Goal: Information Seeking & Learning: Learn about a topic

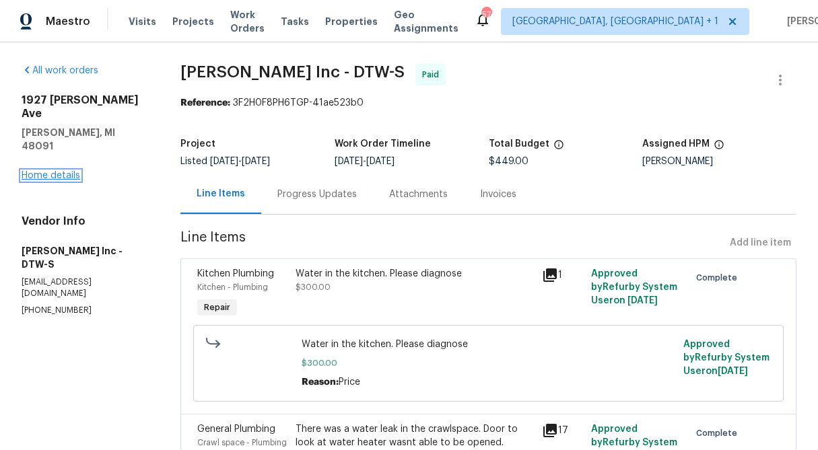
click at [40, 171] on link "Home details" at bounding box center [51, 175] width 59 height 9
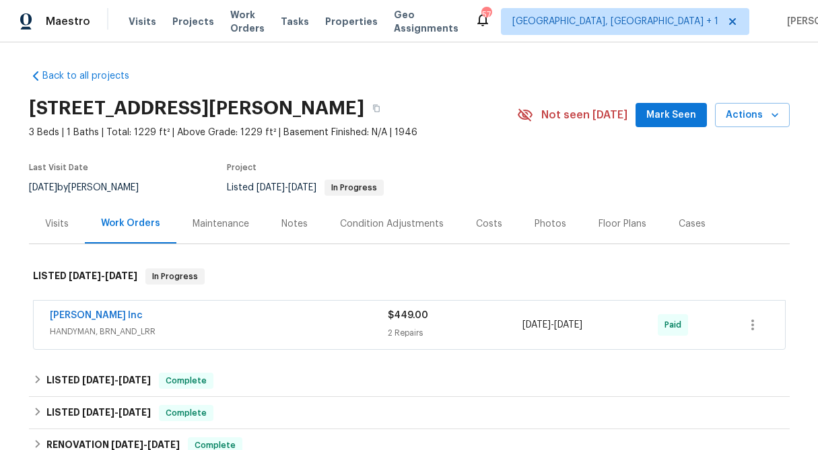
click at [404, 320] on div "$449.00" at bounding box center [455, 315] width 135 height 13
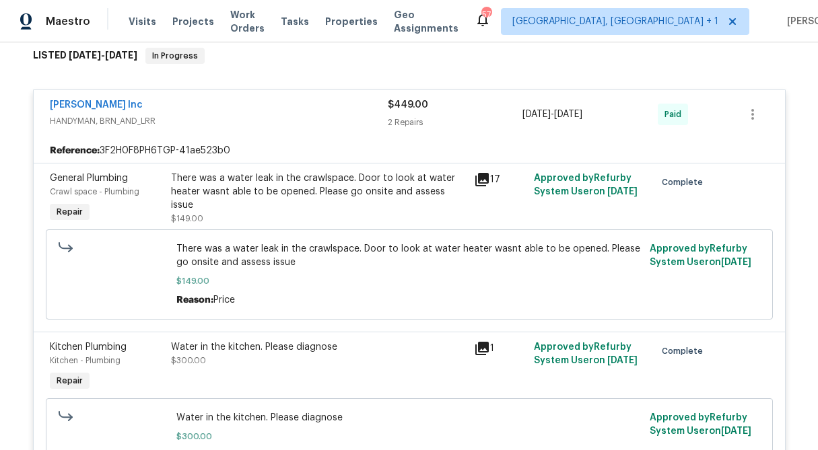
scroll to position [215, 0]
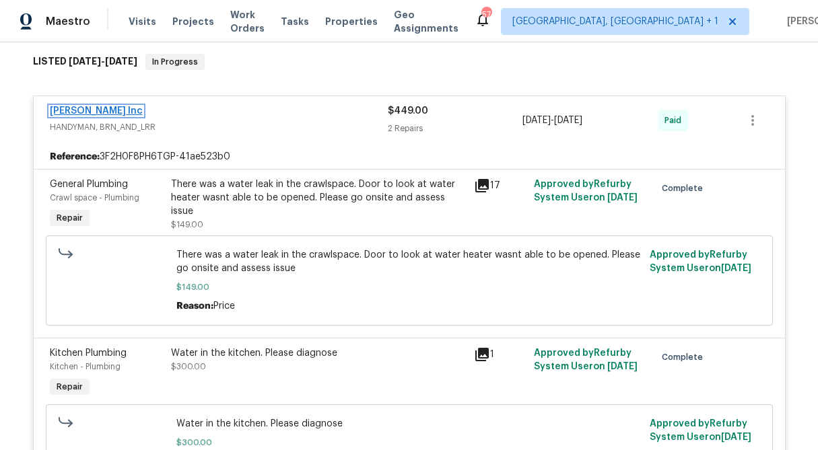
click at [92, 110] on link "Michael Radney Inc" at bounding box center [96, 110] width 93 height 9
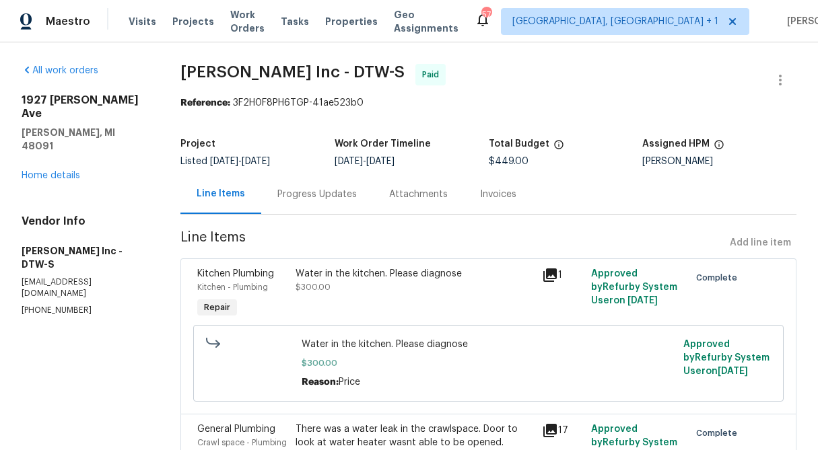
click at [306, 200] on div "Progress Updates" at bounding box center [316, 194] width 79 height 13
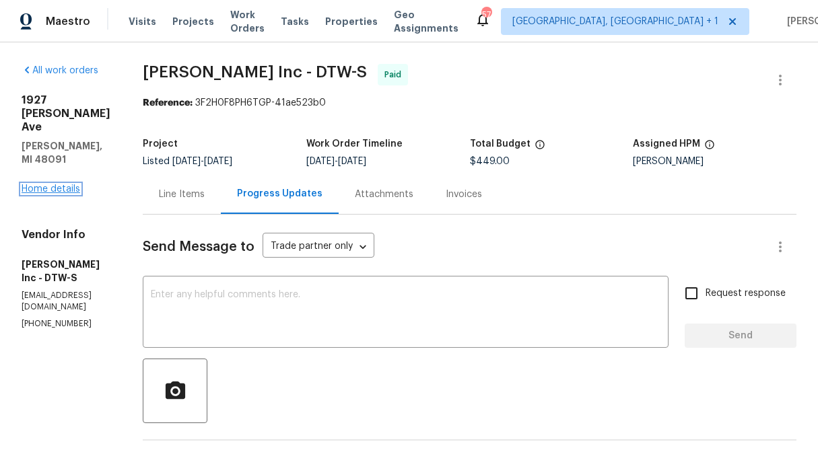
click at [41, 184] on link "Home details" at bounding box center [51, 188] width 59 height 9
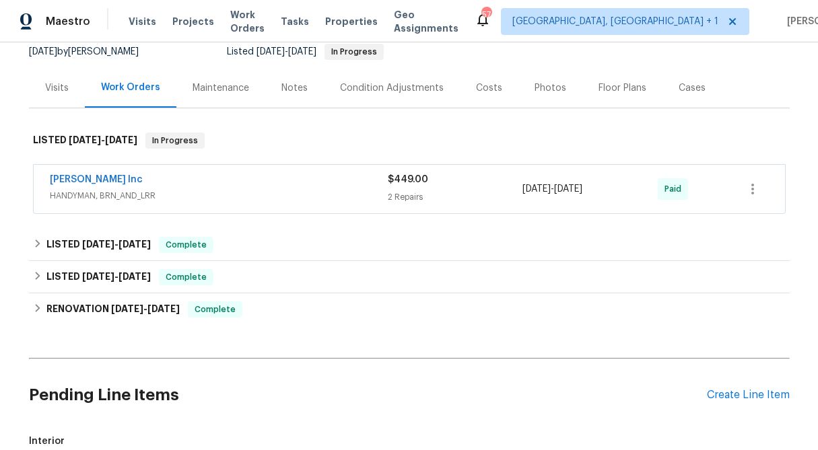
scroll to position [137, 0]
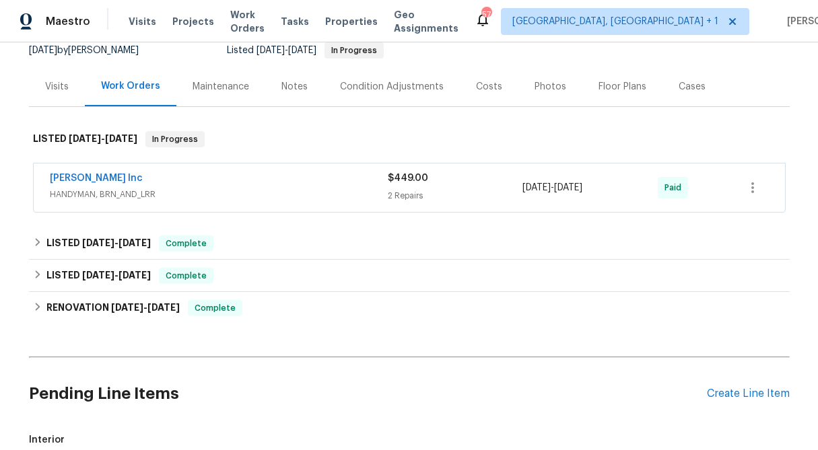
click at [402, 184] on div "$449.00" at bounding box center [455, 178] width 135 height 13
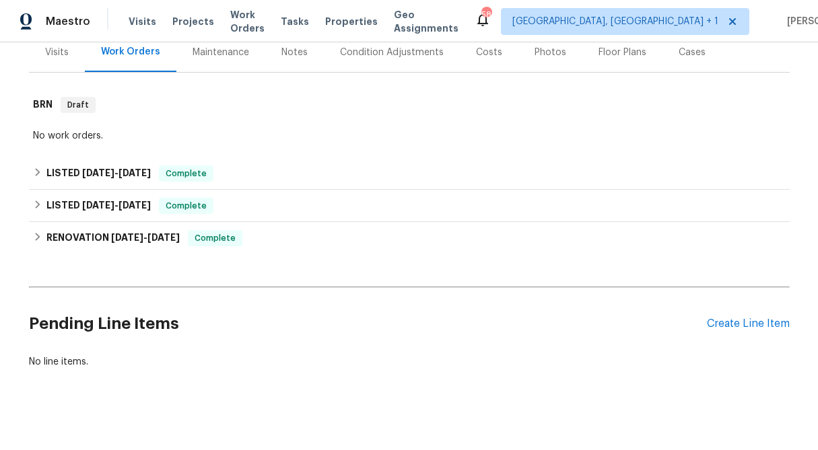
scroll to position [173, 0]
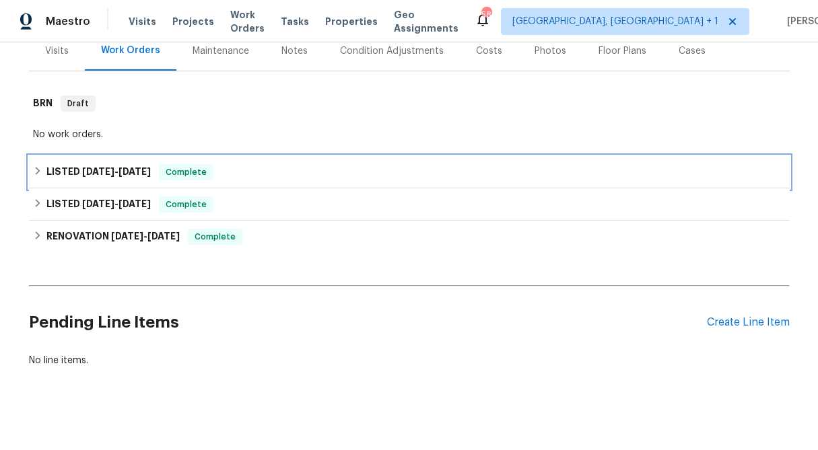
click at [38, 168] on icon at bounding box center [37, 170] width 9 height 9
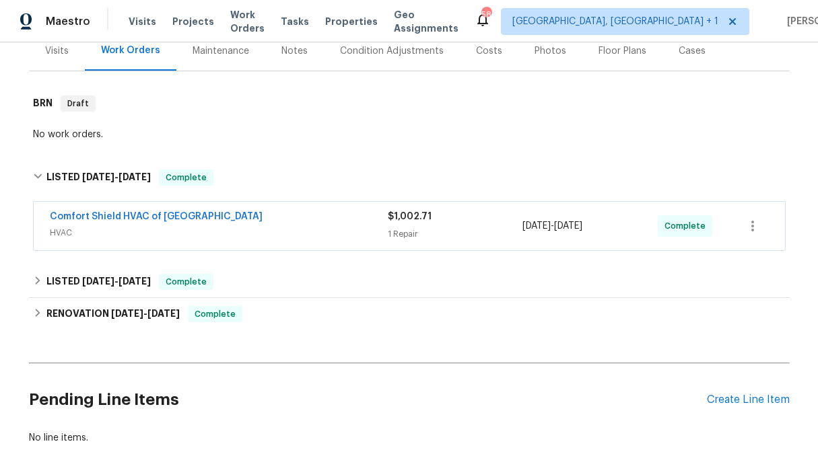
click at [403, 224] on div "$1,002.71 1 Repair" at bounding box center [455, 226] width 135 height 32
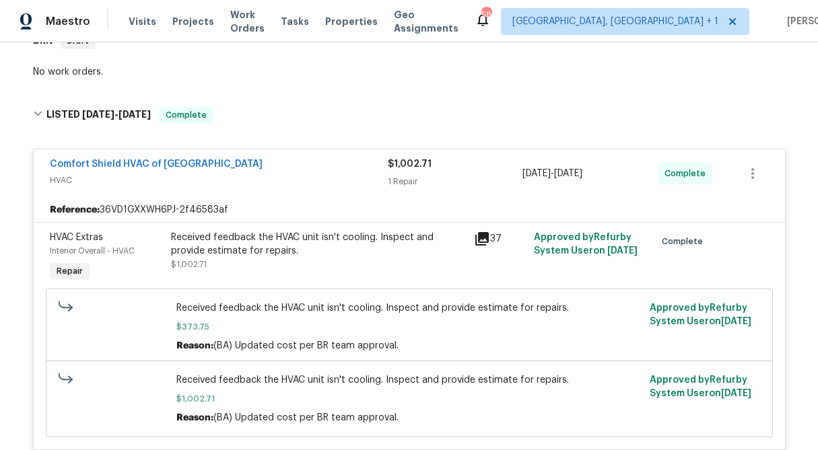
scroll to position [236, 0]
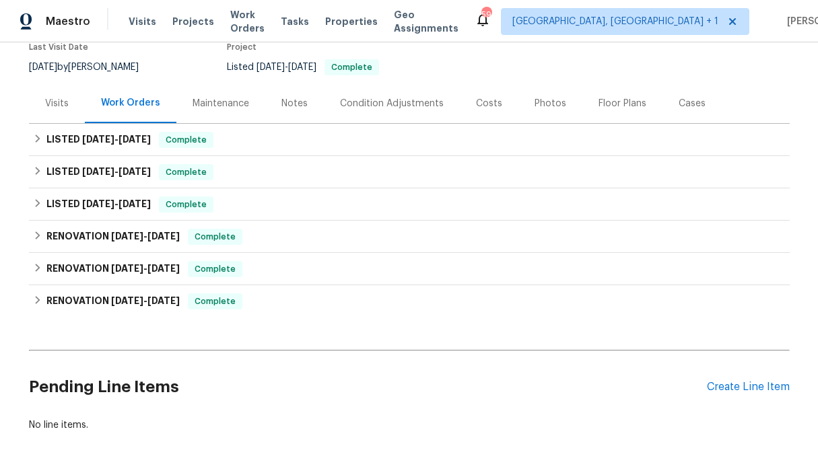
scroll to position [121, 0]
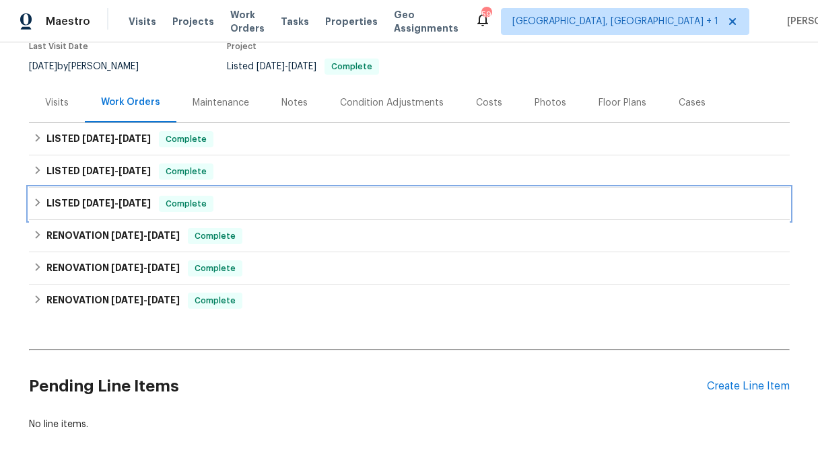
click at [37, 205] on icon at bounding box center [37, 203] width 5 height 8
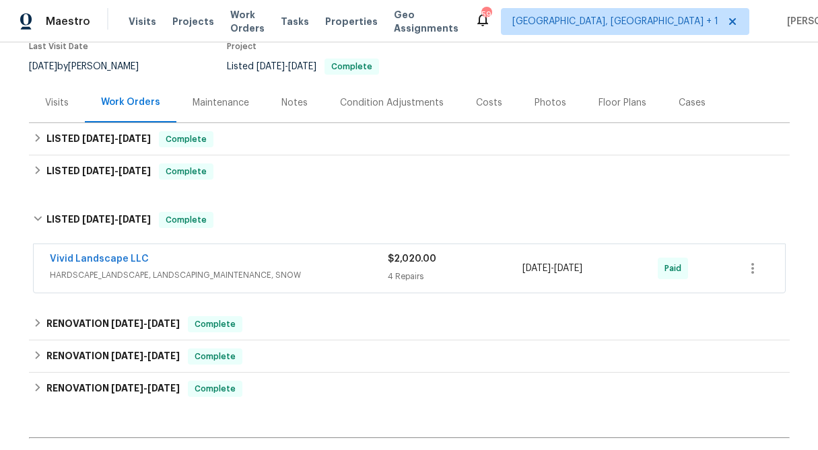
click at [426, 271] on div "4 Repairs" at bounding box center [455, 276] width 135 height 13
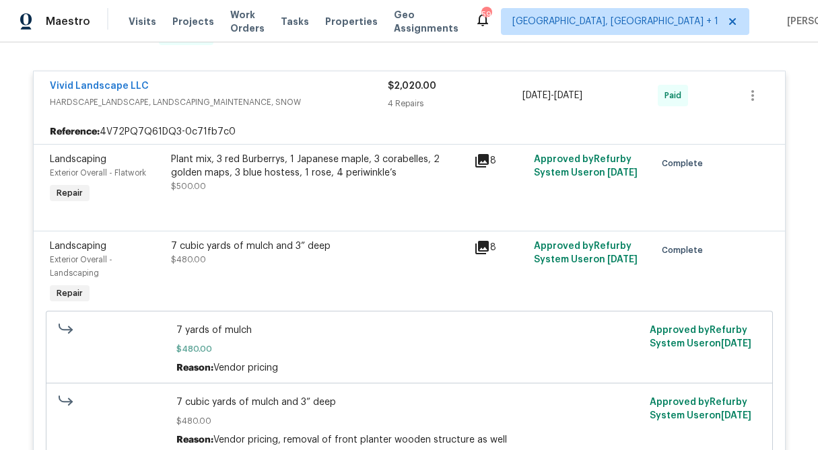
scroll to position [301, 0]
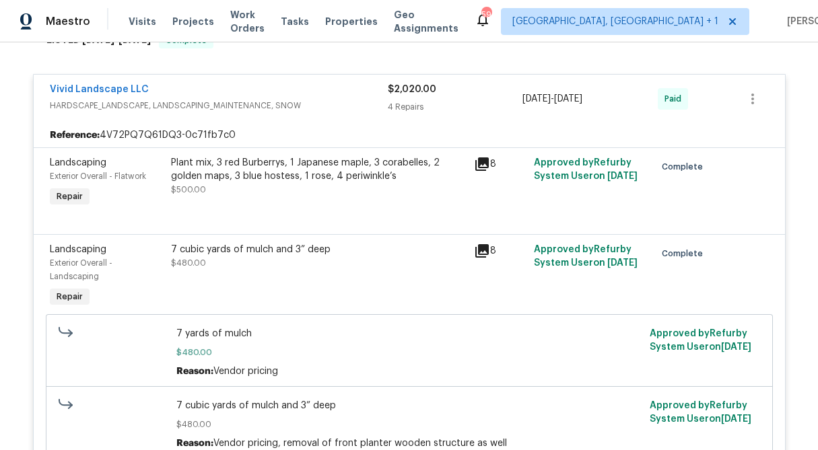
click at [341, 175] on div "Plant mix, 3 red Burberrys, 1 Japanese maple, 3 corabelles, 2 golden maps, 3 bl…" at bounding box center [318, 169] width 295 height 27
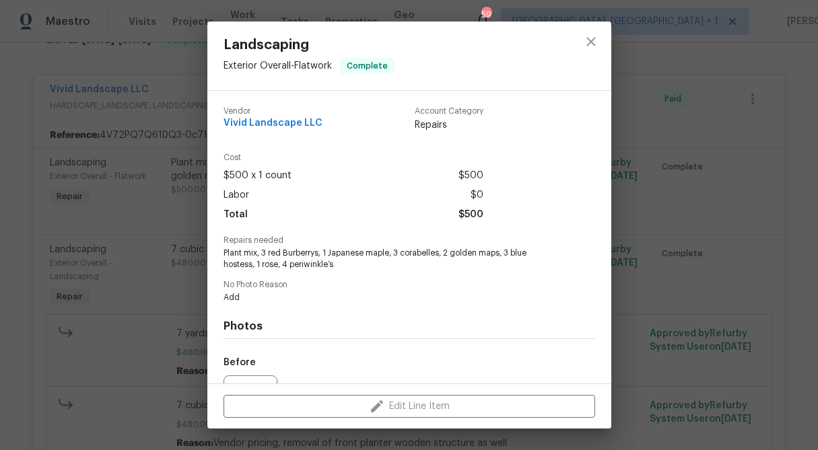
scroll to position [147, 0]
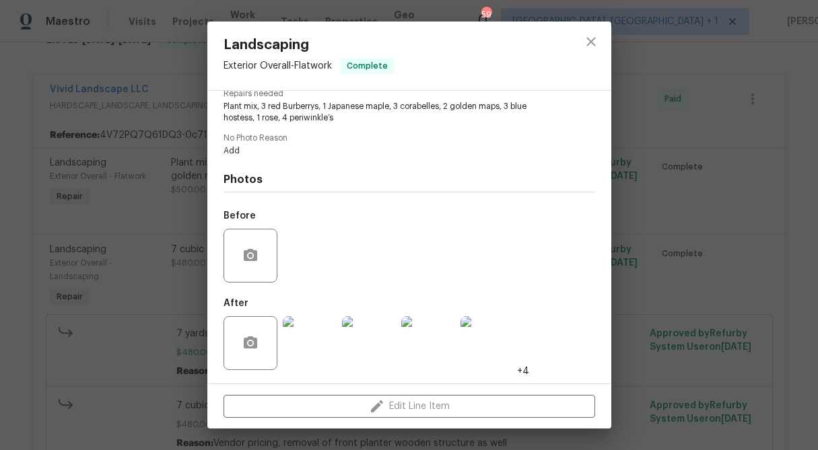
click at [321, 359] on img at bounding box center [310, 343] width 54 height 54
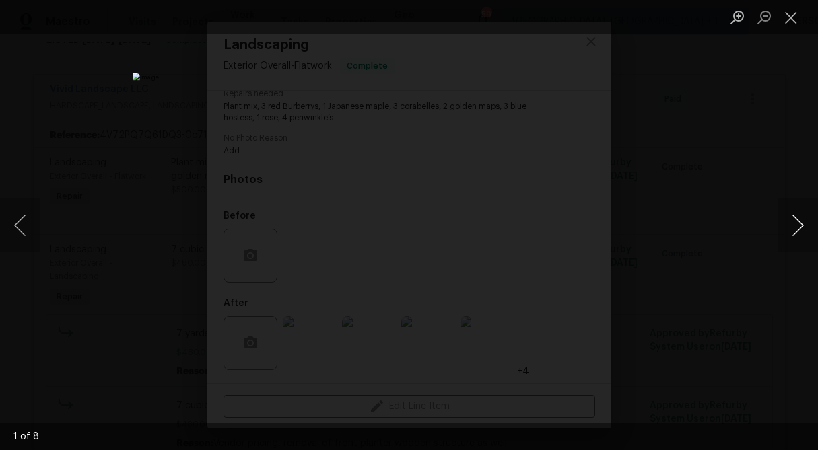
click at [795, 223] on button "Next image" at bounding box center [797, 226] width 40 height 54
click at [790, 20] on button "Close lightbox" at bounding box center [790, 17] width 27 height 24
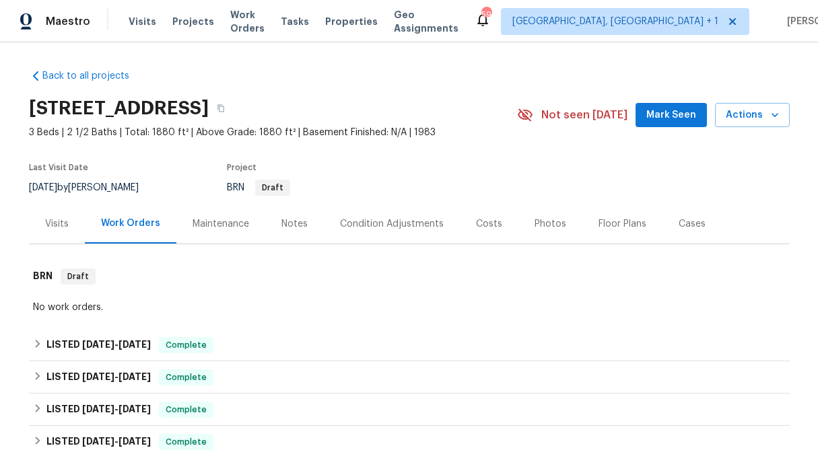
scroll to position [246, 0]
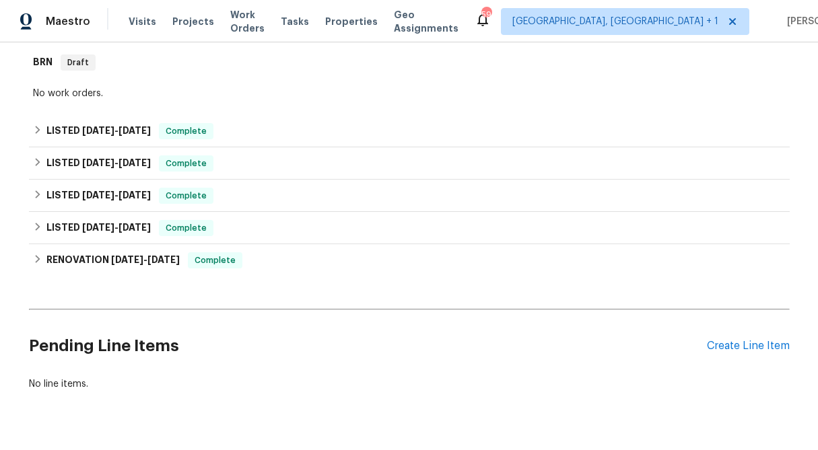
scroll to position [246, 0]
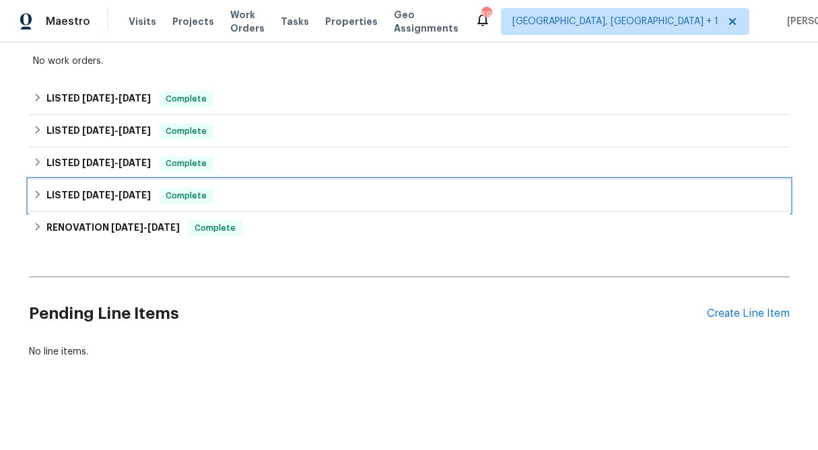
click at [38, 195] on icon at bounding box center [37, 194] width 5 height 8
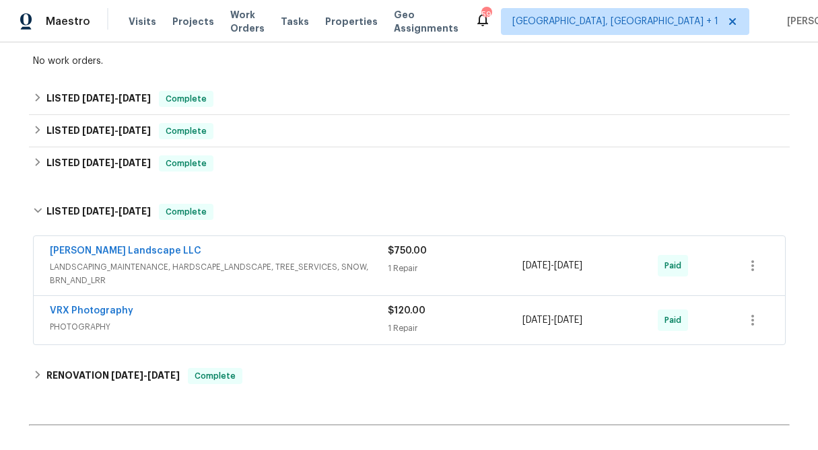
click at [412, 261] on div "$750.00 1 Repair" at bounding box center [455, 265] width 135 height 43
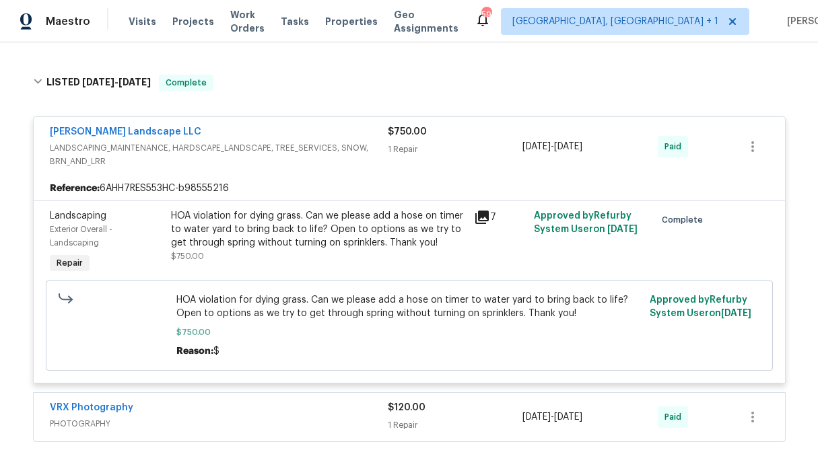
scroll to position [376, 0]
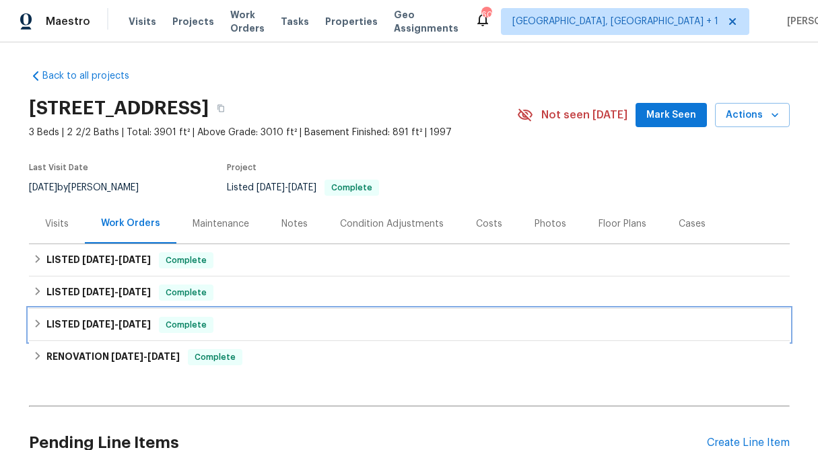
click at [44, 320] on div "LISTED 4/17/25 - 5/2/25 Complete" at bounding box center [409, 325] width 753 height 16
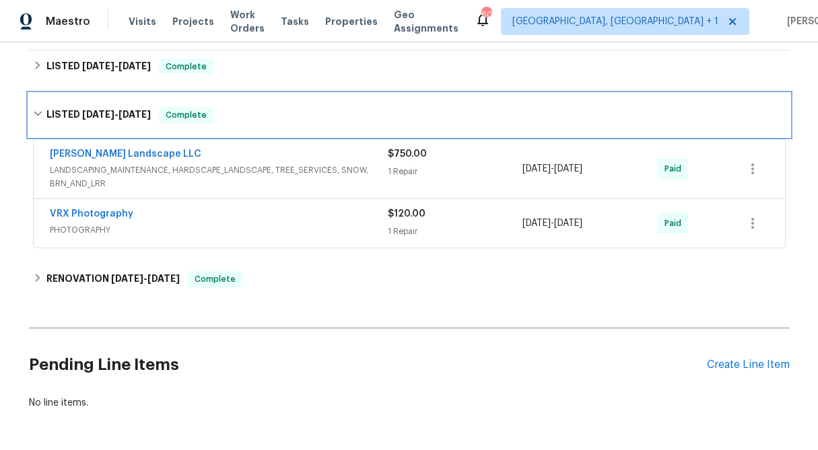
scroll to position [228, 0]
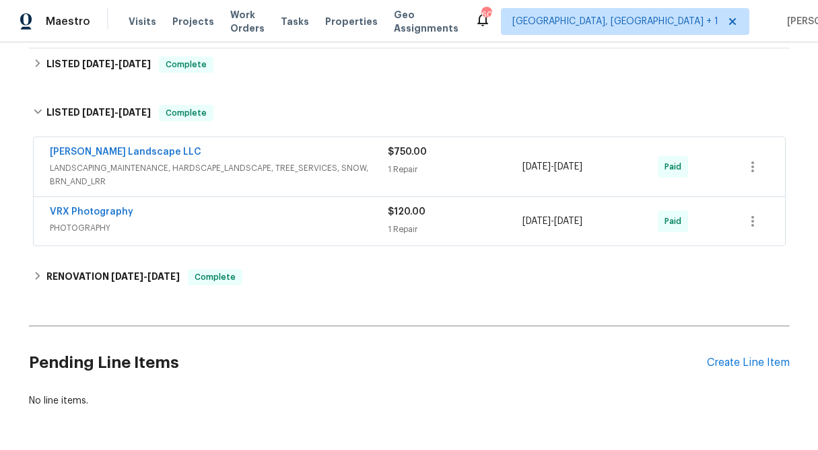
click at [407, 162] on div "$750.00 1 Repair" at bounding box center [455, 166] width 135 height 43
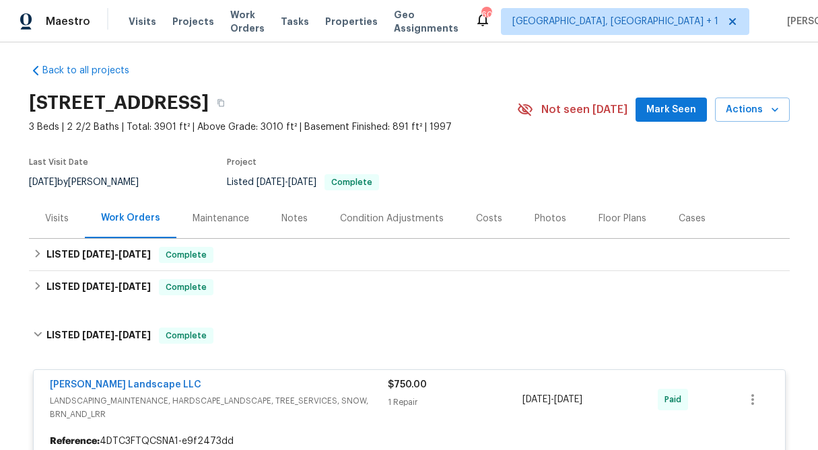
scroll to position [0, 0]
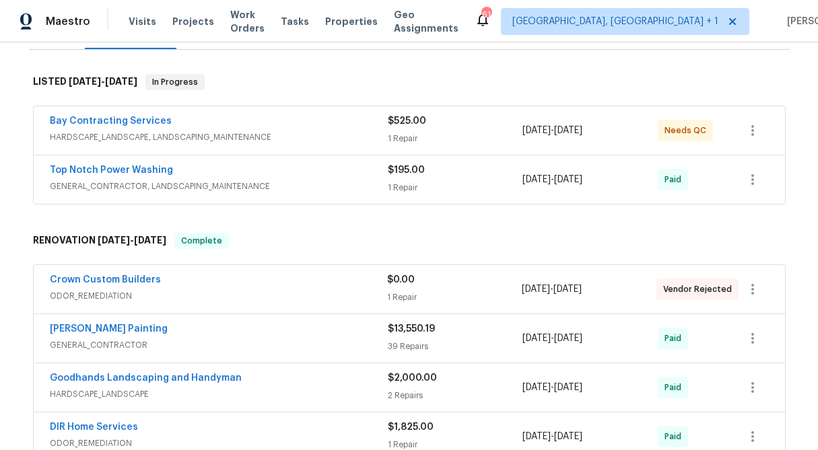
scroll to position [196, 0]
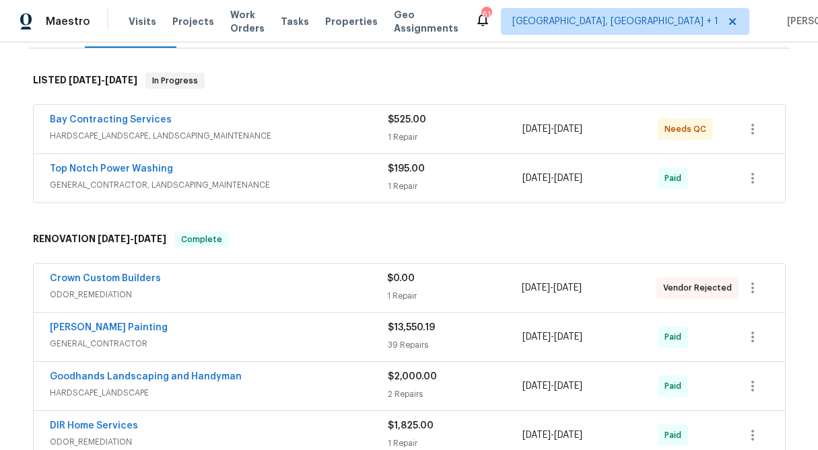
click at [398, 134] on div "1 Repair" at bounding box center [455, 137] width 135 height 13
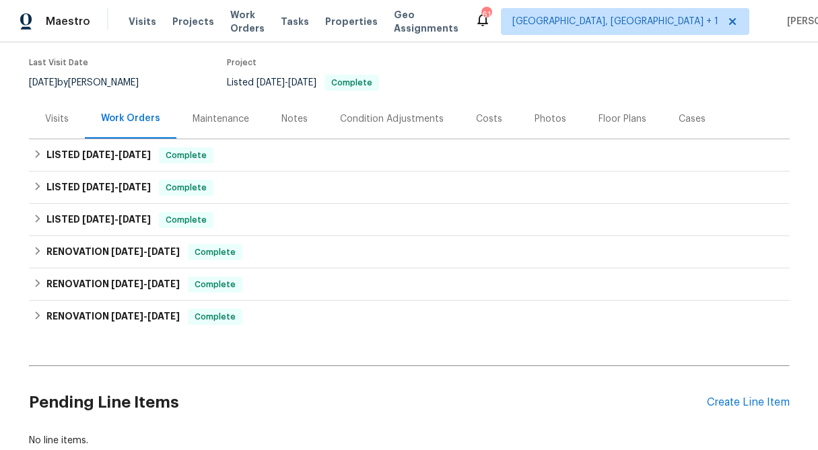
scroll to position [145, 0]
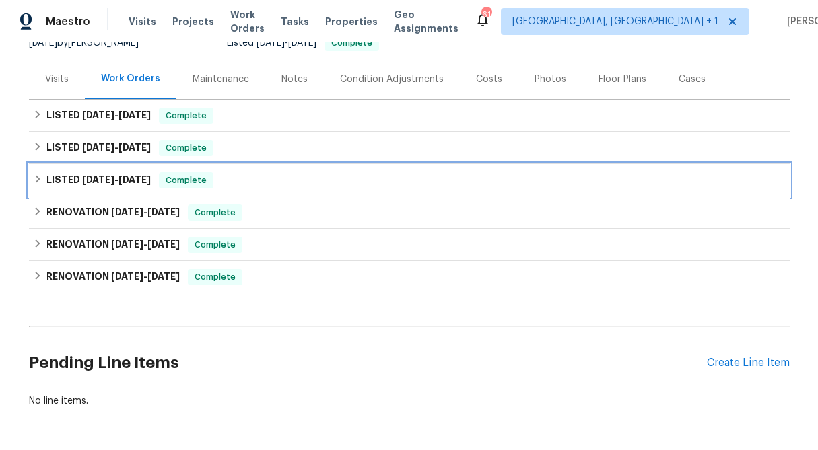
click at [37, 176] on icon at bounding box center [37, 178] width 9 height 9
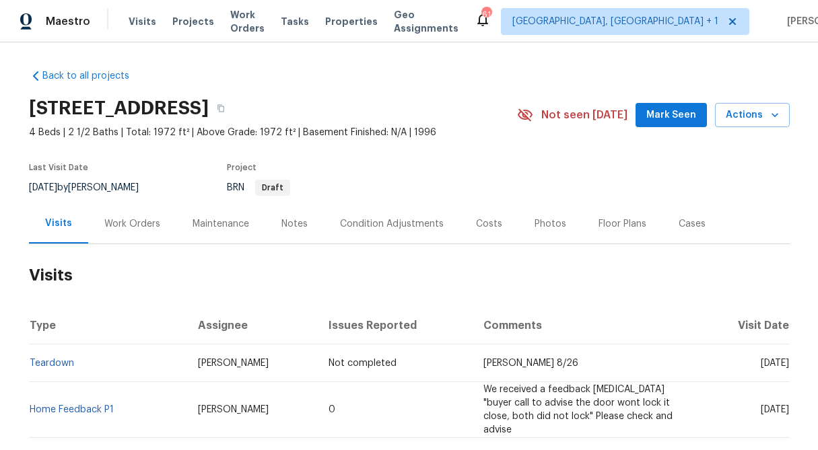
click at [137, 220] on div "Work Orders" at bounding box center [132, 223] width 56 height 13
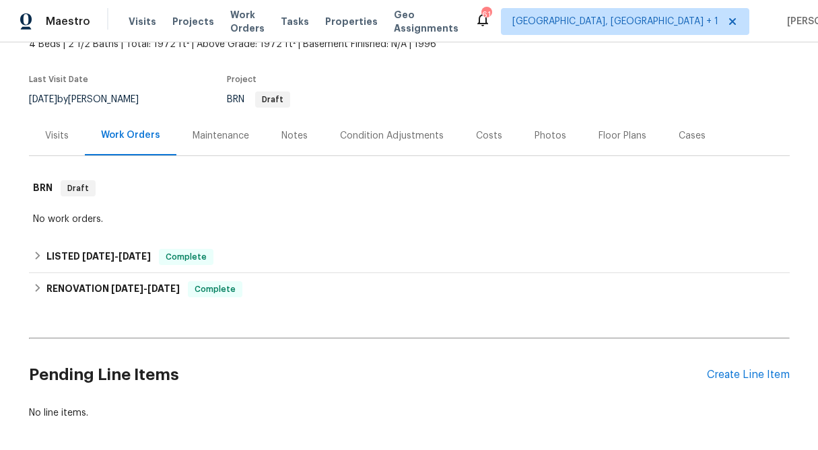
scroll to position [89, 0]
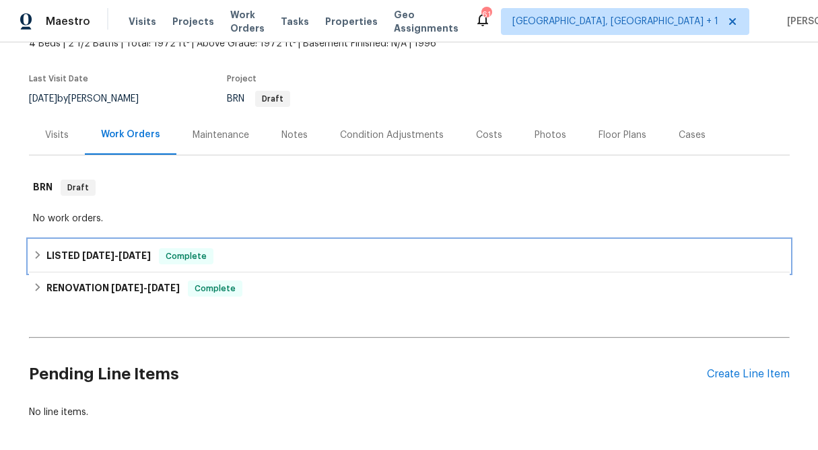
click at [33, 252] on icon at bounding box center [37, 254] width 9 height 9
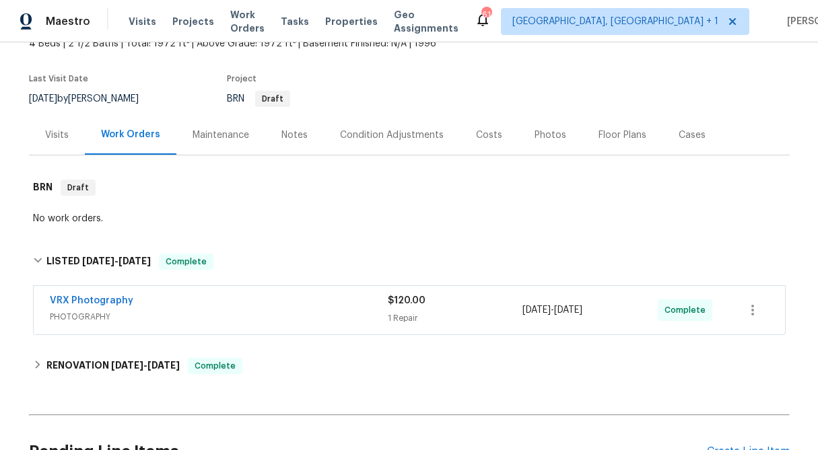
click at [57, 148] on div "Visits" at bounding box center [57, 135] width 56 height 40
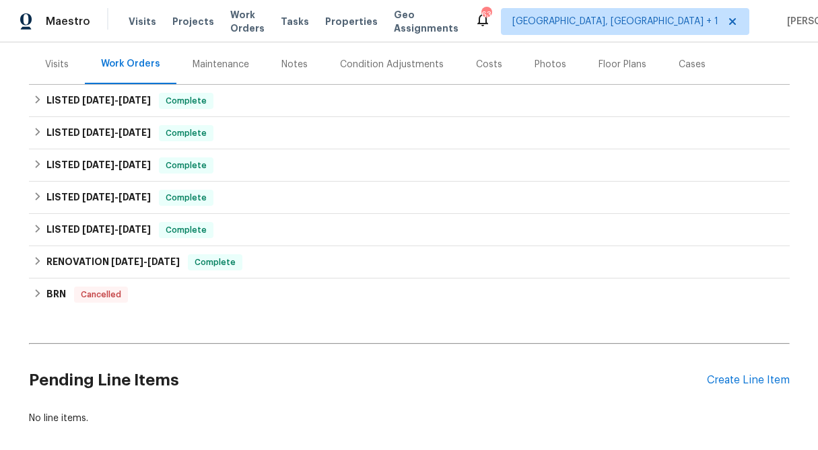
scroll to position [168, 0]
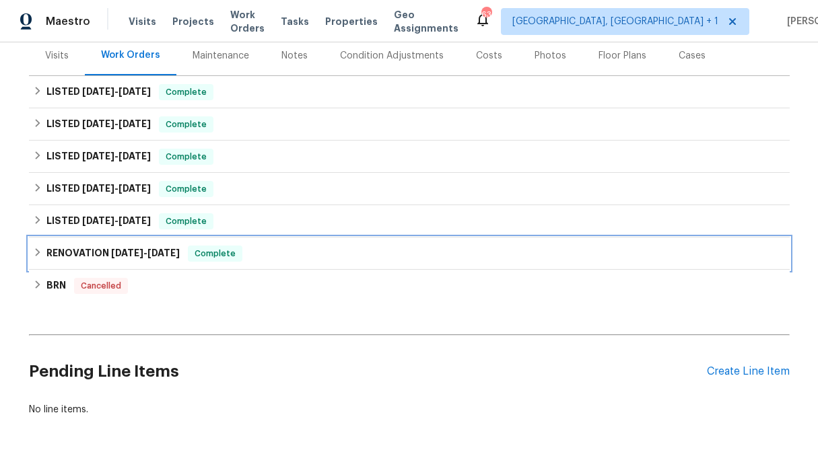
click at [30, 253] on div "RENOVATION [DATE] - [DATE] Complete" at bounding box center [409, 254] width 761 height 32
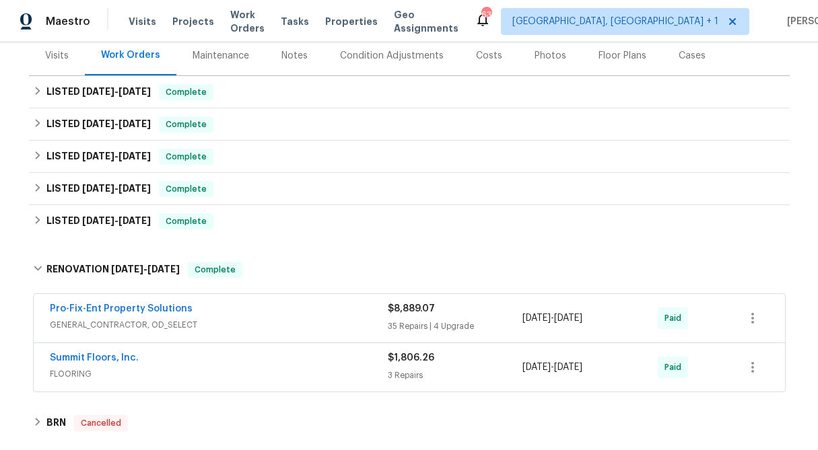
click at [401, 361] on span "$1,806.26" at bounding box center [411, 357] width 46 height 9
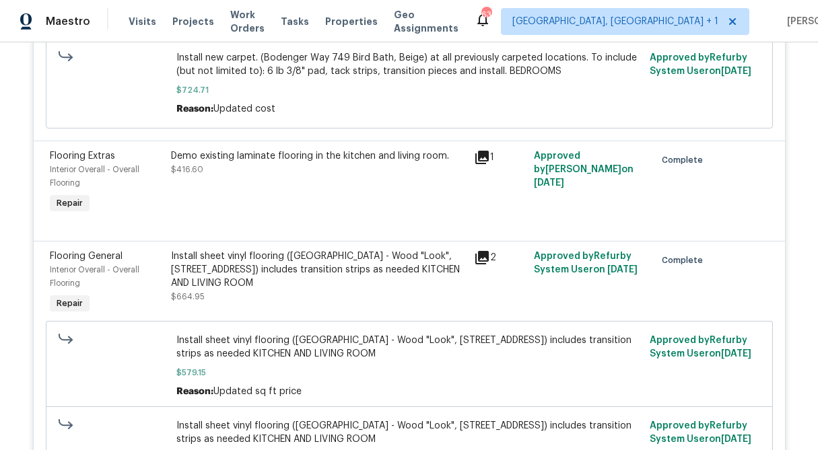
scroll to position [895, 0]
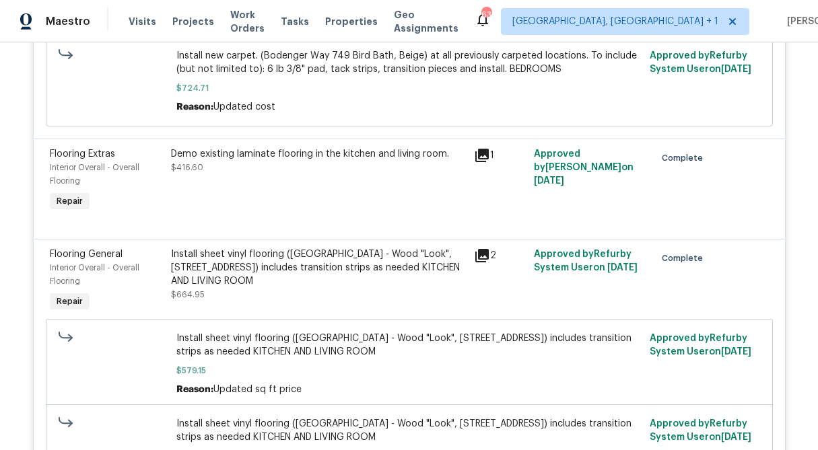
click at [254, 273] on div "Install sheet vinyl flooring (Sugar Valley - Wood "Look", 565 Beacon Hill) incl…" at bounding box center [318, 268] width 295 height 40
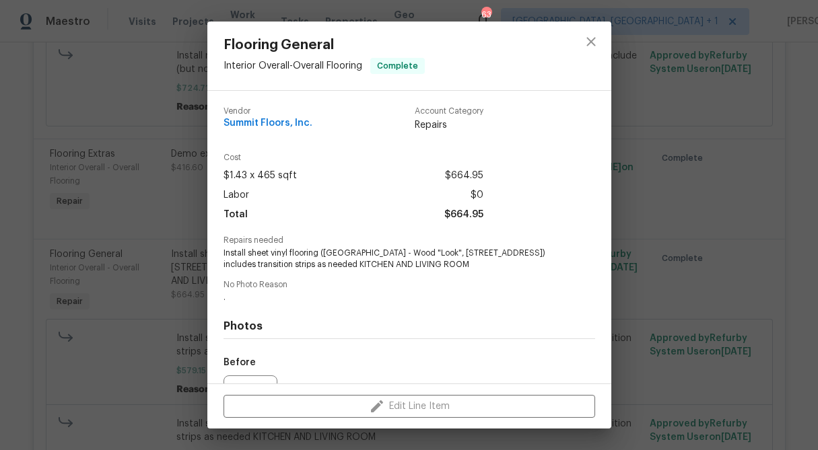
scroll to position [147, 0]
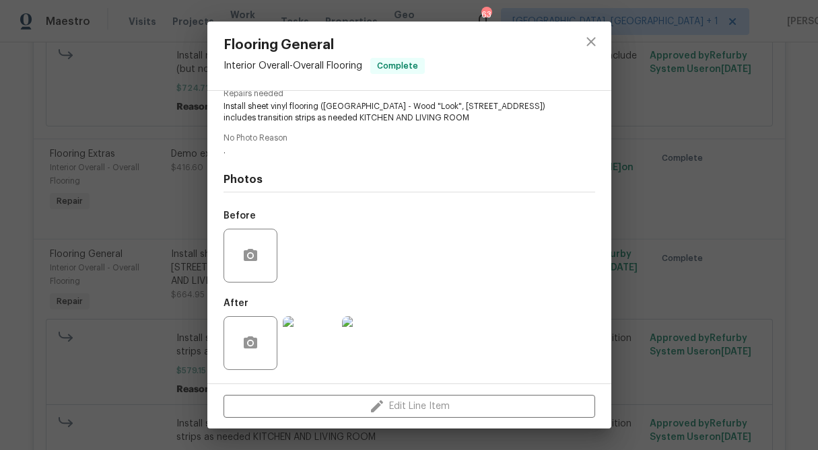
click at [298, 354] on img at bounding box center [310, 343] width 54 height 54
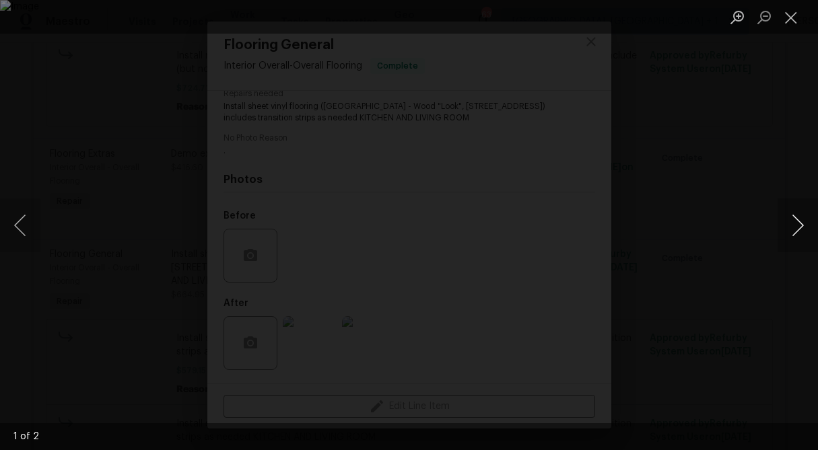
click at [793, 213] on button "Next image" at bounding box center [797, 226] width 40 height 54
click at [24, 222] on button "Previous image" at bounding box center [20, 226] width 40 height 54
click at [796, 13] on button "Close lightbox" at bounding box center [790, 17] width 27 height 24
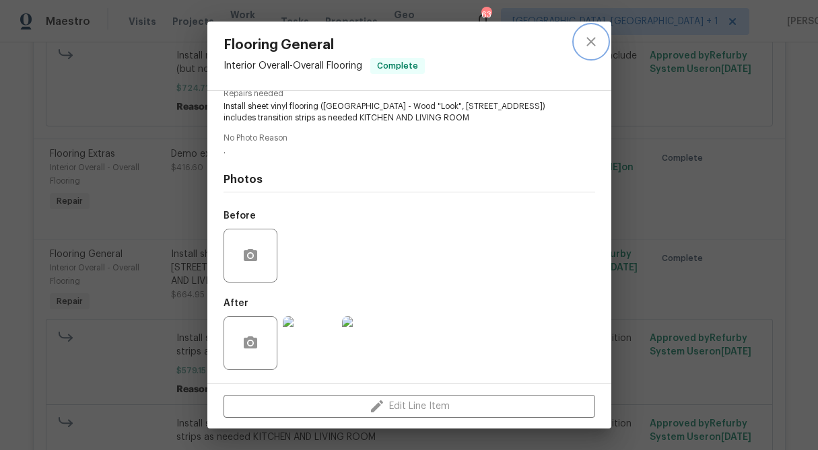
click at [596, 32] on button "close" at bounding box center [591, 42] width 32 height 32
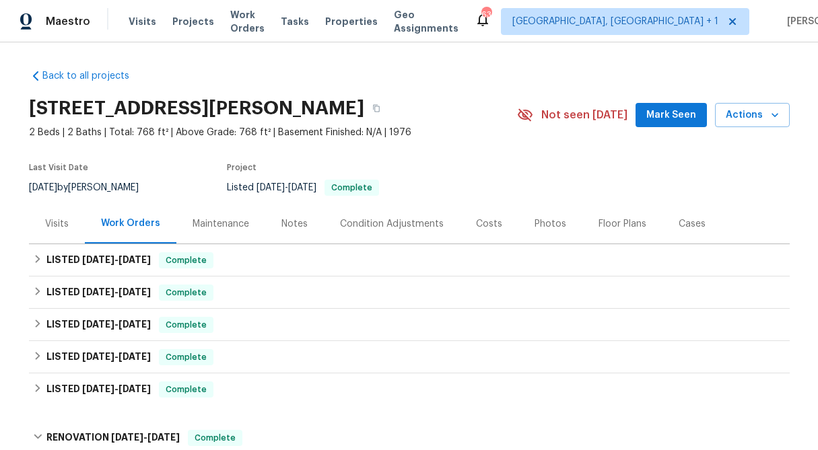
scroll to position [2, 0]
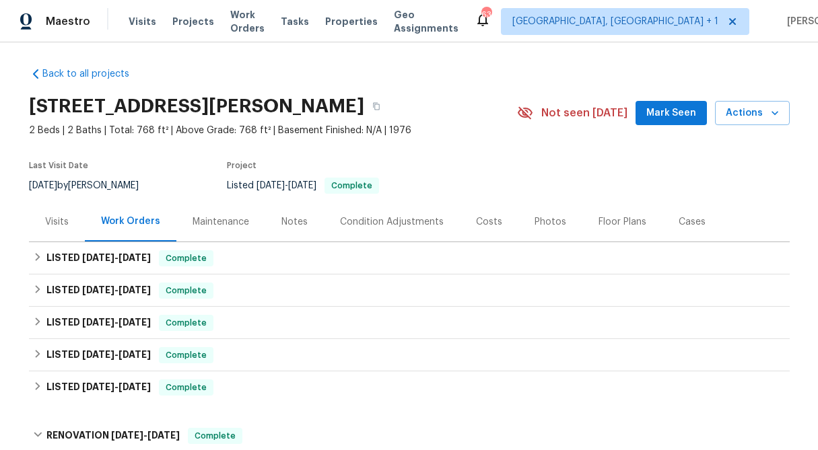
click at [55, 221] on div "Visits" at bounding box center [57, 221] width 24 height 13
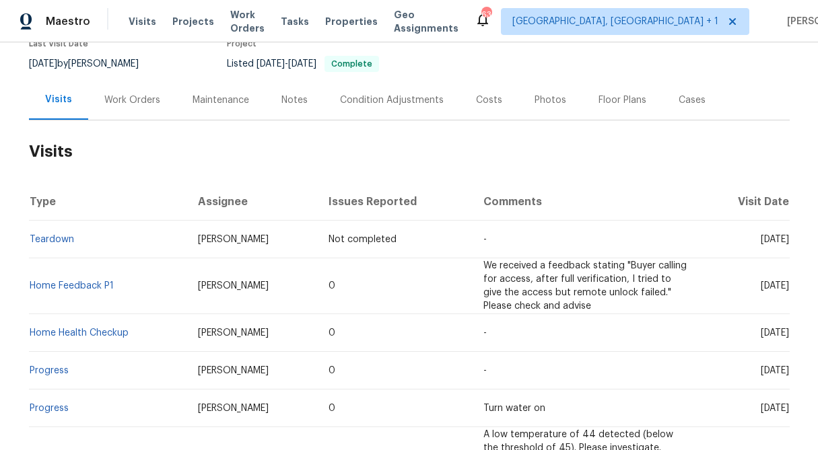
scroll to position [137, 0]
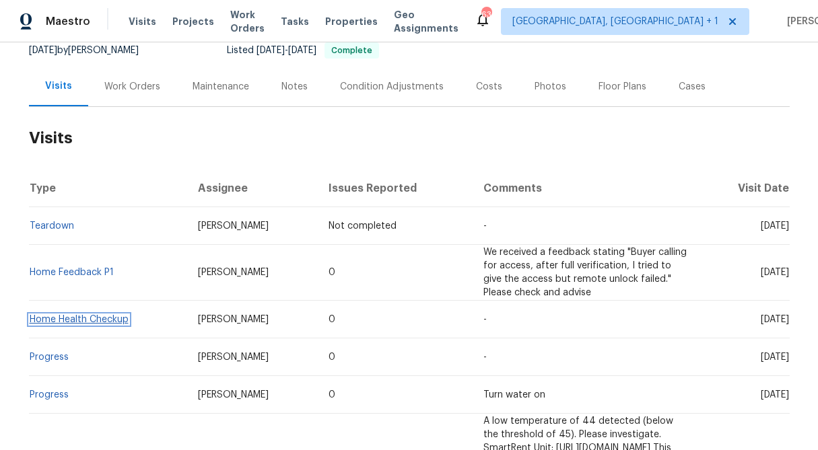
click at [98, 315] on link "Home Health Checkup" at bounding box center [79, 319] width 99 height 9
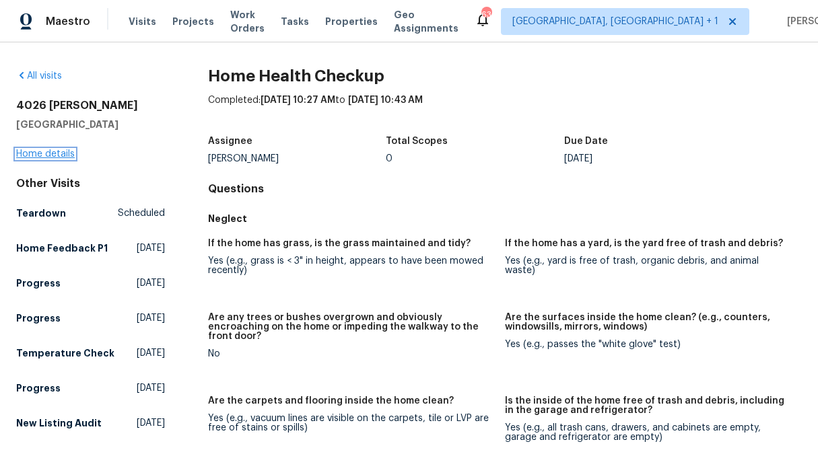
click at [41, 151] on link "Home details" at bounding box center [45, 153] width 59 height 9
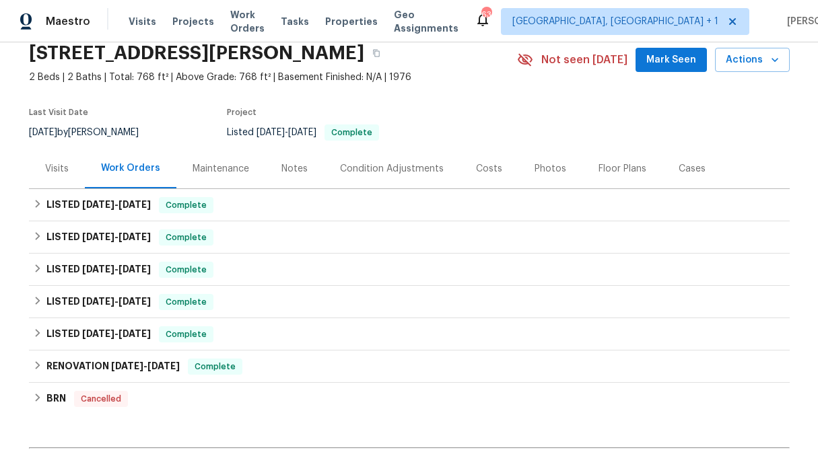
scroll to position [55, 0]
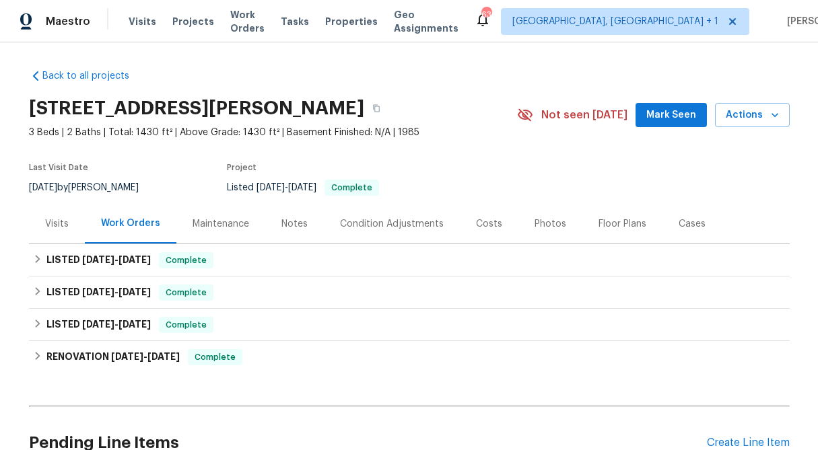
click at [25, 318] on div "Back to all projects [STREET_ADDRESS][PERSON_NAME] 3 Beds | 2 Baths | Total: 14…" at bounding box center [409, 246] width 818 height 408
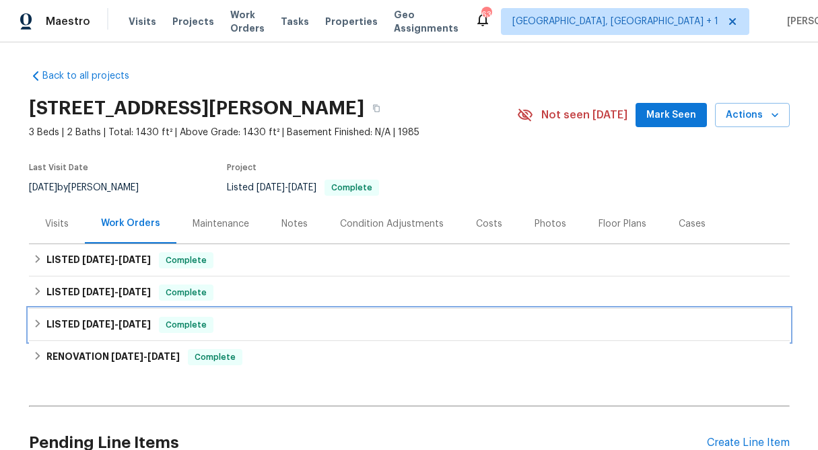
click at [36, 326] on icon at bounding box center [37, 324] width 5 height 8
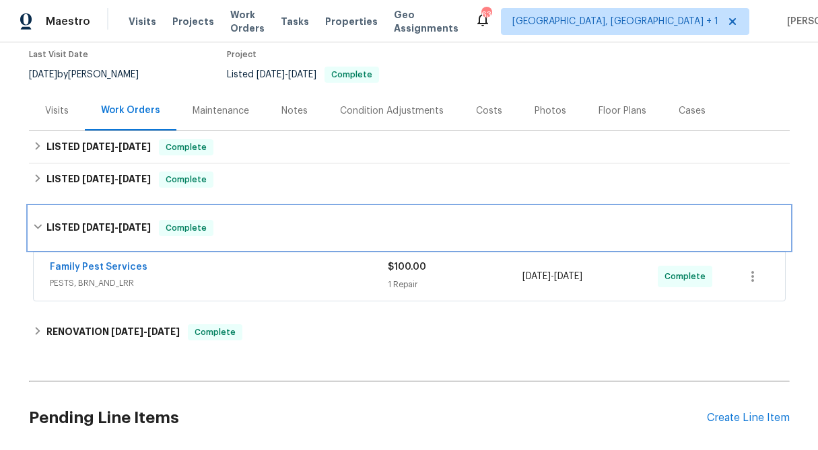
scroll to position [58, 0]
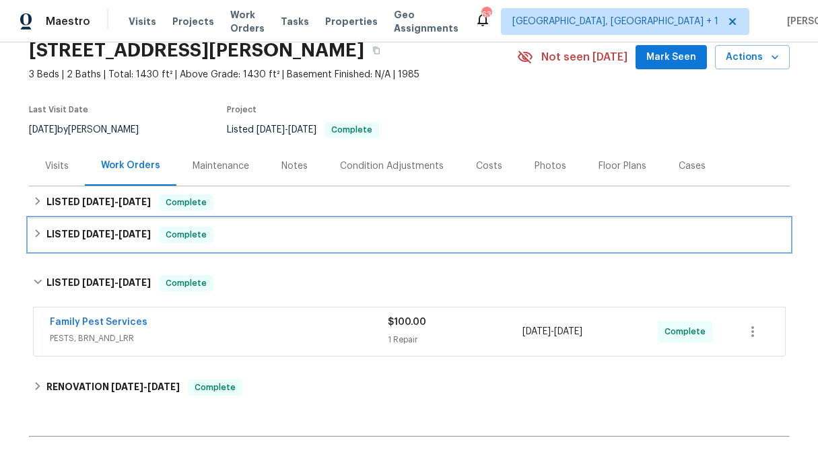
click at [34, 235] on icon at bounding box center [37, 233] width 9 height 9
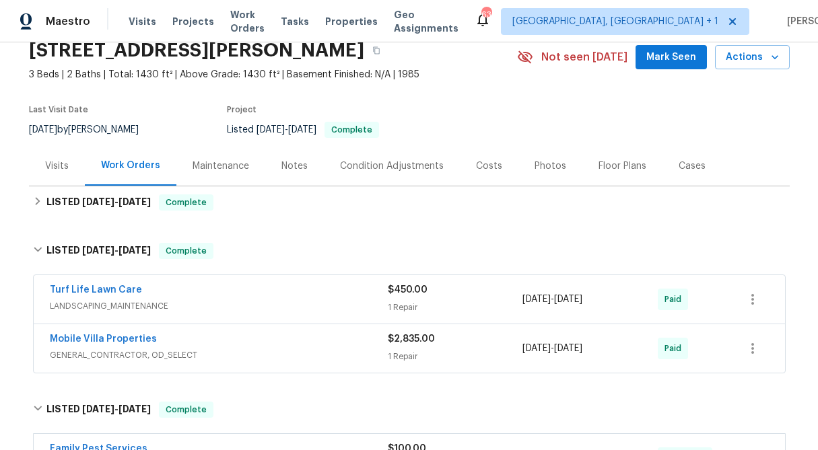
click at [386, 298] on div "Turf Life Lawn Care" at bounding box center [219, 291] width 338 height 16
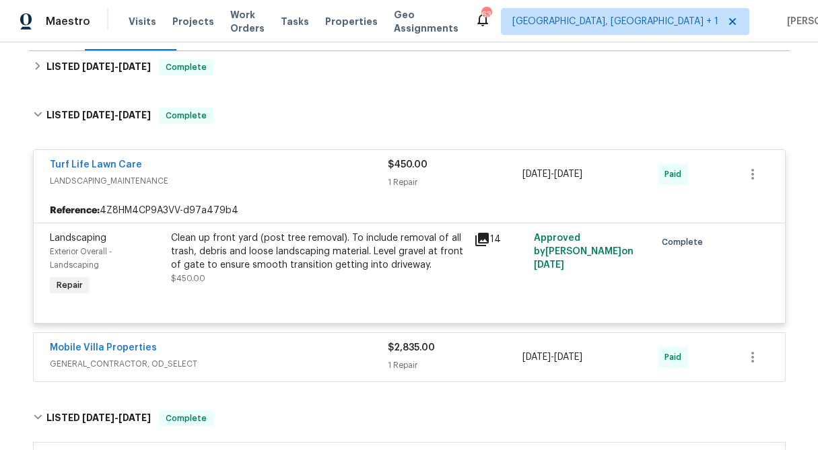
scroll to position [195, 0]
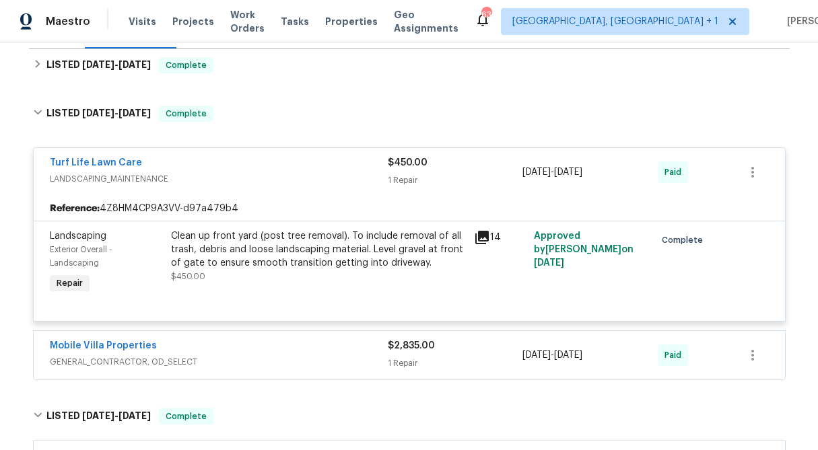
click at [409, 347] on span "$2,835.00" at bounding box center [411, 345] width 47 height 9
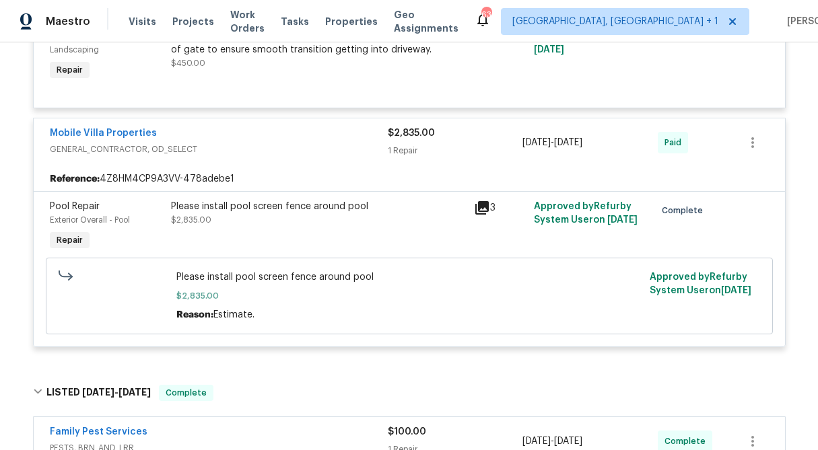
scroll to position [409, 0]
click at [415, 138] on div "$2,835.00" at bounding box center [455, 132] width 135 height 13
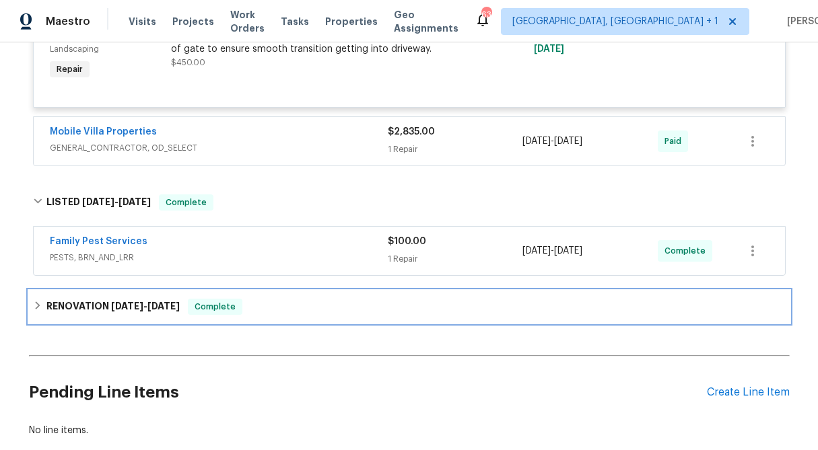
click at [42, 306] on icon at bounding box center [37, 305] width 9 height 9
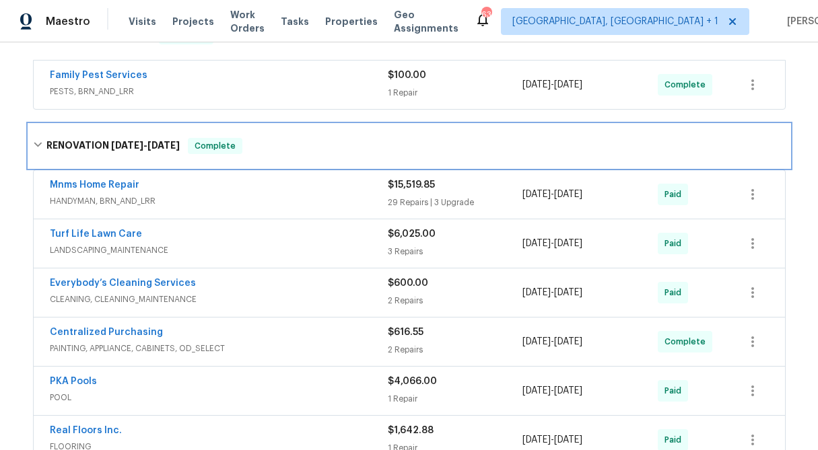
scroll to position [577, 0]
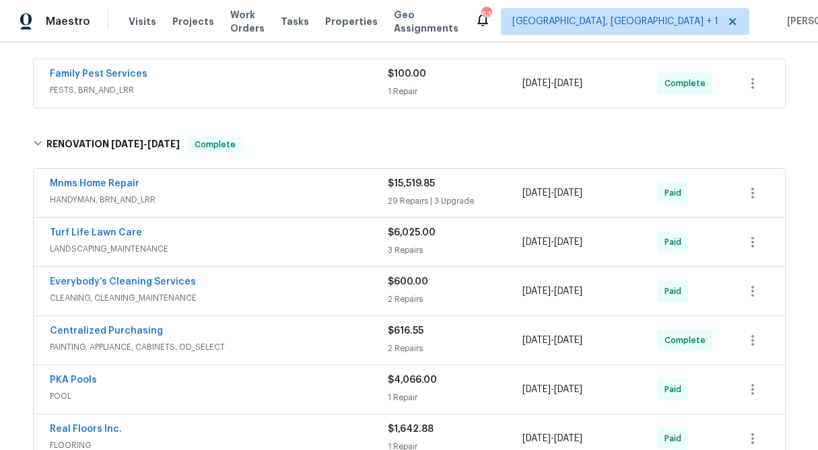
click at [419, 243] on div "$6,025.00 3 Repairs" at bounding box center [455, 242] width 135 height 32
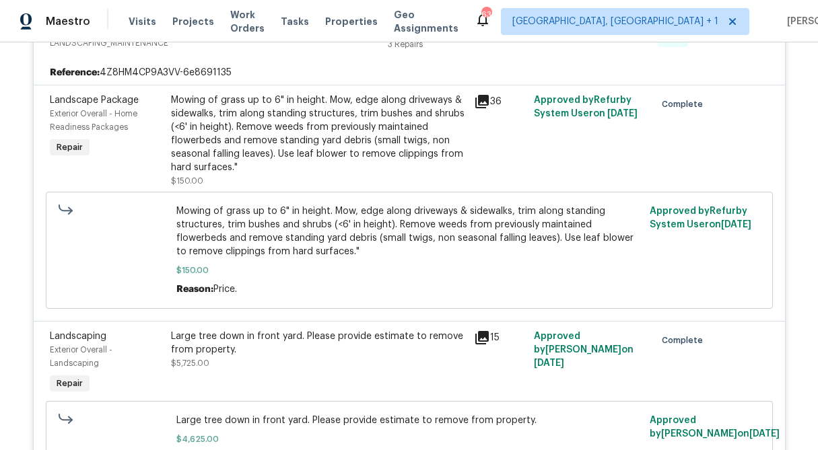
scroll to position [794, 0]
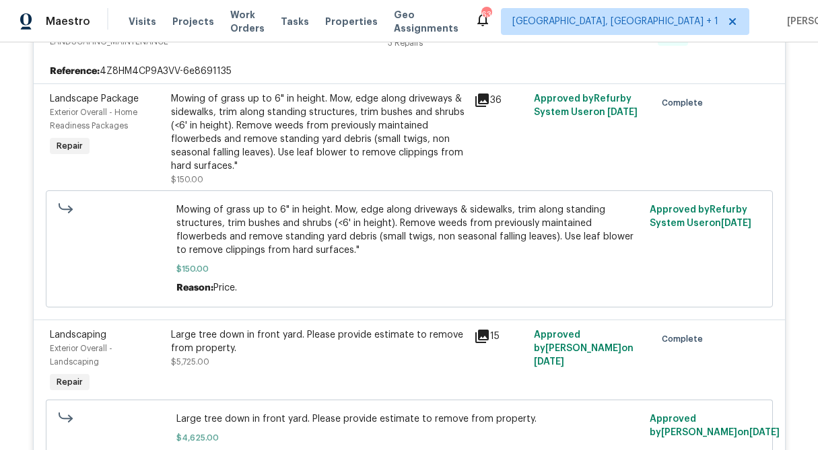
click at [343, 339] on div "Large tree down in front yard. Please provide estimate to remove from property." at bounding box center [318, 341] width 295 height 27
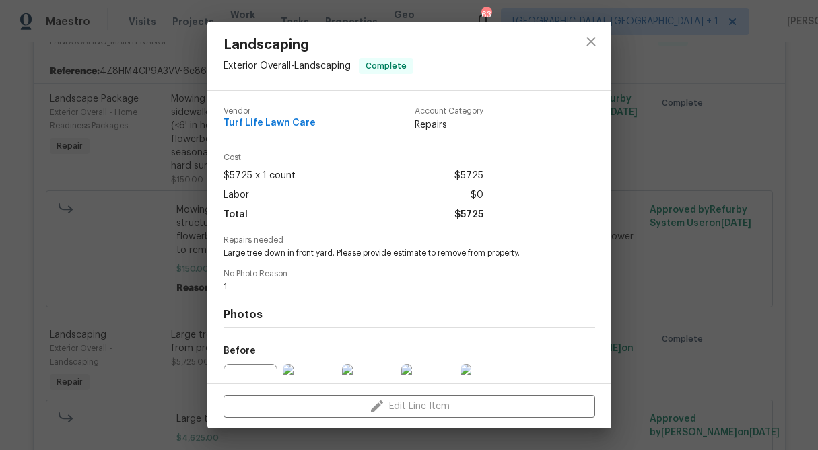
scroll to position [135, 0]
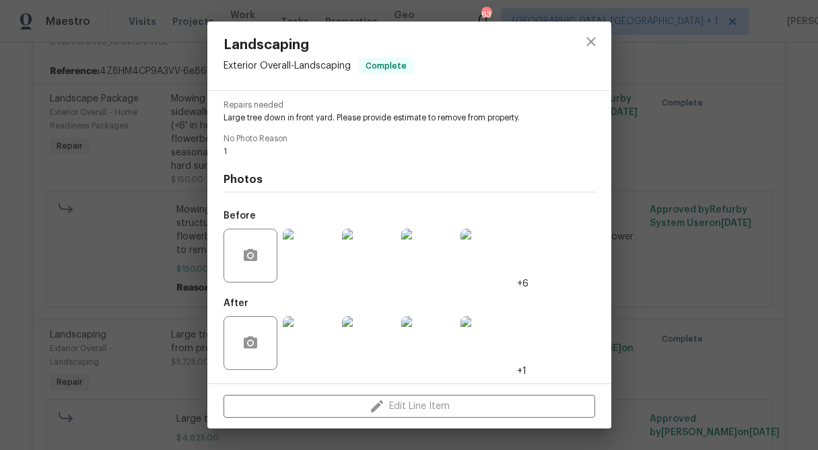
click at [317, 258] on img at bounding box center [310, 256] width 54 height 54
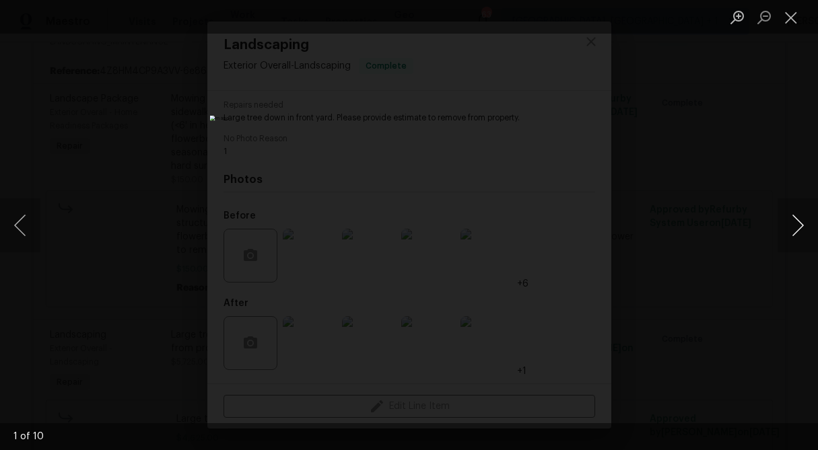
click at [783, 232] on button "Next image" at bounding box center [797, 226] width 40 height 54
click at [795, 22] on button "Close lightbox" at bounding box center [790, 17] width 27 height 24
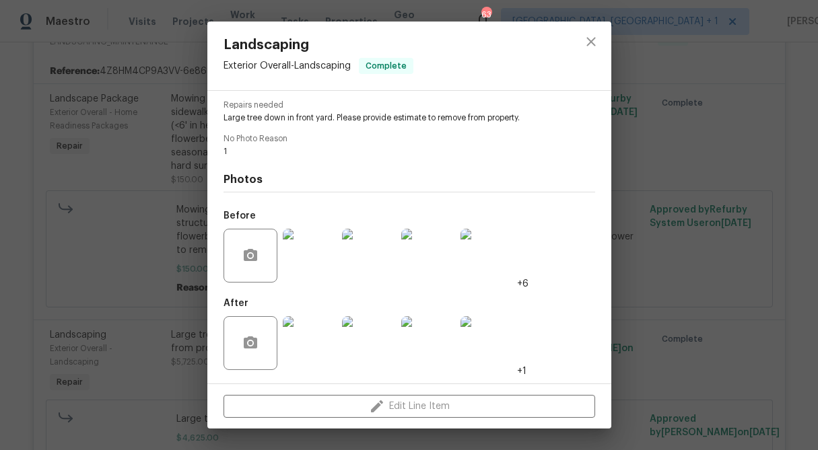
click at [690, 125] on div "Landscaping Exterior Overall - Landscaping Complete Vendor Turf Life Lawn Care …" at bounding box center [409, 225] width 818 height 450
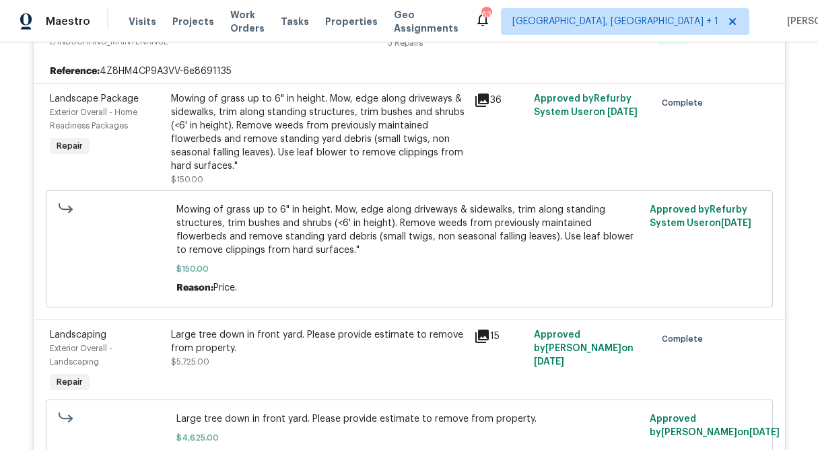
click at [359, 369] on div "Large tree down in front yard. Please provide estimate to remove from property.…" at bounding box center [318, 348] width 295 height 40
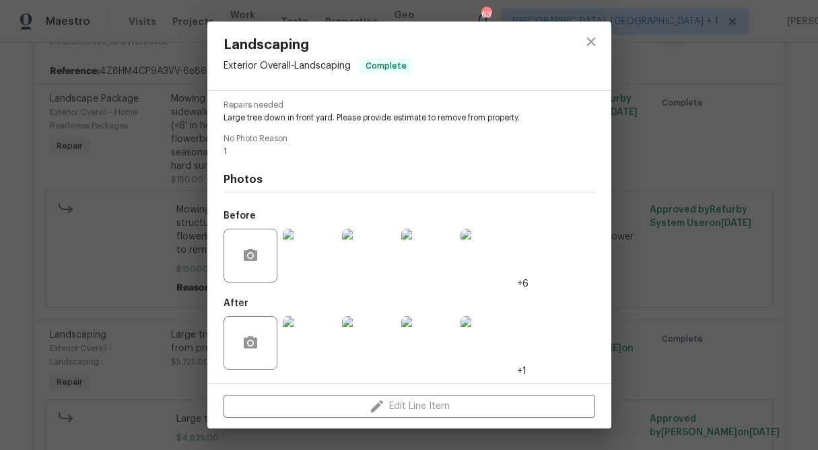
click at [322, 351] on img at bounding box center [310, 343] width 54 height 54
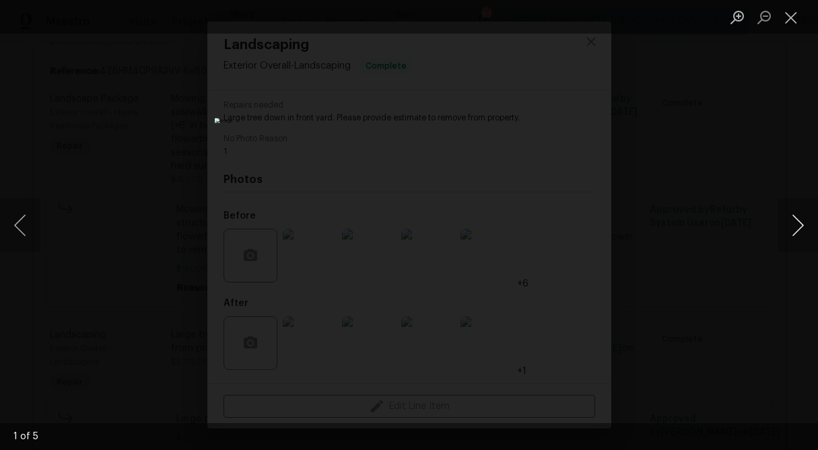
click at [795, 221] on button "Next image" at bounding box center [797, 226] width 40 height 54
click at [799, 16] on button "Close lightbox" at bounding box center [790, 17] width 27 height 24
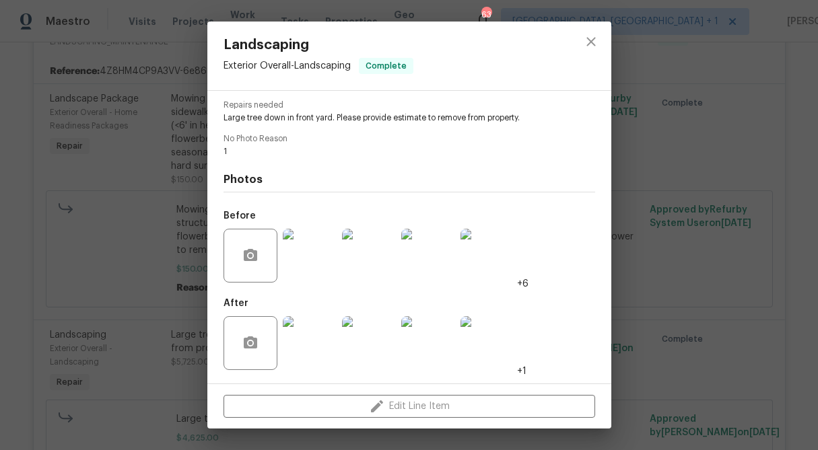
click at [651, 122] on div "Landscaping Exterior Overall - Landscaping Complete Vendor Turf Life Lawn Care …" at bounding box center [409, 225] width 818 height 450
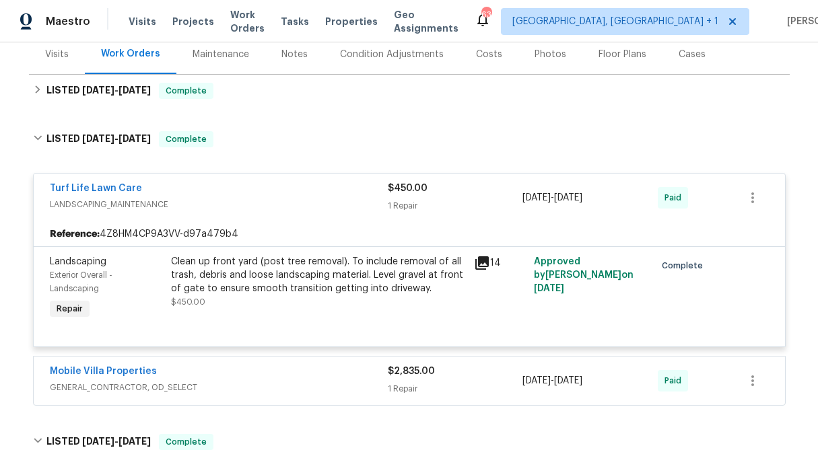
scroll to position [170, 0]
click at [361, 277] on div "Clean up front yard (post tree removal). To include removal of all trash, debri…" at bounding box center [318, 274] width 295 height 40
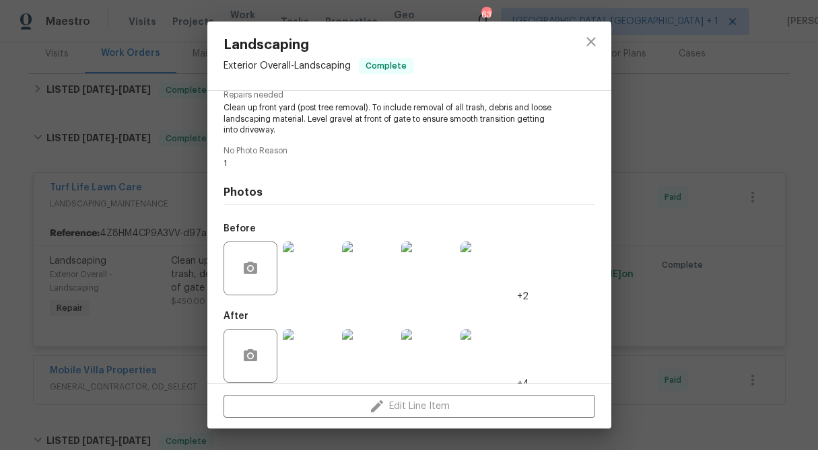
scroll to position [158, 0]
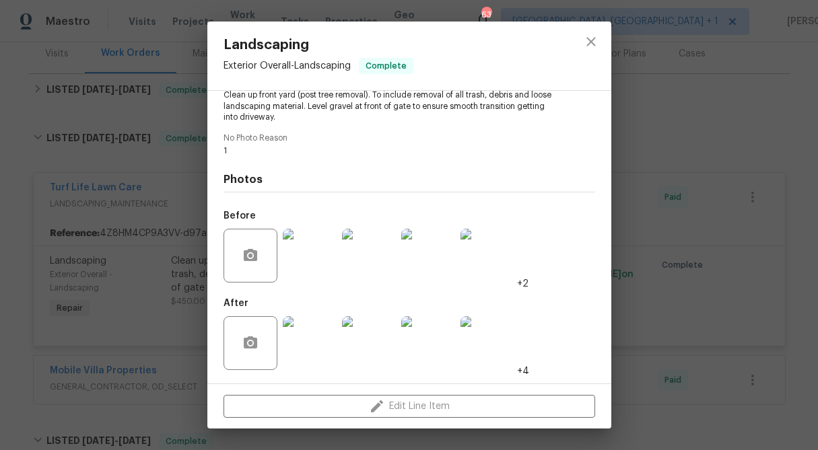
click at [316, 258] on img at bounding box center [310, 256] width 54 height 54
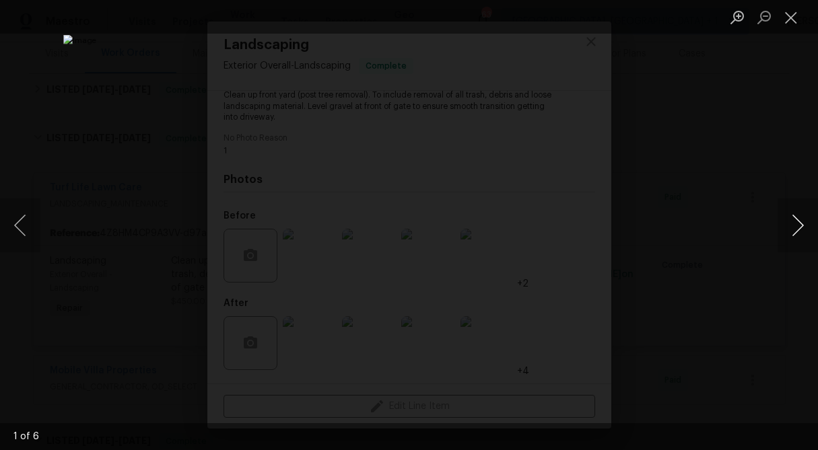
click at [800, 219] on button "Next image" at bounding box center [797, 226] width 40 height 54
click at [794, 15] on button "Close lightbox" at bounding box center [790, 17] width 27 height 24
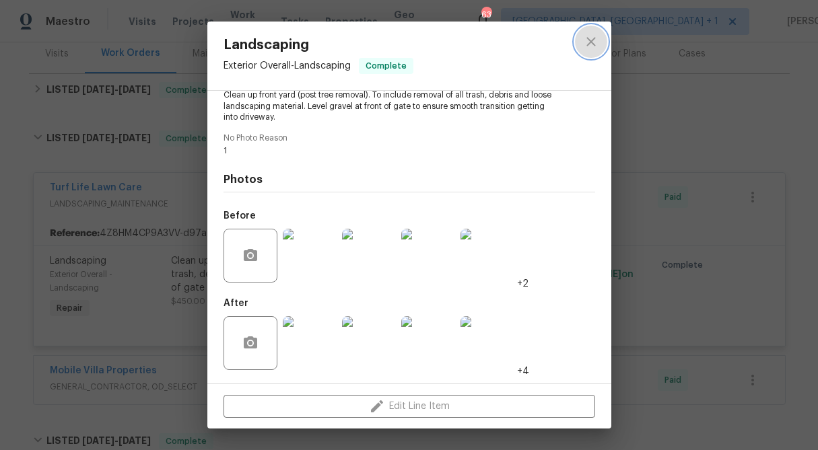
click at [595, 42] on icon "close" at bounding box center [591, 42] width 16 height 16
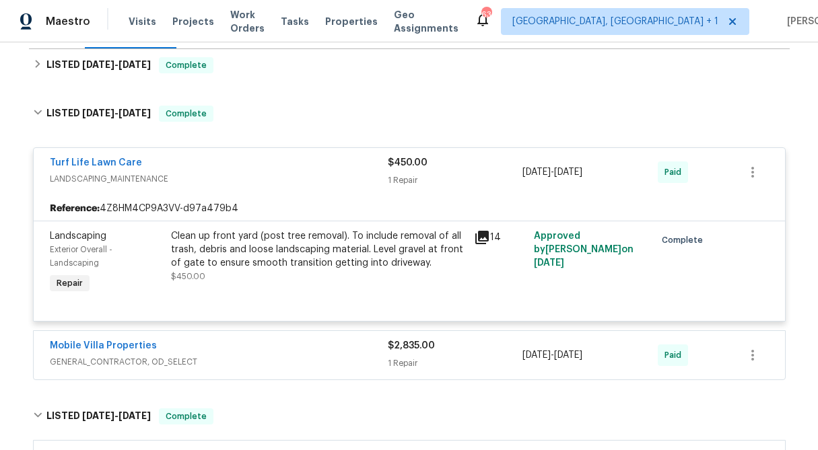
scroll to position [202, 0]
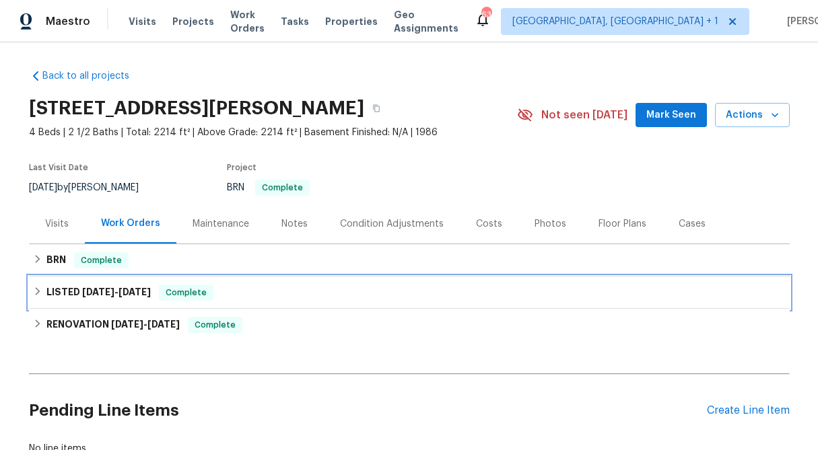
click at [33, 285] on div "LISTED [DATE] - [DATE] Complete" at bounding box center [409, 293] width 753 height 16
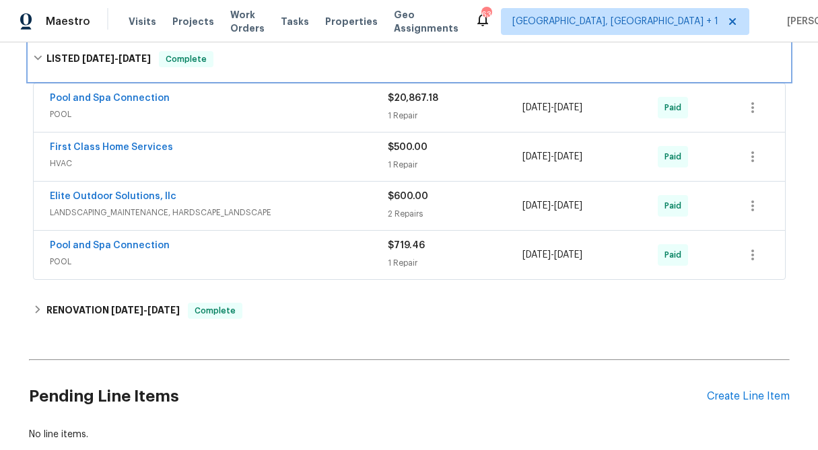
scroll to position [244, 0]
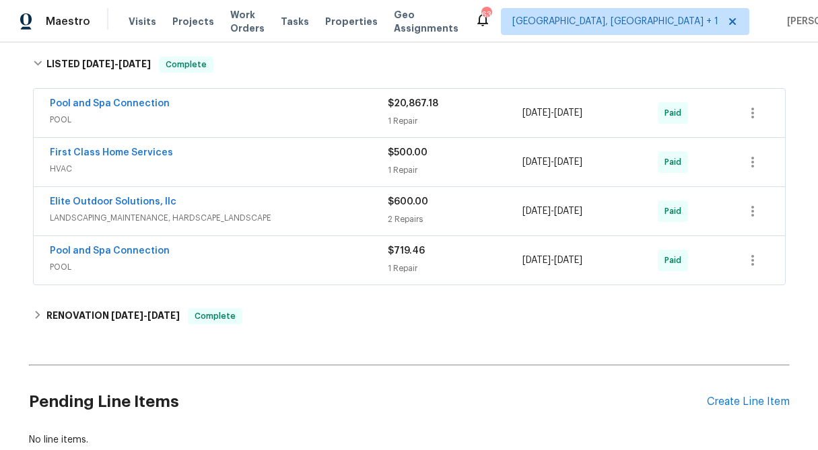
click at [356, 217] on span "LANDSCAPING_MAINTENANCE, HARDSCAPE_LANDSCAPE" at bounding box center [219, 217] width 338 height 13
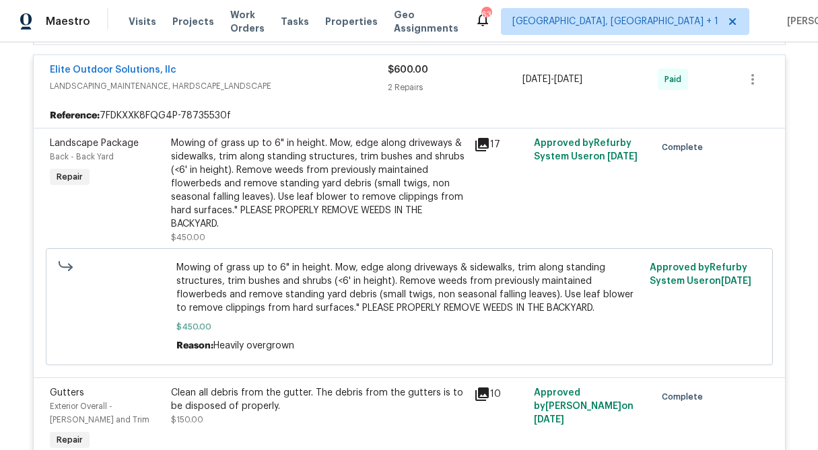
scroll to position [383, 0]
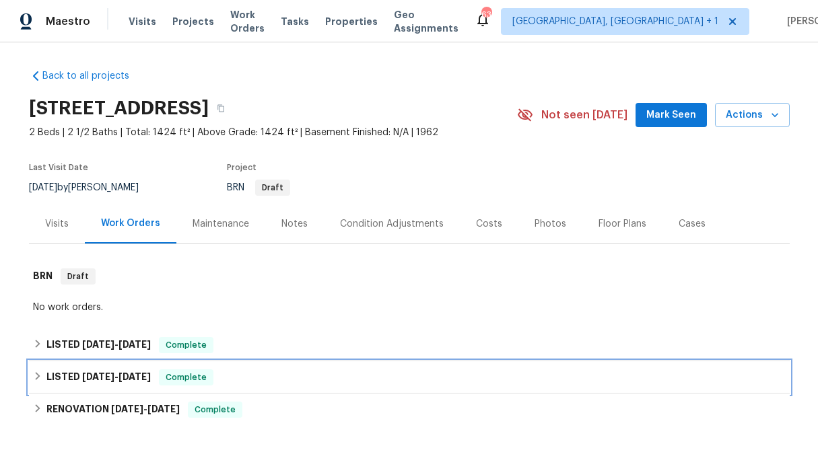
click at [34, 379] on icon at bounding box center [37, 376] width 9 height 9
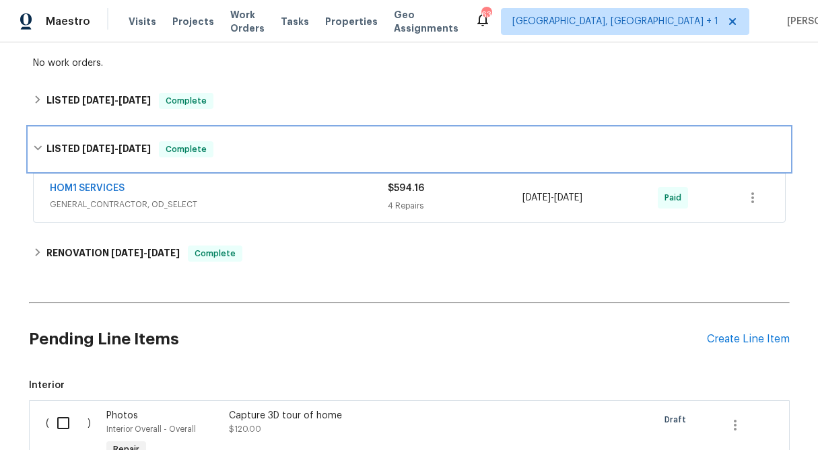
scroll to position [245, 0]
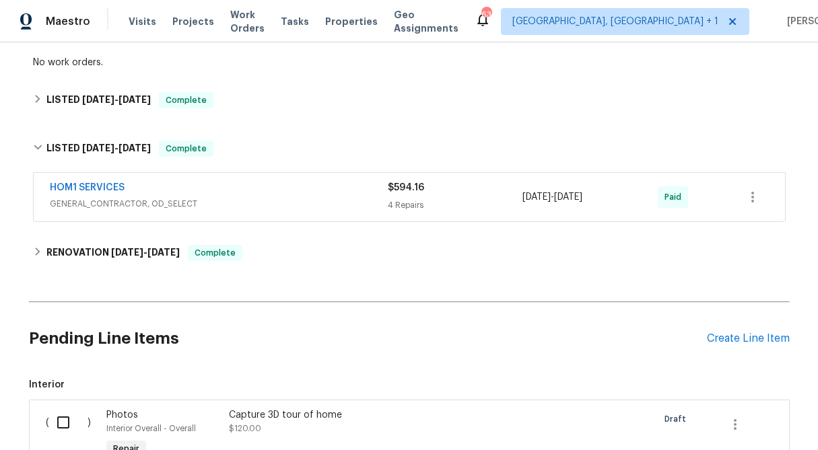
click at [446, 199] on div "4 Repairs" at bounding box center [455, 205] width 135 height 13
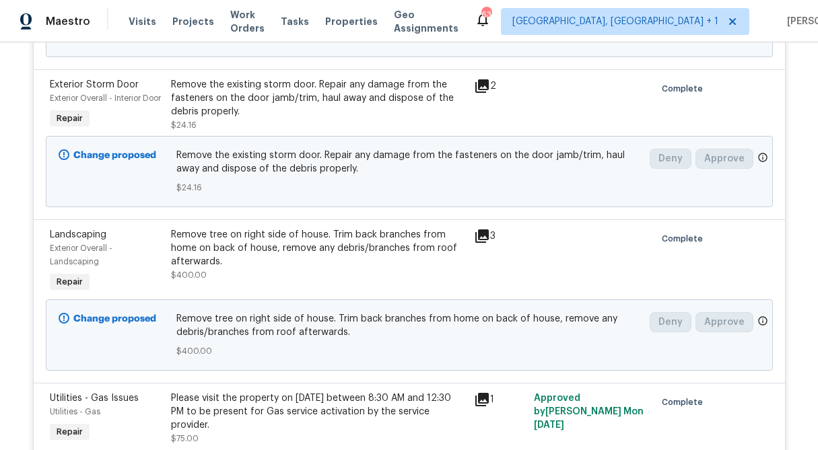
scroll to position [645, 0]
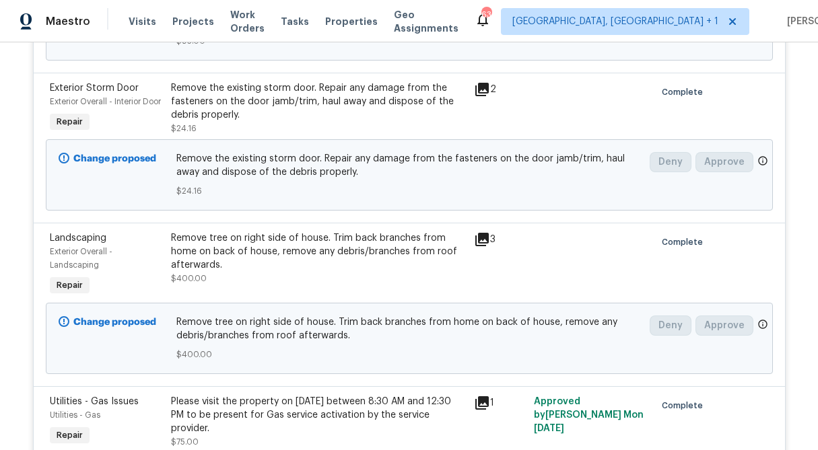
click at [299, 266] on div "Remove tree on right side of house. Trim back branches from home on back of hou…" at bounding box center [318, 252] width 295 height 40
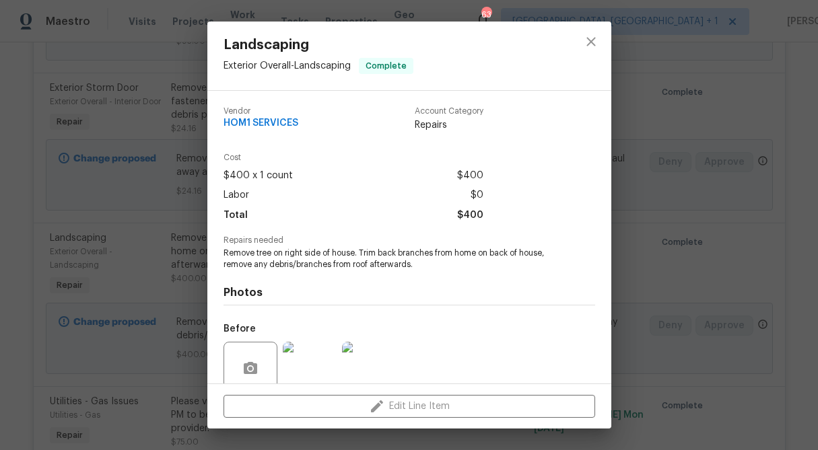
scroll to position [113, 0]
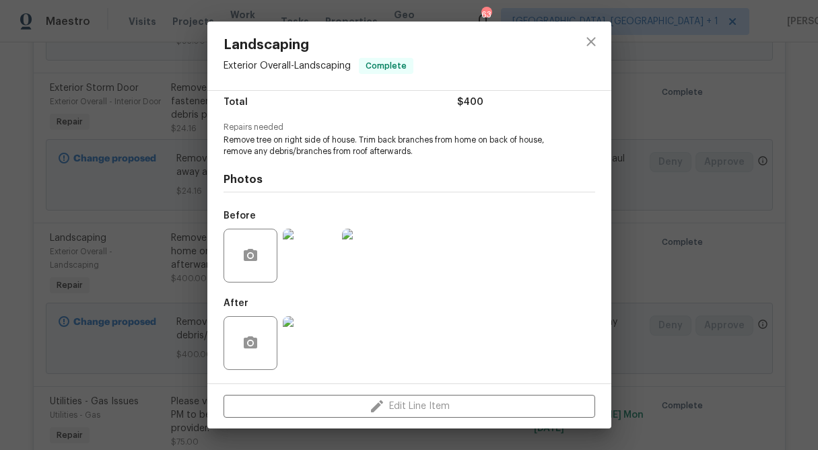
click at [299, 266] on img at bounding box center [310, 256] width 54 height 54
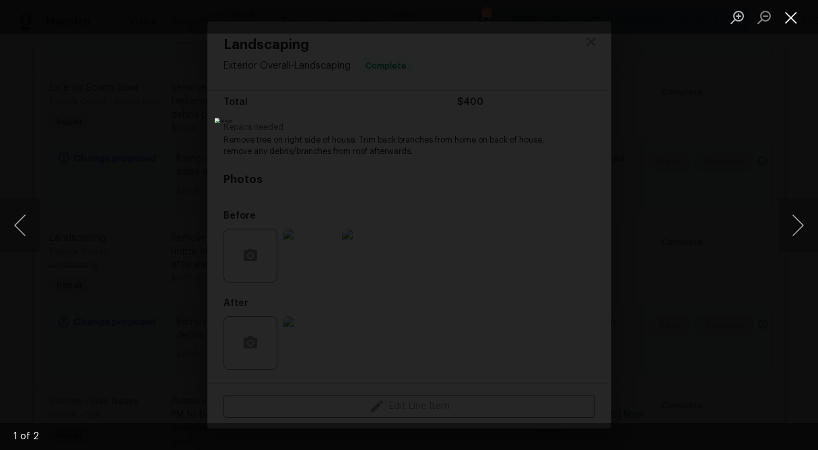
click at [788, 14] on button "Close lightbox" at bounding box center [790, 17] width 27 height 24
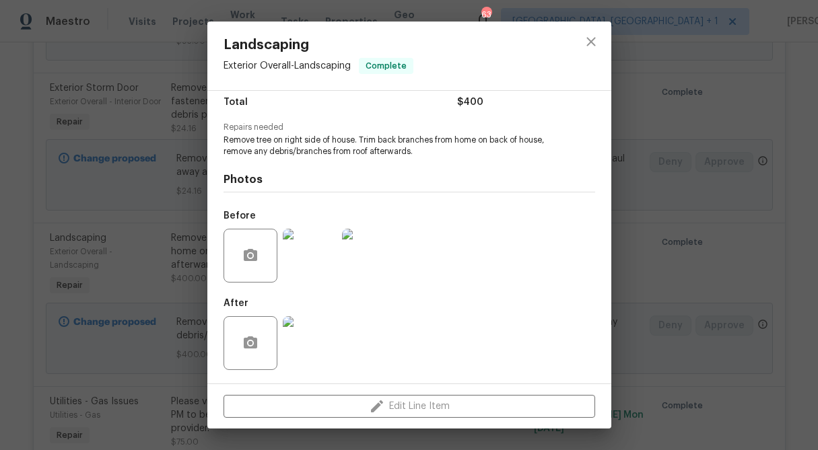
click at [683, 162] on div "Landscaping Exterior Overall - Landscaping Complete Vendor HOM1 SERVICES Accoun…" at bounding box center [409, 225] width 818 height 450
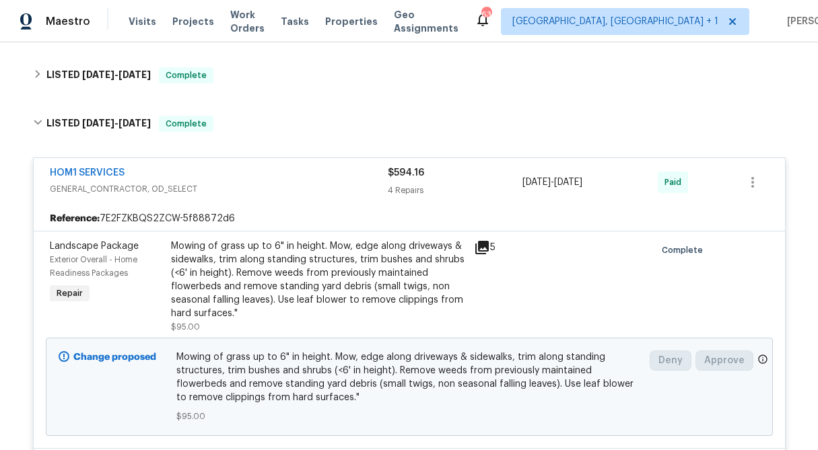
scroll to position [268, 0]
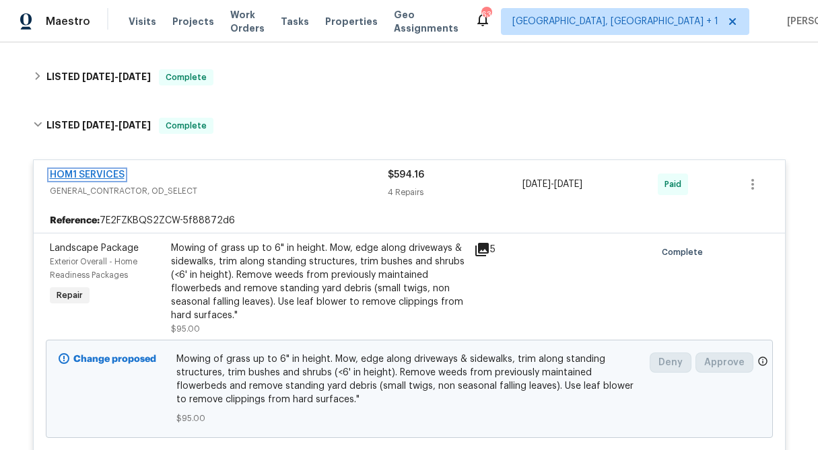
click at [88, 177] on link "HOM1 SERVICES" at bounding box center [87, 174] width 75 height 9
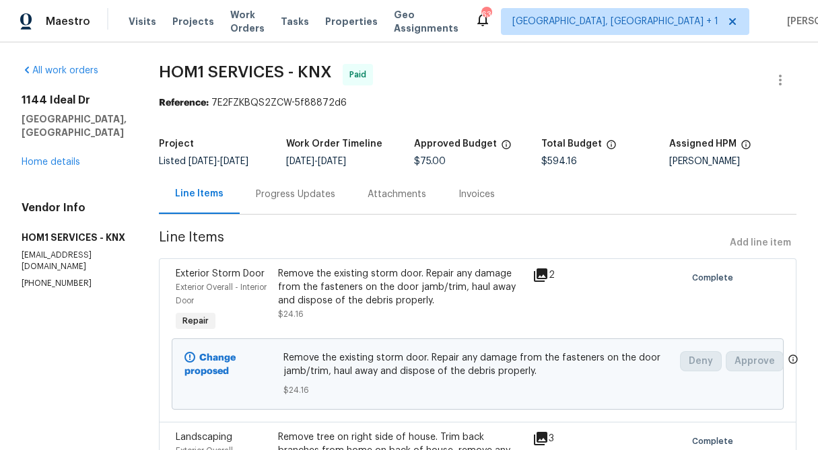
click at [281, 195] on div "Progress Updates" at bounding box center [295, 194] width 79 height 13
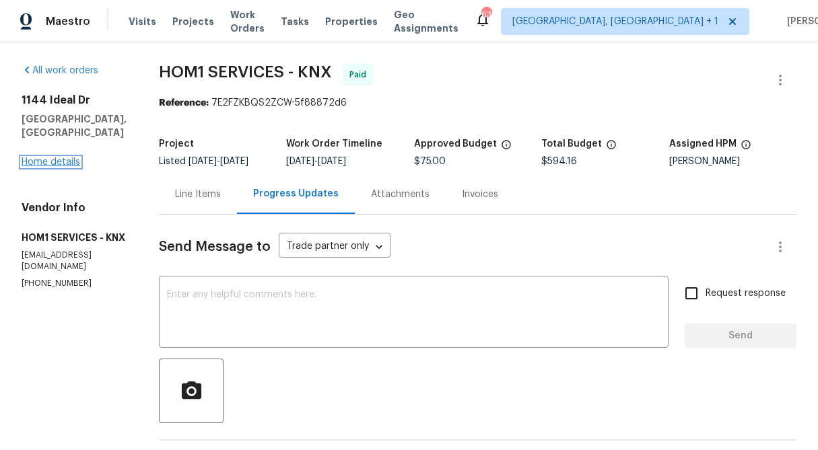
click at [62, 164] on link "Home details" at bounding box center [51, 162] width 59 height 9
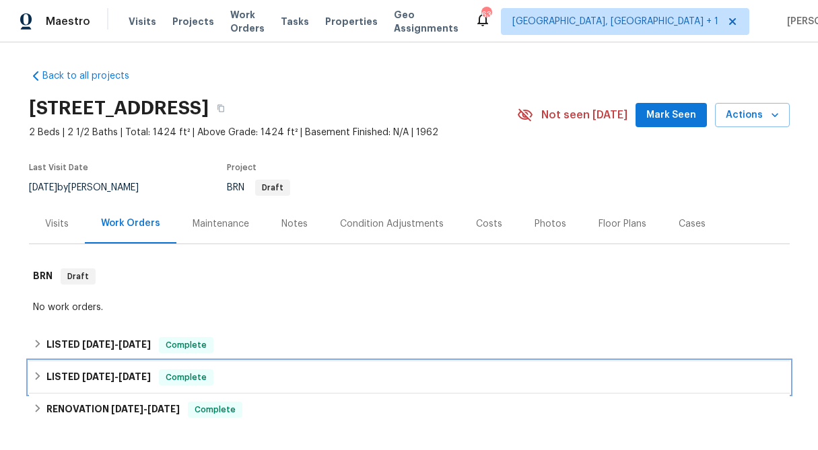
click at [38, 371] on div "LISTED [DATE] - [DATE] Complete" at bounding box center [409, 378] width 753 height 16
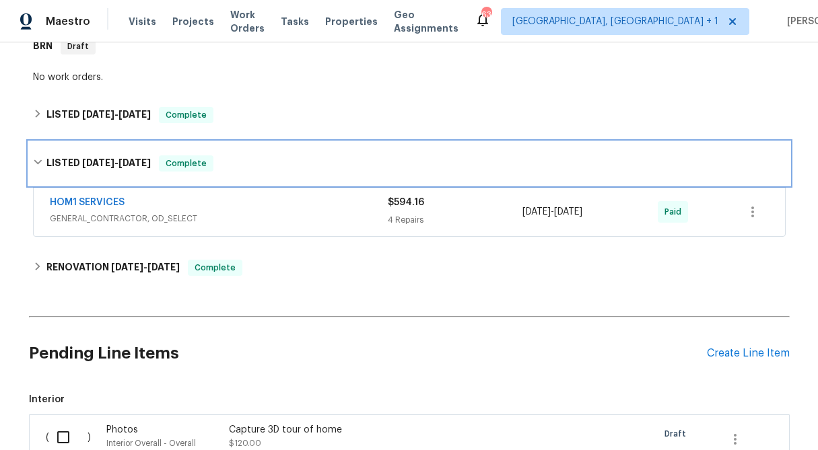
scroll to position [231, 0]
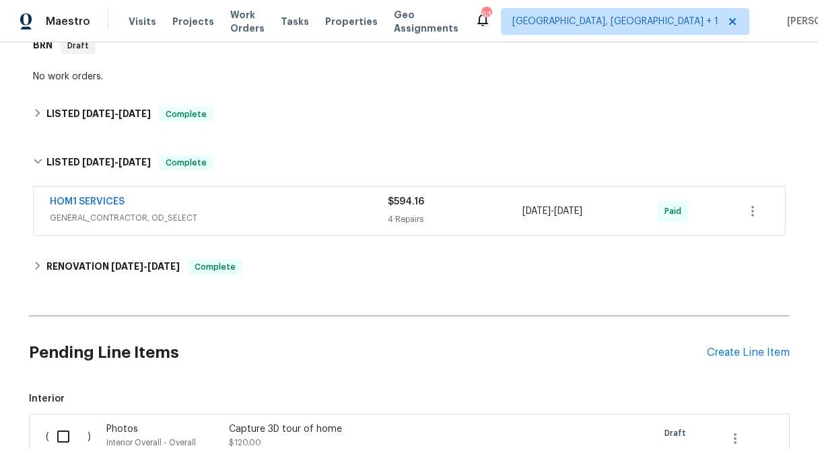
click at [425, 191] on div "HOM1 SERVICES GENERAL_CONTRACTOR, OD_SELECT $594.16 4 Repairs [DATE] - [DATE] P…" at bounding box center [409, 211] width 751 height 48
click at [426, 215] on div "4 Repairs" at bounding box center [455, 219] width 135 height 13
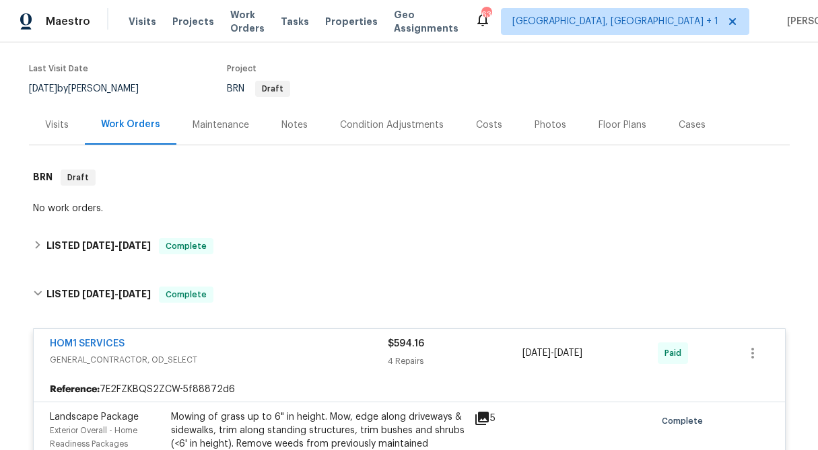
scroll to position [101, 0]
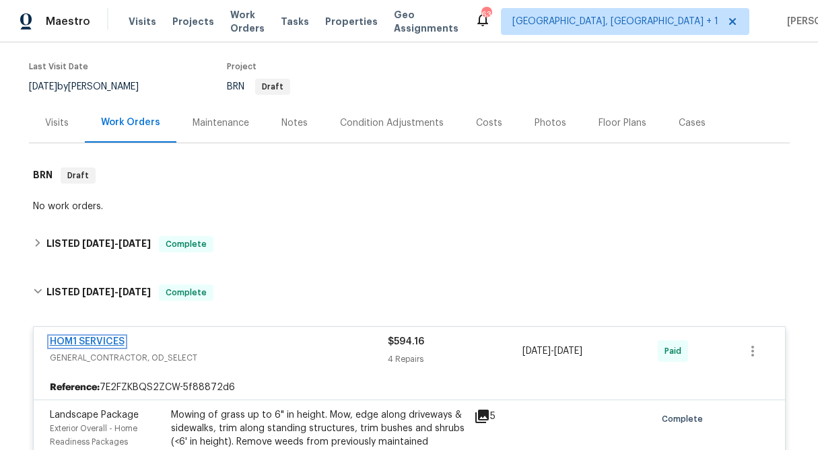
click at [97, 342] on link "HOM1 SERVICES" at bounding box center [87, 341] width 75 height 9
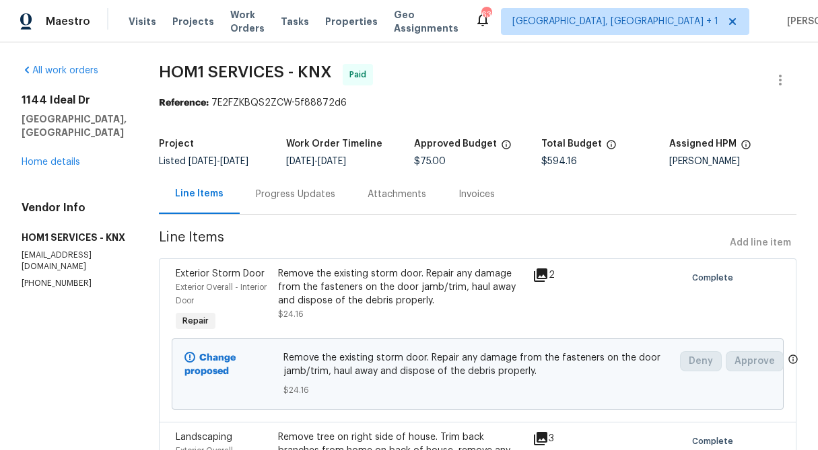
click at [280, 192] on div "Progress Updates" at bounding box center [295, 194] width 79 height 13
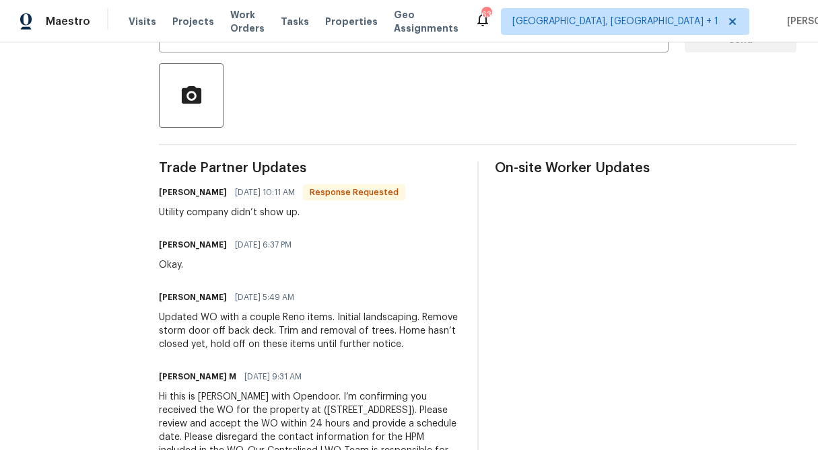
scroll to position [341, 0]
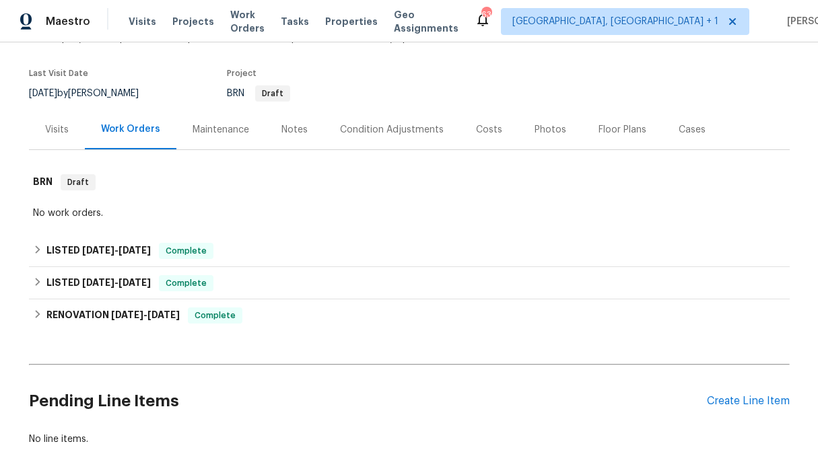
scroll to position [114, 0]
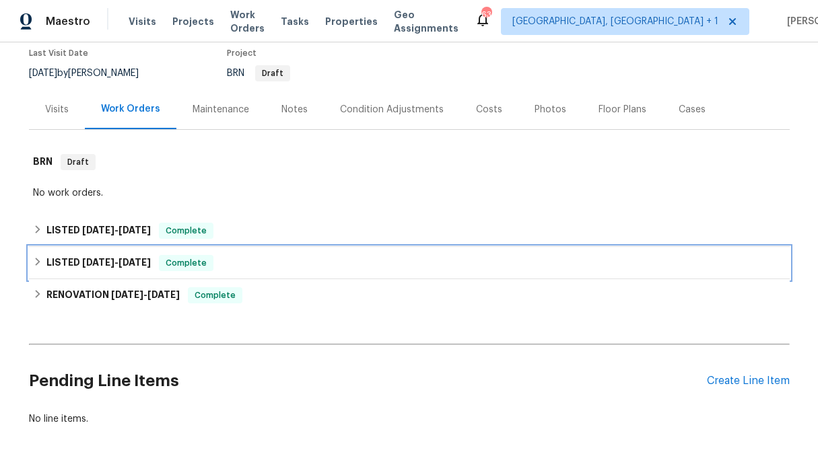
click at [38, 258] on icon at bounding box center [37, 261] width 9 height 9
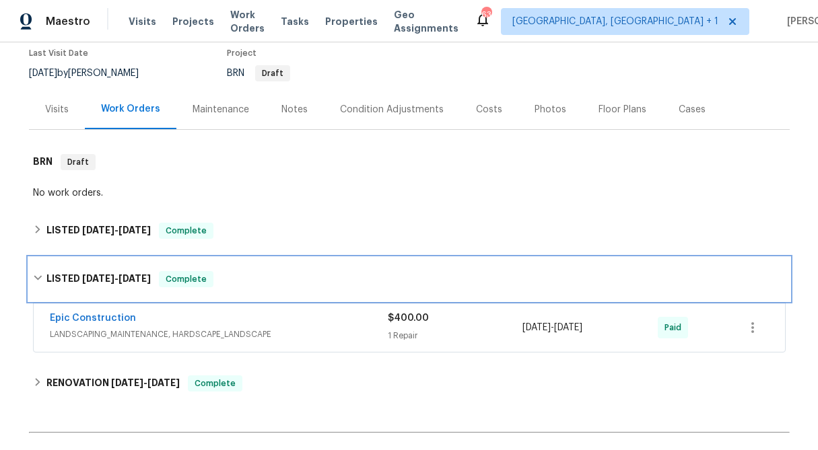
scroll to position [270, 0]
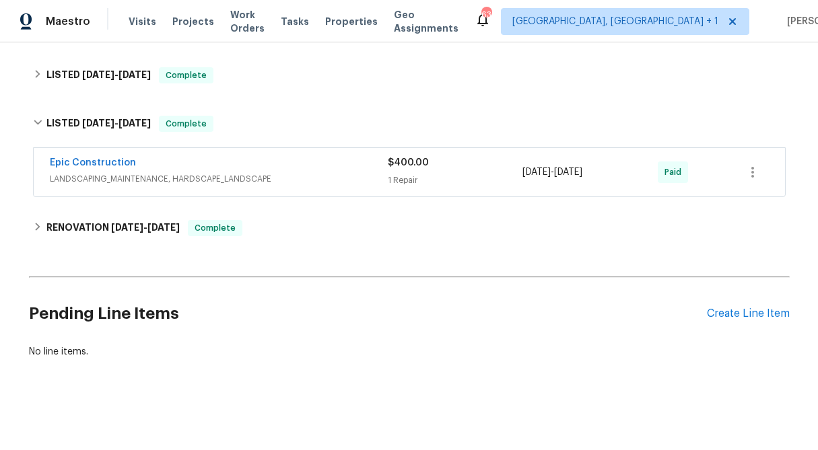
click at [423, 162] on span "$400.00" at bounding box center [408, 162] width 41 height 9
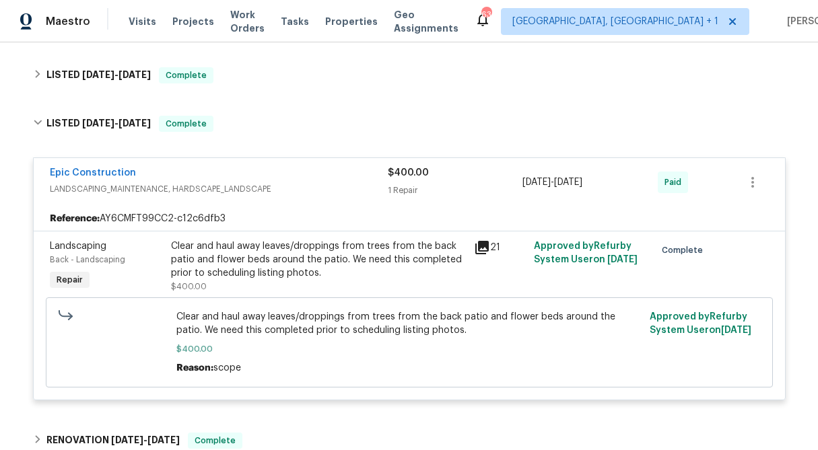
click at [275, 260] on div "Clear and haul away leaves/droppings from trees from the back patio and flower …" at bounding box center [318, 260] width 295 height 40
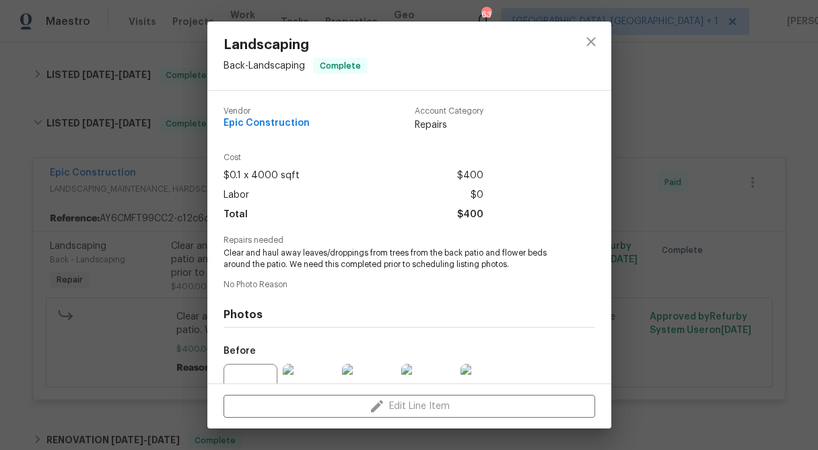
scroll to position [135, 0]
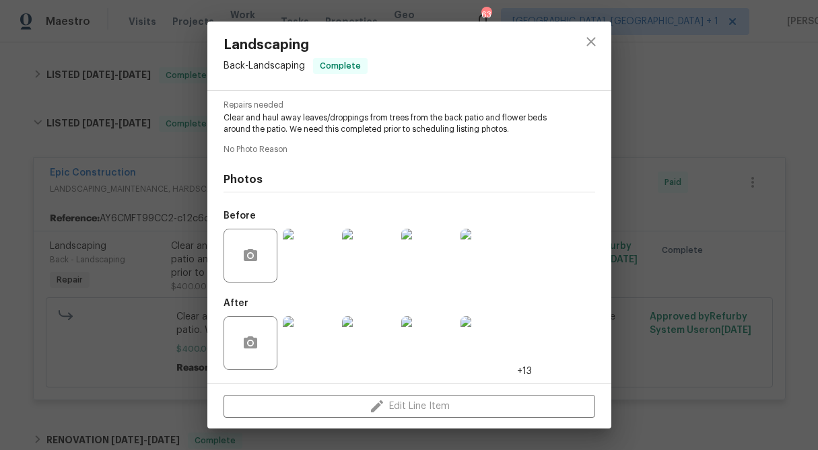
click at [314, 269] on img at bounding box center [310, 256] width 54 height 54
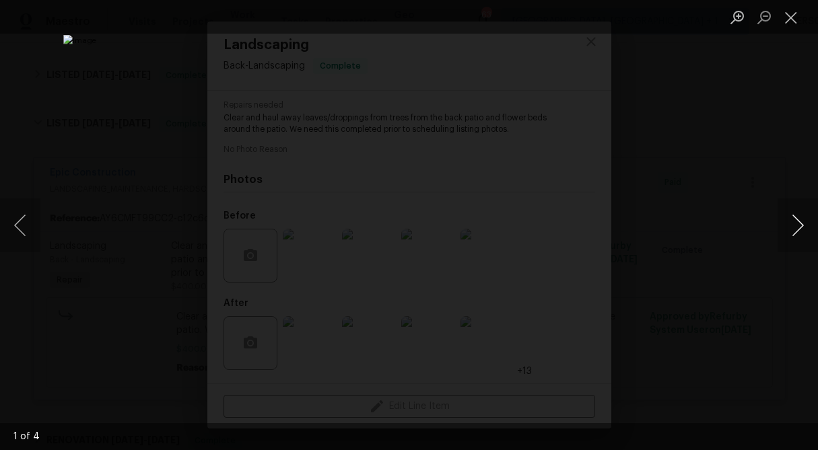
click at [787, 230] on button "Next image" at bounding box center [797, 226] width 40 height 54
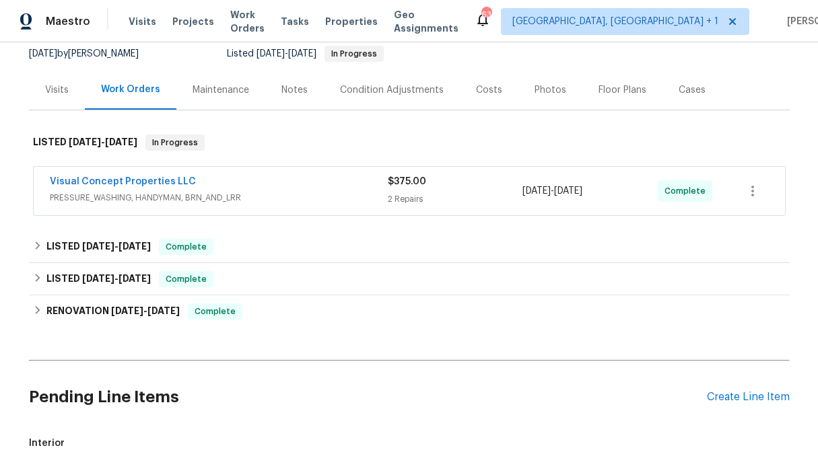
scroll to position [137, 0]
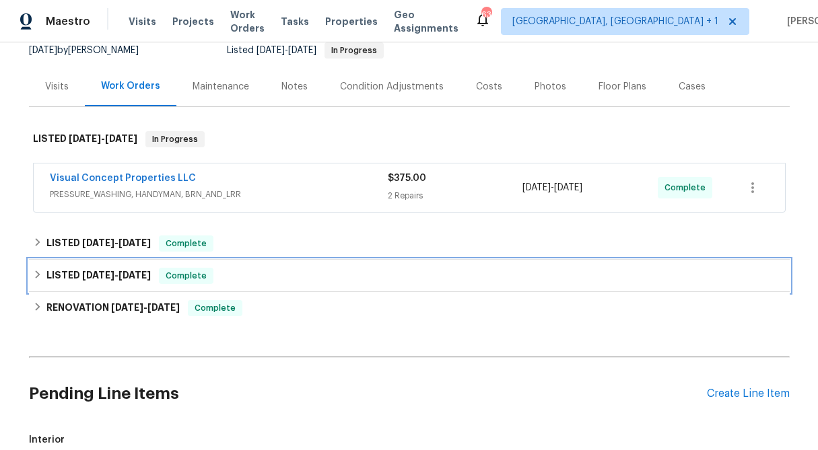
click at [34, 273] on icon at bounding box center [37, 274] width 9 height 9
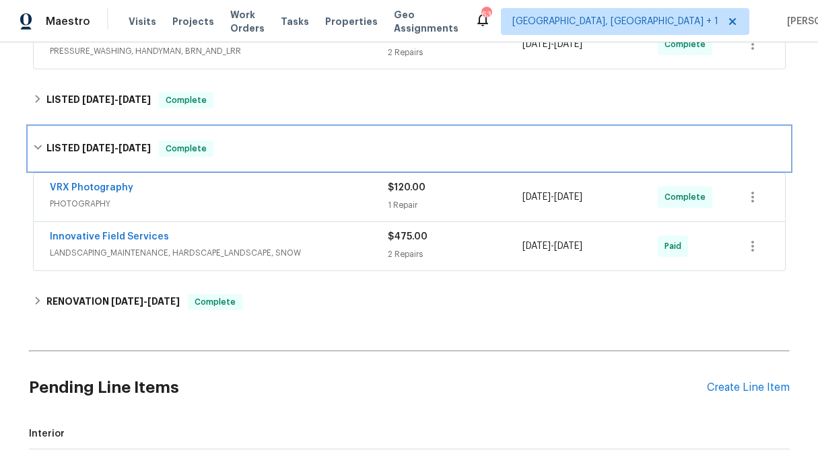
scroll to position [287, 0]
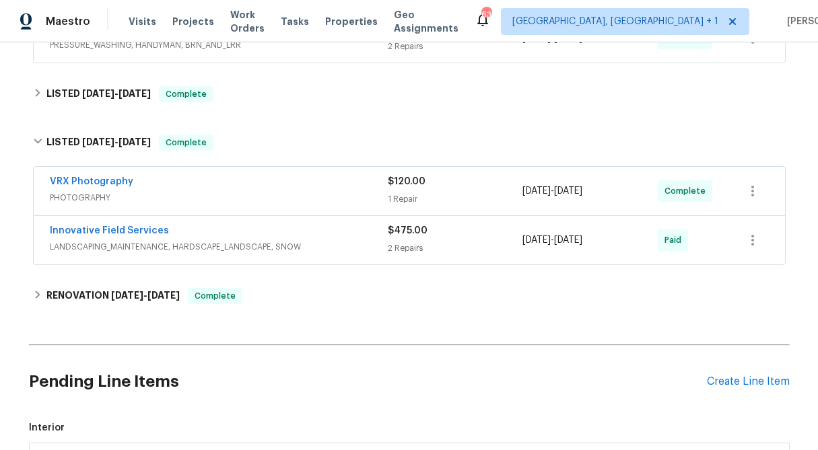
click at [406, 246] on div "2 Repairs" at bounding box center [455, 248] width 135 height 13
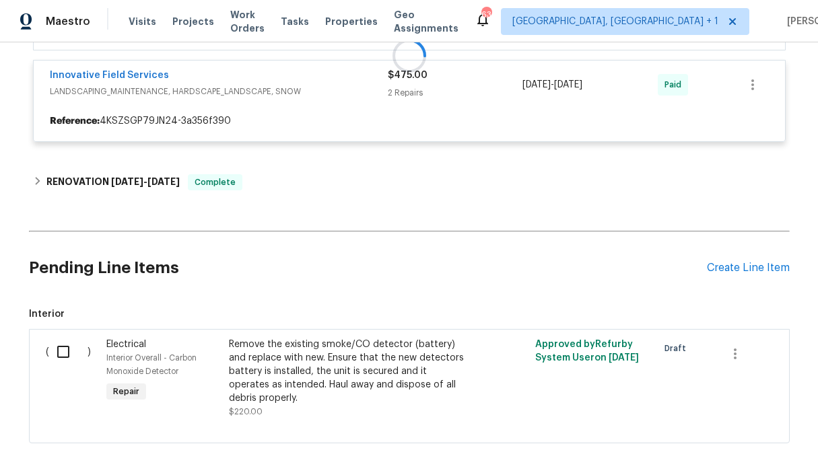
scroll to position [454, 0]
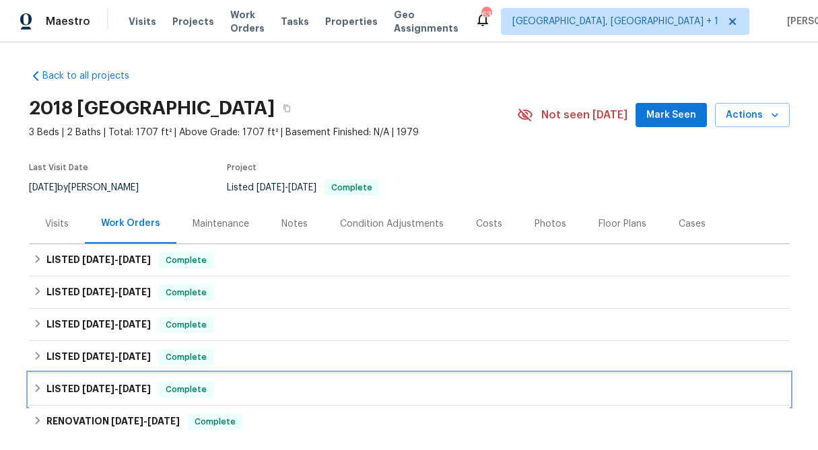
click at [35, 397] on div "LISTED 4/9/25 - 4/11/25 Complete" at bounding box center [409, 390] width 753 height 16
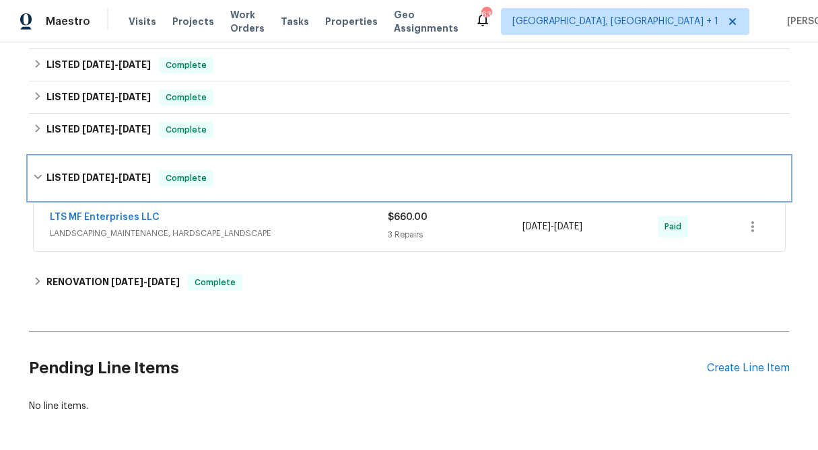
scroll to position [230, 0]
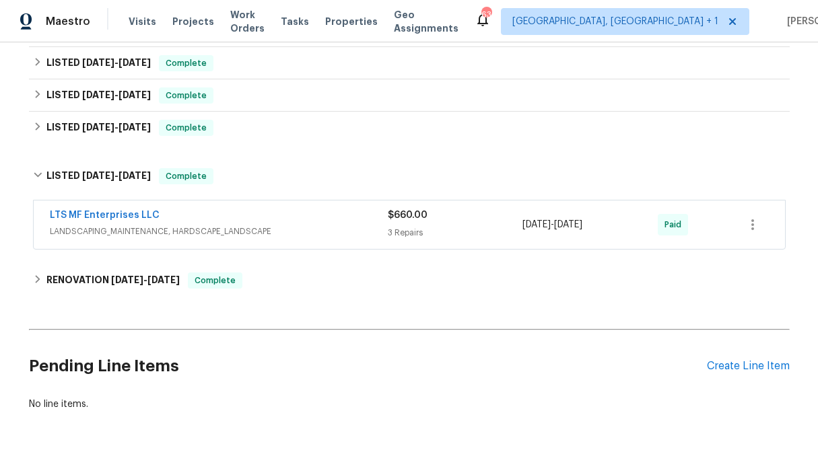
click at [415, 224] on div "$660.00 3 Repairs" at bounding box center [455, 225] width 135 height 32
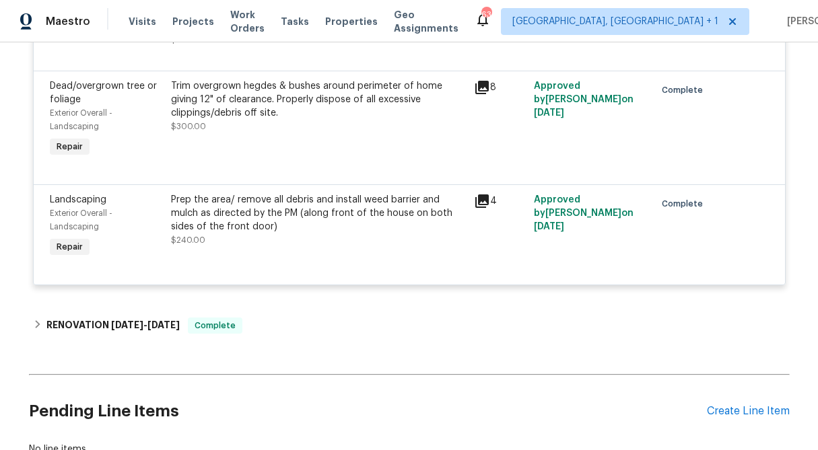
scroll to position [565, 0]
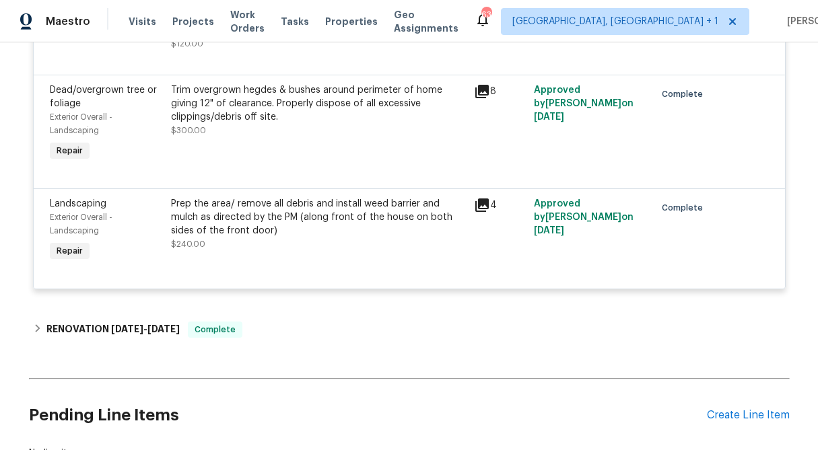
click at [330, 238] on div "Prep the area/ remove all debris and install weed barrier and mulch as directed…" at bounding box center [318, 217] width 295 height 40
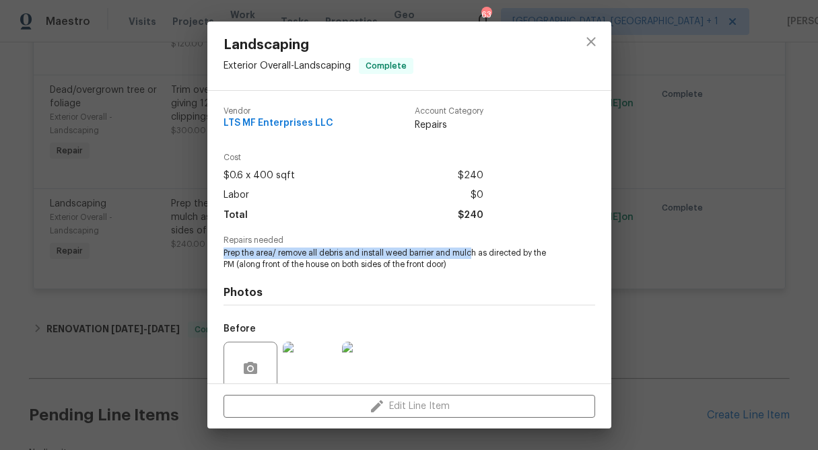
drag, startPoint x: 222, startPoint y: 253, endPoint x: 473, endPoint y: 254, distance: 251.1
click at [473, 254] on div "Vendor LTS MF Enterprises LLC Account Category Repairs Cost $0.6 x 400 sqft $24…" at bounding box center [409, 237] width 404 height 293
drag, startPoint x: 476, startPoint y: 254, endPoint x: 219, endPoint y: 257, distance: 256.5
click at [219, 257] on div "Vendor LTS MF Enterprises LLC Account Category Repairs Cost $0.6 x 400 sqft $24…" at bounding box center [409, 237] width 404 height 293
copy span "Prep the area/ remove all debris and install weed barrier and mulch"
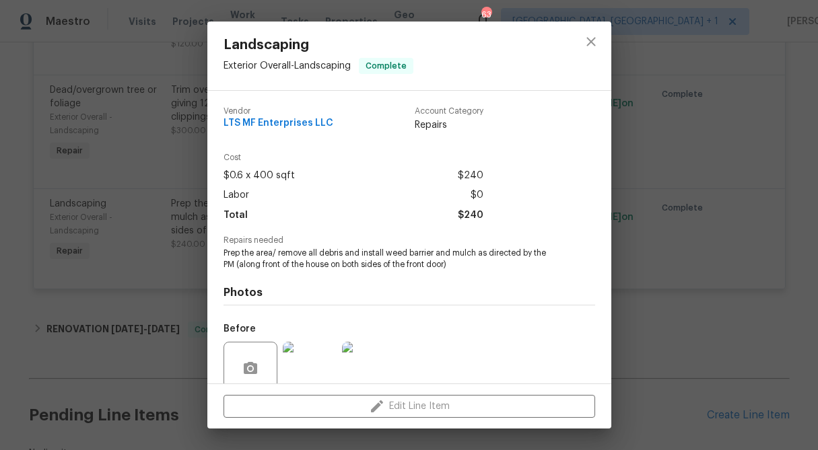
click at [130, 196] on div "Landscaping Exterior Overall - Landscaping Complete Vendor LTS MF Enterprises L…" at bounding box center [409, 225] width 818 height 450
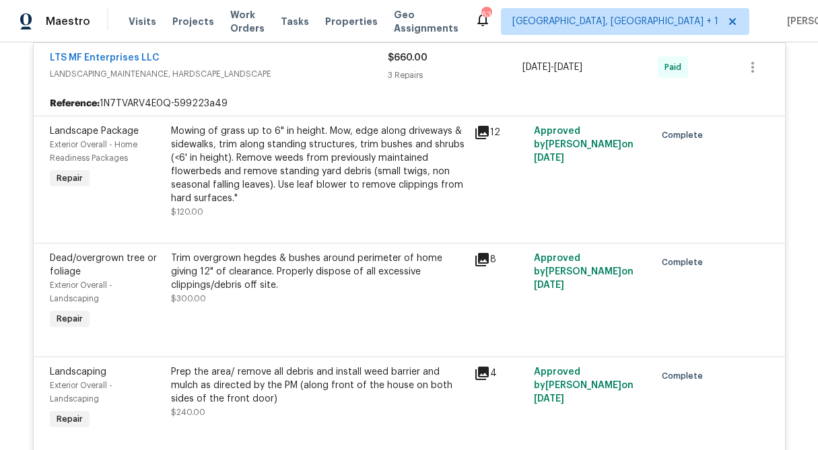
scroll to position [453, 0]
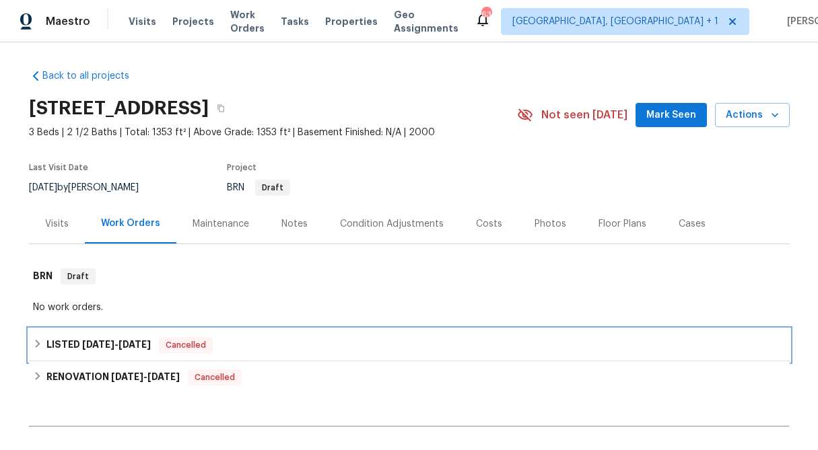
click at [36, 347] on icon at bounding box center [37, 344] width 5 height 8
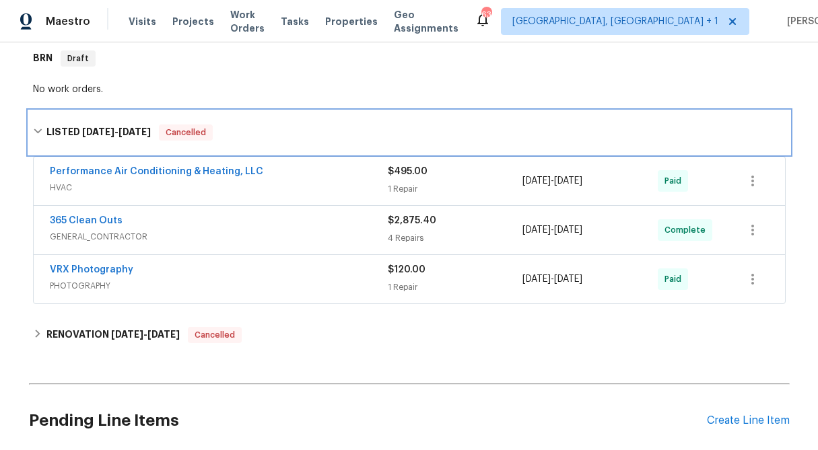
scroll to position [219, 0]
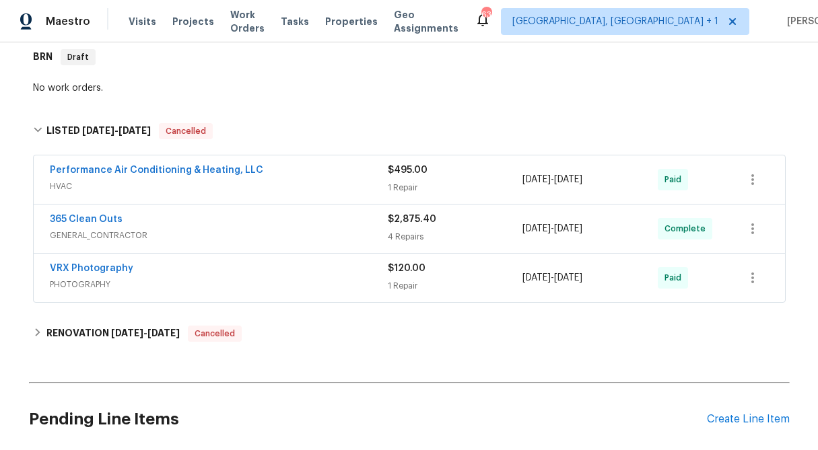
click at [402, 229] on div "$2,875.40 4 Repairs" at bounding box center [455, 229] width 135 height 32
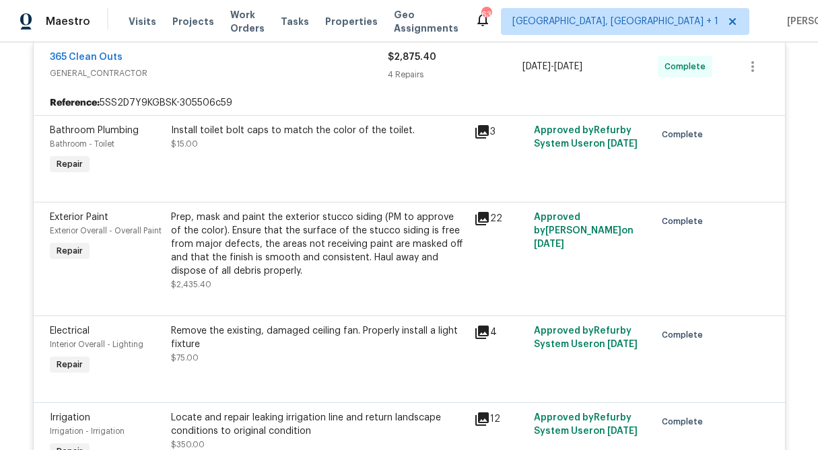
scroll to position [391, 0]
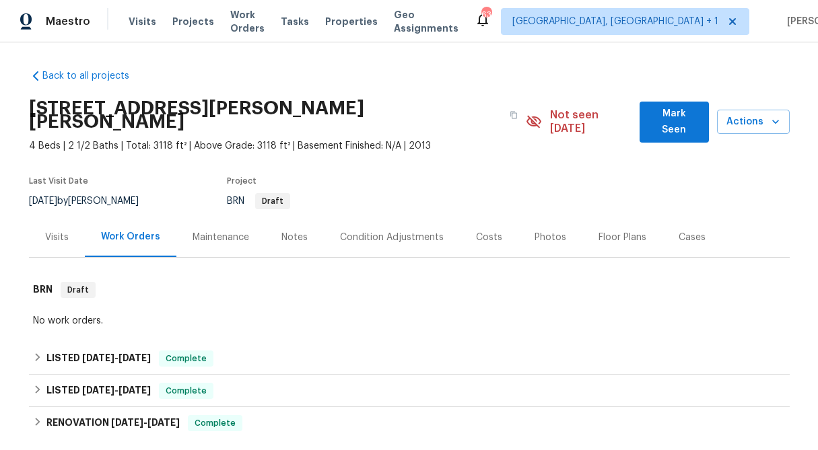
scroll to position [182, 0]
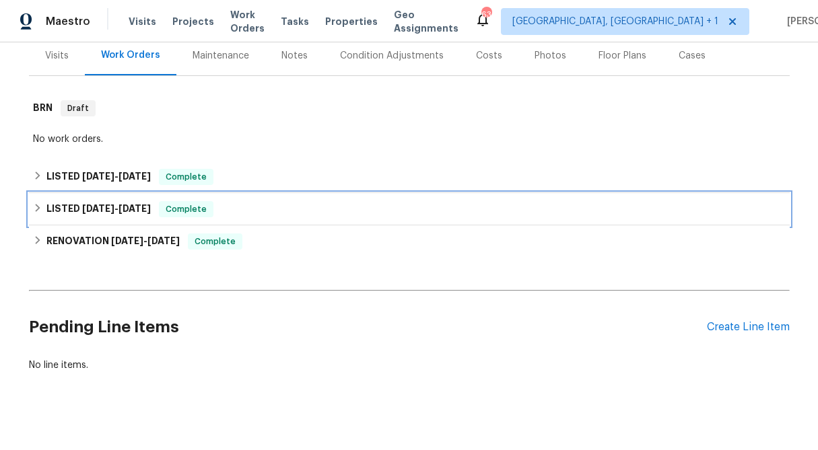
click at [38, 203] on icon at bounding box center [37, 207] width 9 height 9
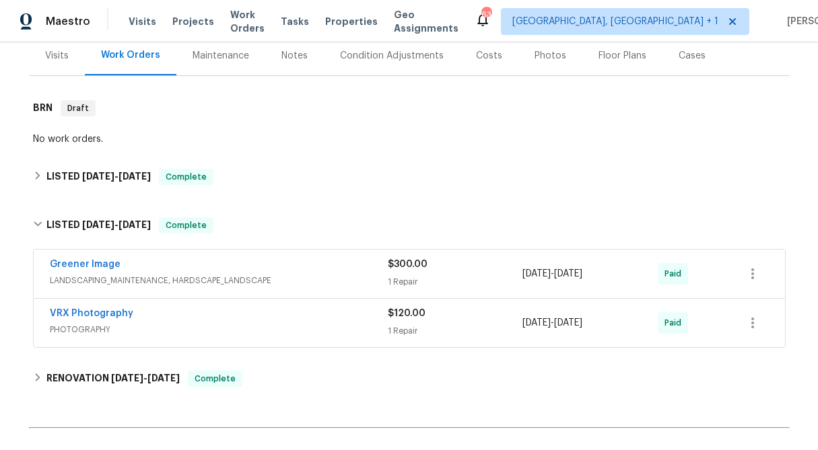
click at [392, 275] on div "1 Repair" at bounding box center [455, 281] width 135 height 13
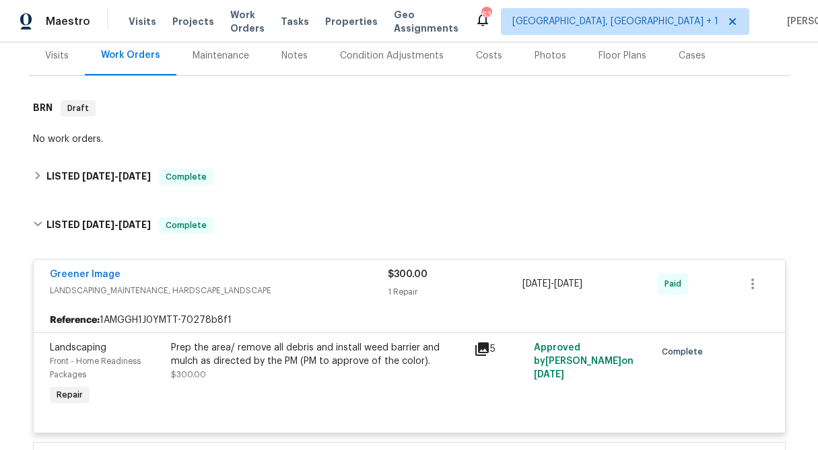
click at [287, 342] on div "Prep the area/ remove all debris and install weed barrier and mulch as directed…" at bounding box center [318, 354] width 295 height 27
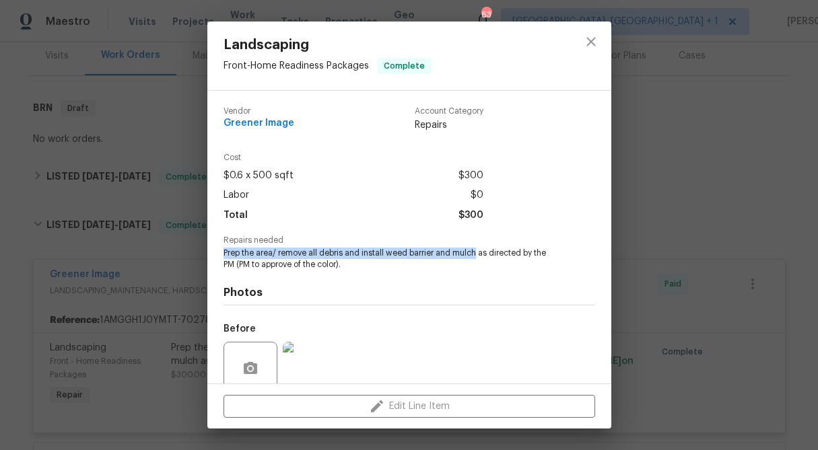
drag, startPoint x: 221, startPoint y: 251, endPoint x: 475, endPoint y: 251, distance: 253.8
click at [475, 251] on div "Vendor Greener Image Account Category Repairs Cost $0.6 x 500 sqft $300 Labor $…" at bounding box center [409, 237] width 404 height 293
copy span "Prep the area/ remove all debris and install weed barrier and mulch"
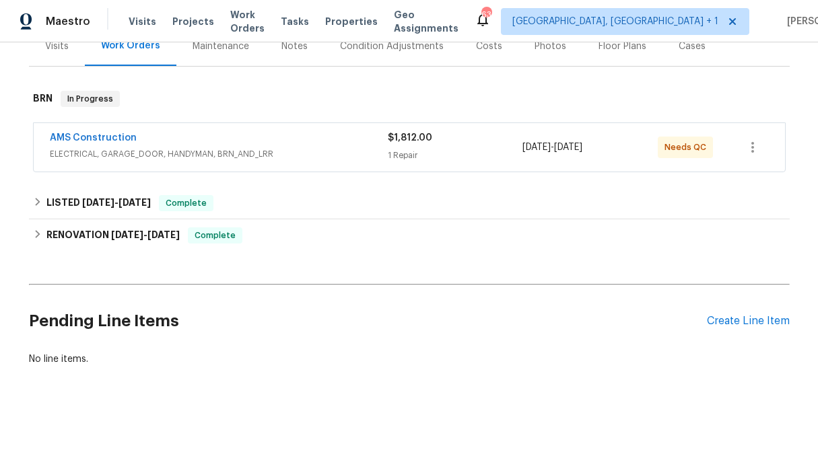
scroll to position [180, 0]
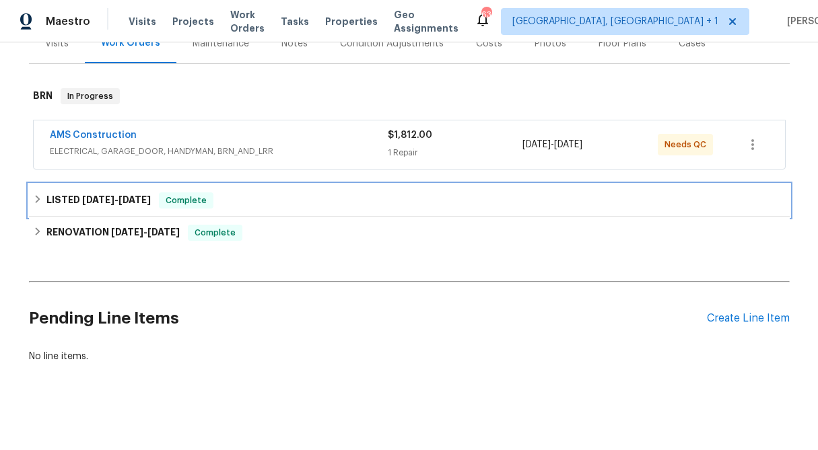
click at [38, 197] on icon at bounding box center [37, 199] width 9 height 9
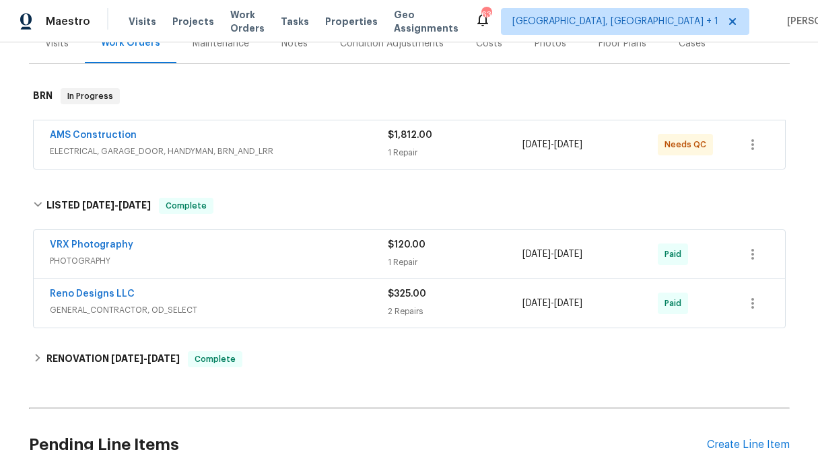
click at [413, 300] on div "$325.00" at bounding box center [455, 293] width 135 height 13
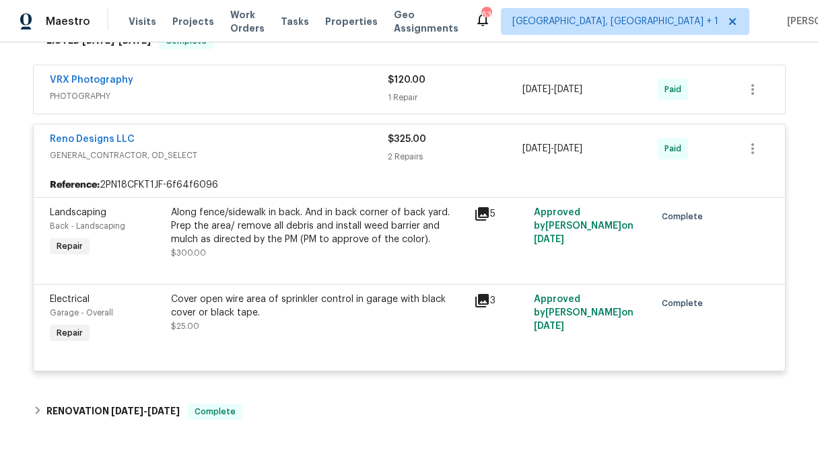
scroll to position [348, 0]
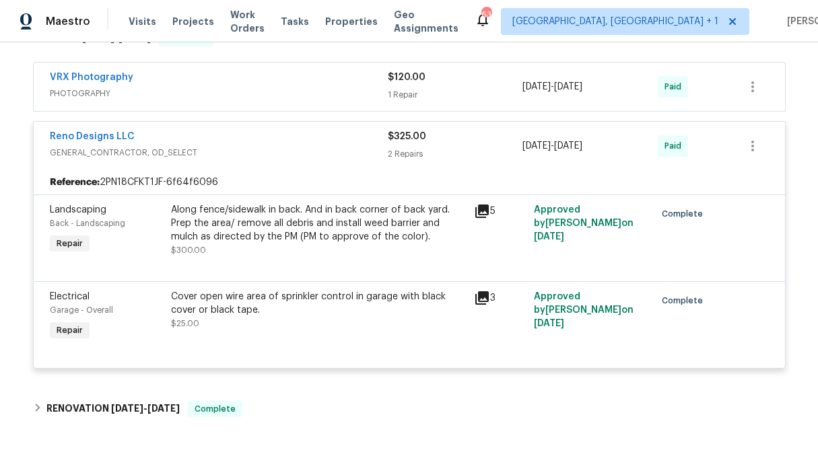
click at [281, 224] on div "Along fence/sidewalk in back. And in back corner of back yard. Prep the area/ r…" at bounding box center [318, 223] width 295 height 40
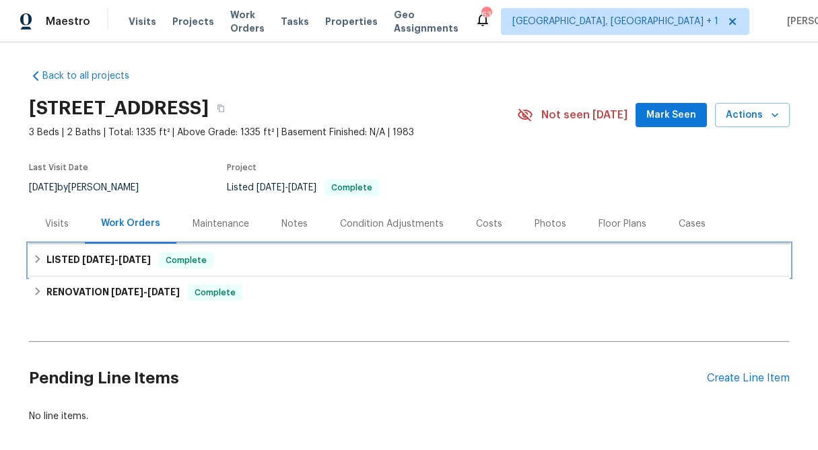
click at [33, 252] on div "LISTED 6/12/25 - 6/16/25 Complete" at bounding box center [409, 260] width 753 height 16
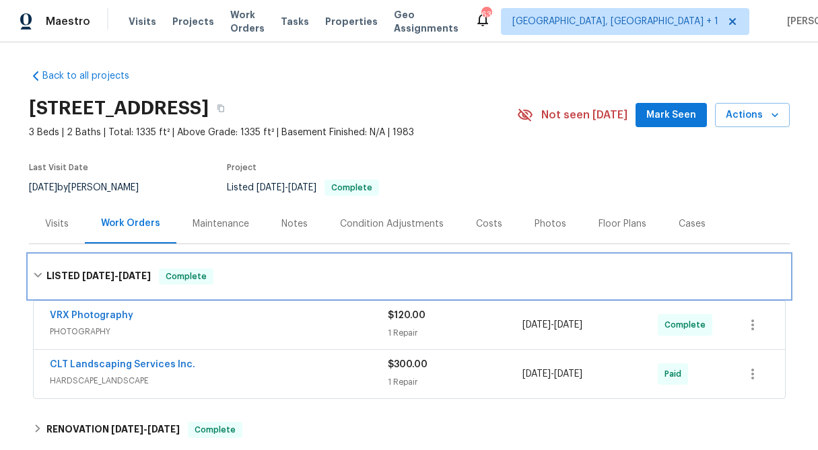
scroll to position [9, 0]
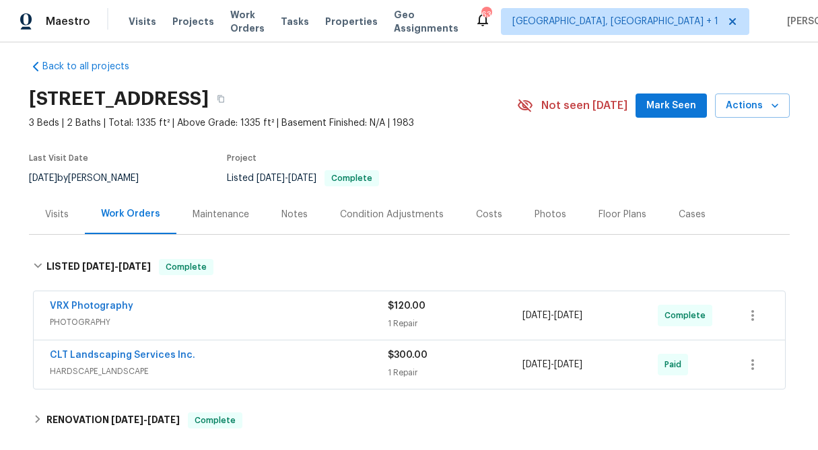
click at [412, 352] on span "$300.00" at bounding box center [408, 355] width 40 height 9
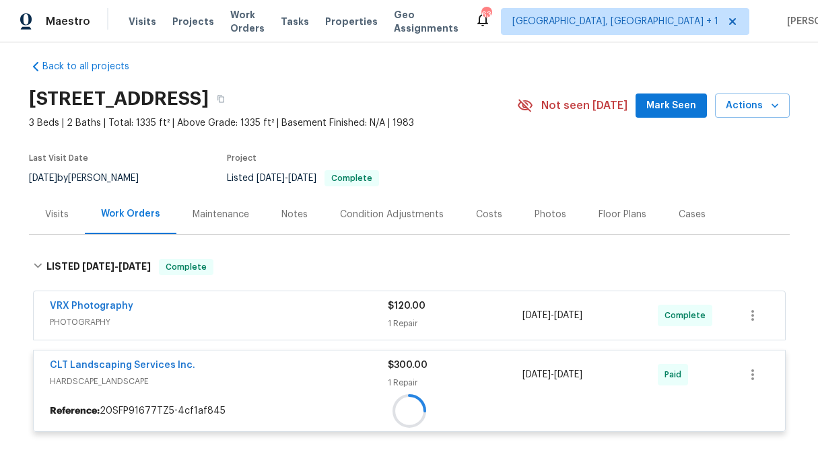
scroll to position [254, 0]
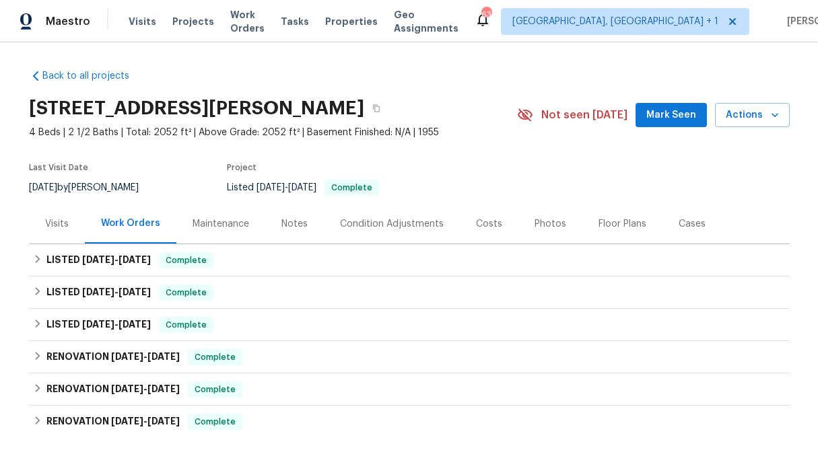
scroll to position [184, 0]
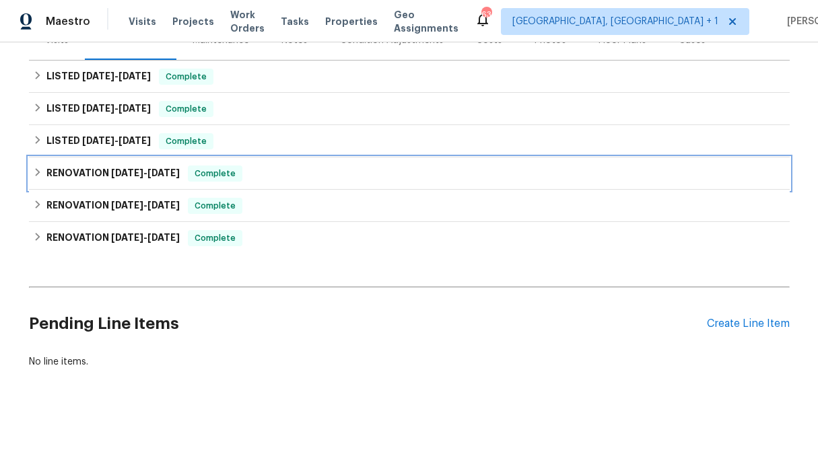
click at [33, 171] on icon at bounding box center [37, 172] width 9 height 9
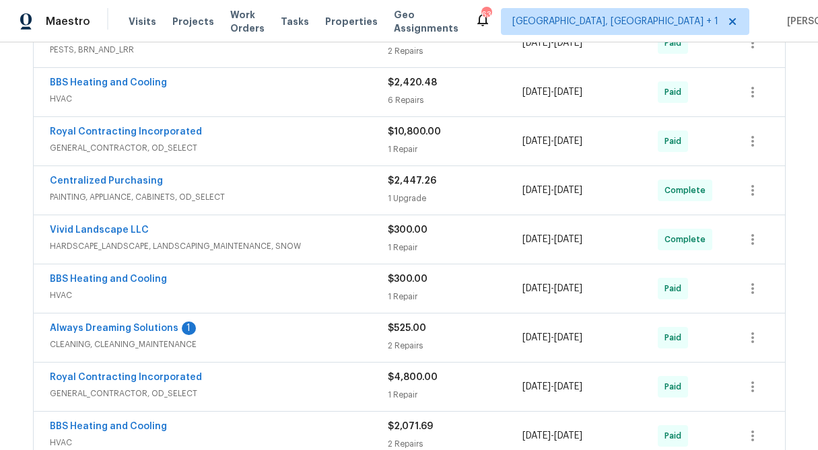
scroll to position [470, 0]
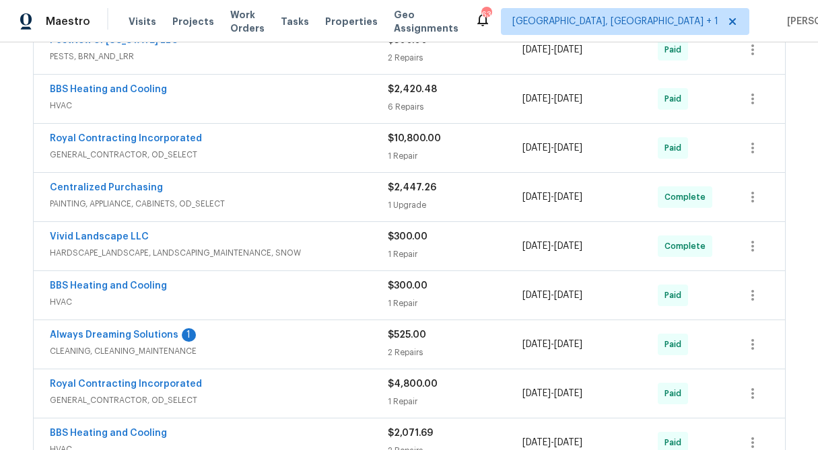
click at [404, 244] on div "$300.00 1 Repair" at bounding box center [455, 246] width 135 height 32
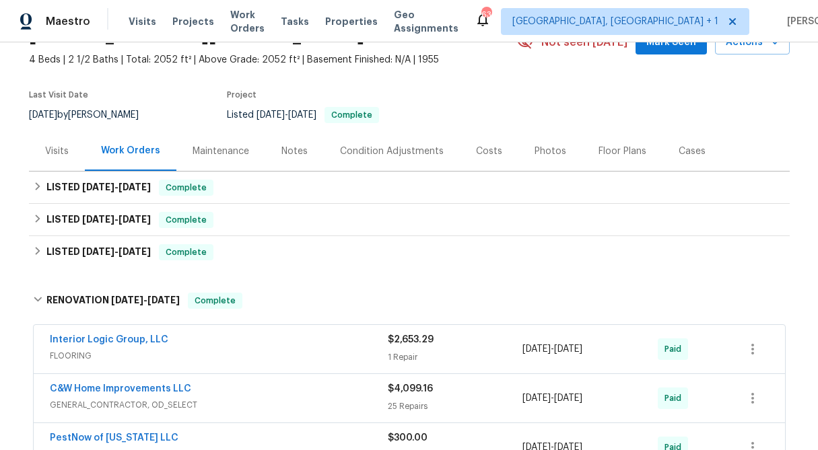
scroll to position [24, 0]
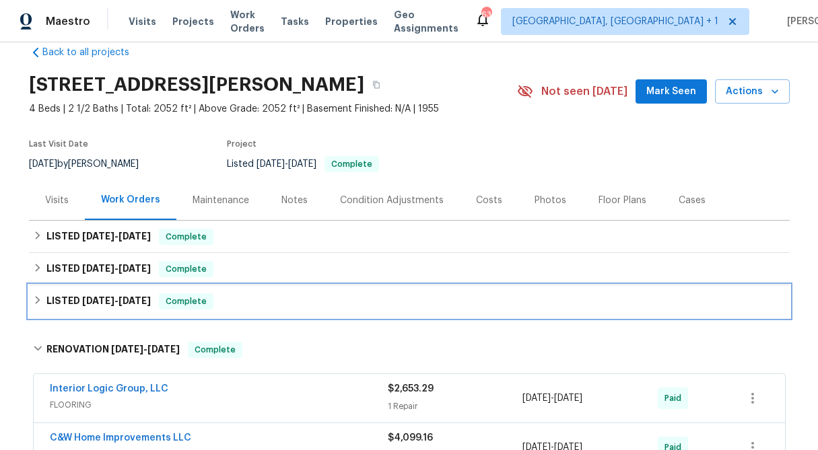
click at [32, 304] on div "LISTED 5/23/25 - 5/25/25 Complete" at bounding box center [409, 301] width 761 height 32
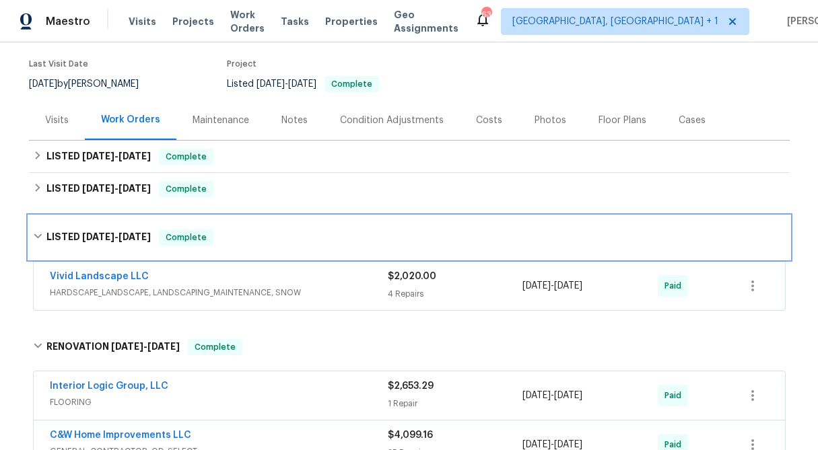
scroll to position [104, 0]
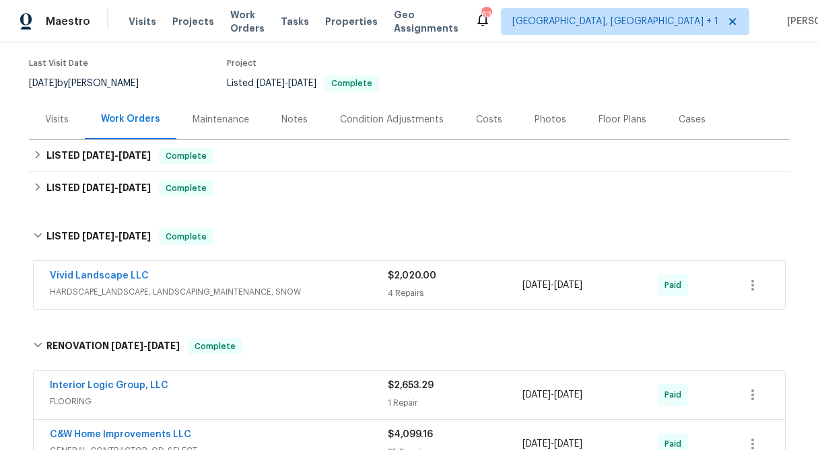
click at [410, 286] on div "$2,020.00 4 Repairs" at bounding box center [455, 285] width 135 height 32
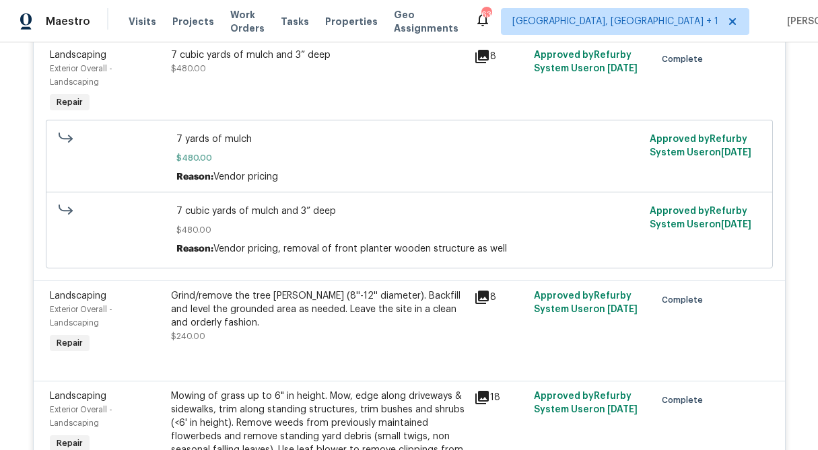
scroll to position [541, 0]
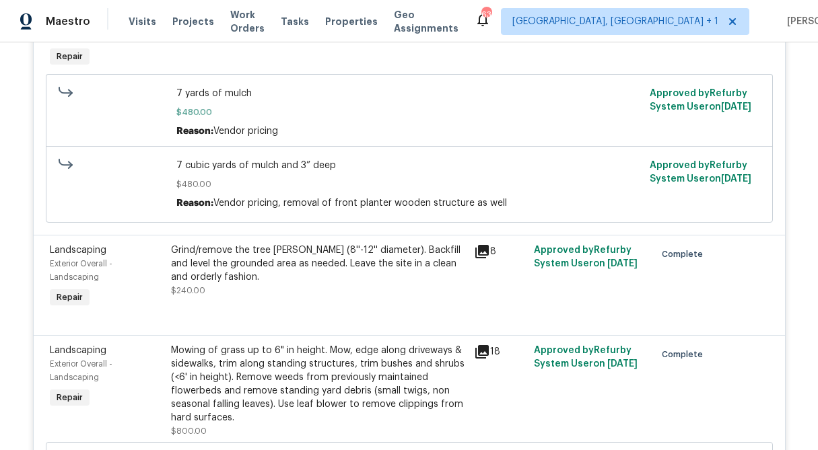
click at [281, 265] on div "Grind/remove the tree [PERSON_NAME] (8''-12'' diameter). Backfill and level the…" at bounding box center [318, 264] width 295 height 40
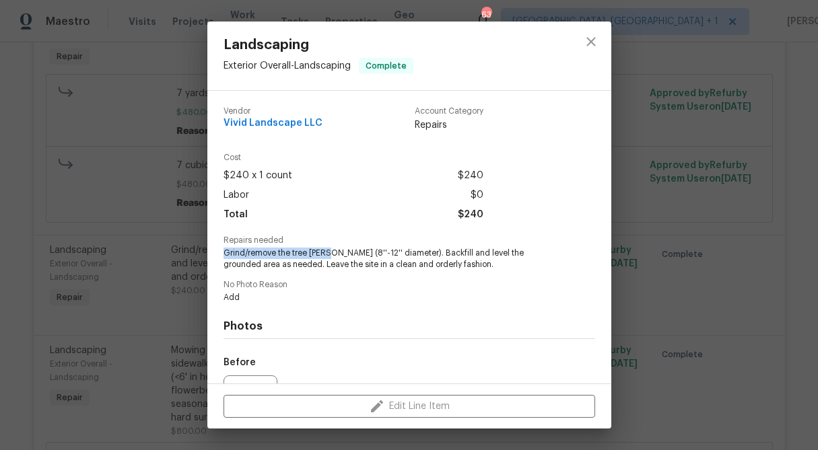
drag, startPoint x: 224, startPoint y: 250, endPoint x: 332, endPoint y: 254, distance: 107.7
click at [332, 254] on span "Grind/remove the tree stump (8''-12'' diameter). Backfill and level the grounde…" at bounding box center [390, 259] width 335 height 23
copy span "Grind/remove the tree stump"
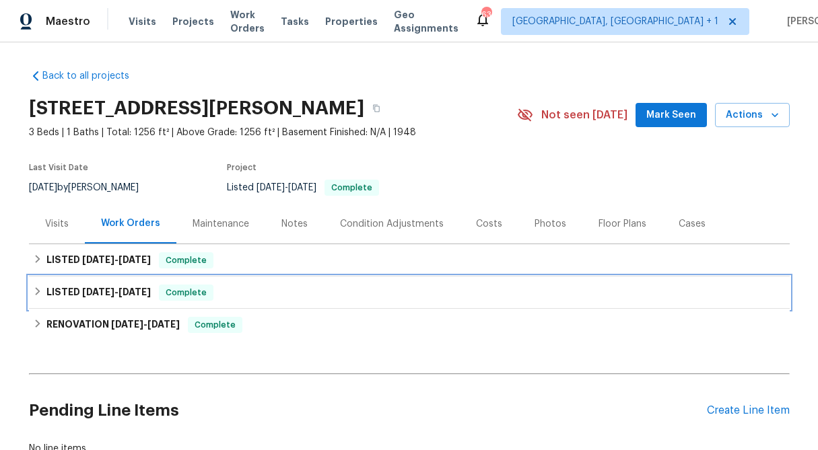
click at [36, 293] on icon at bounding box center [37, 291] width 5 height 8
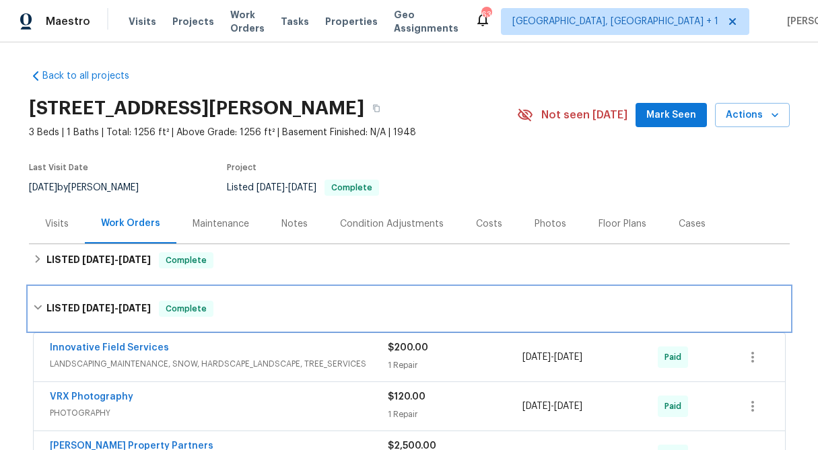
scroll to position [145, 0]
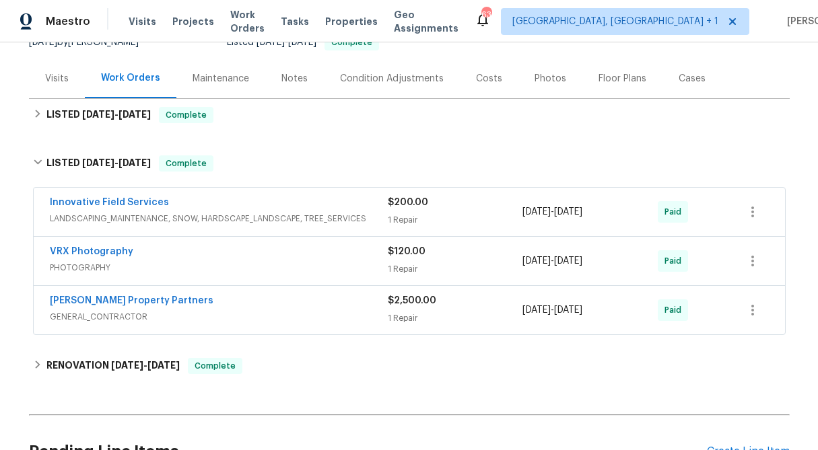
click at [438, 213] on div "1 Repair" at bounding box center [455, 219] width 135 height 13
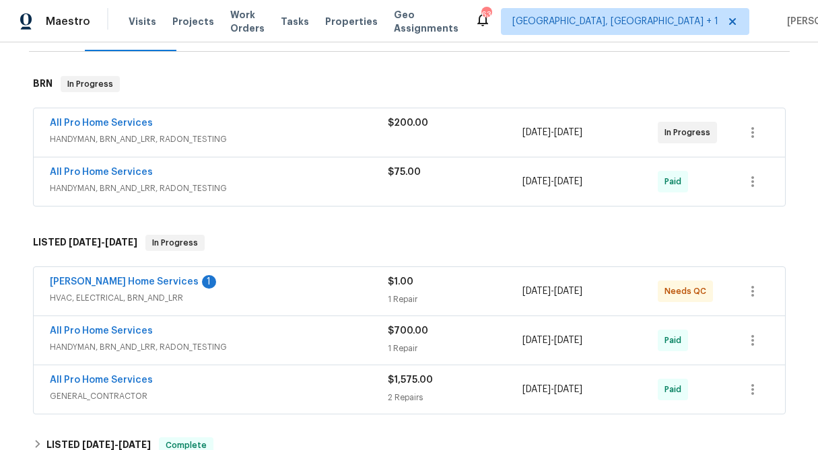
scroll to position [347, 0]
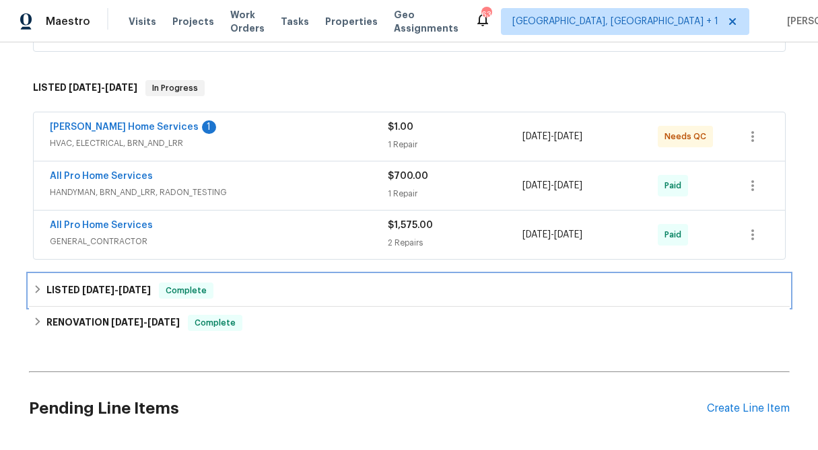
click at [34, 287] on icon at bounding box center [37, 289] width 9 height 9
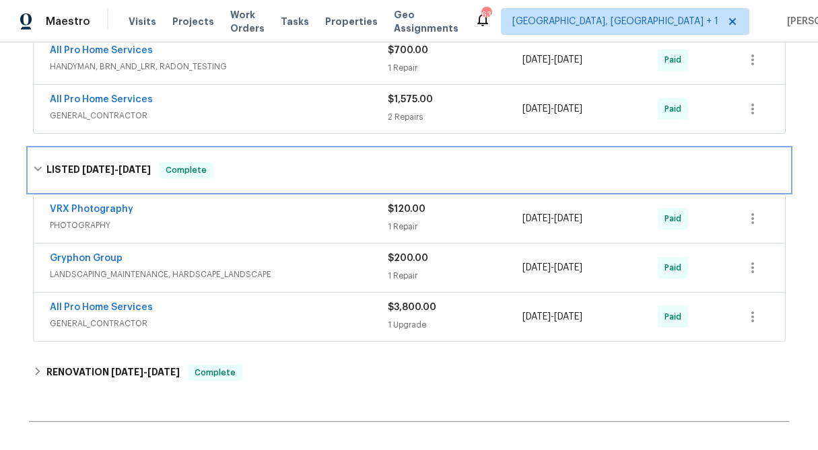
scroll to position [501, 0]
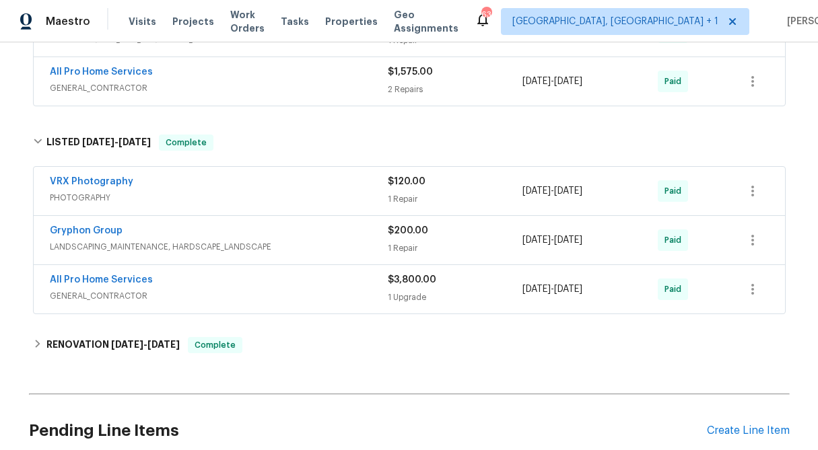
click at [425, 231] on span "$200.00" at bounding box center [408, 230] width 40 height 9
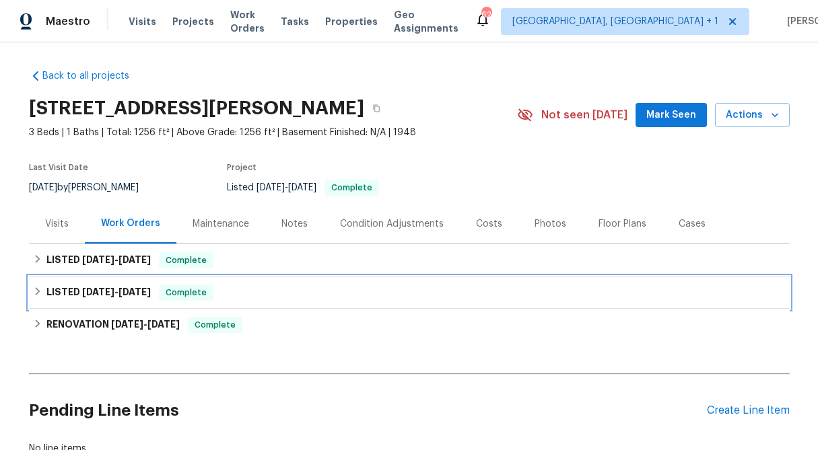
click at [36, 287] on icon at bounding box center [37, 291] width 9 height 9
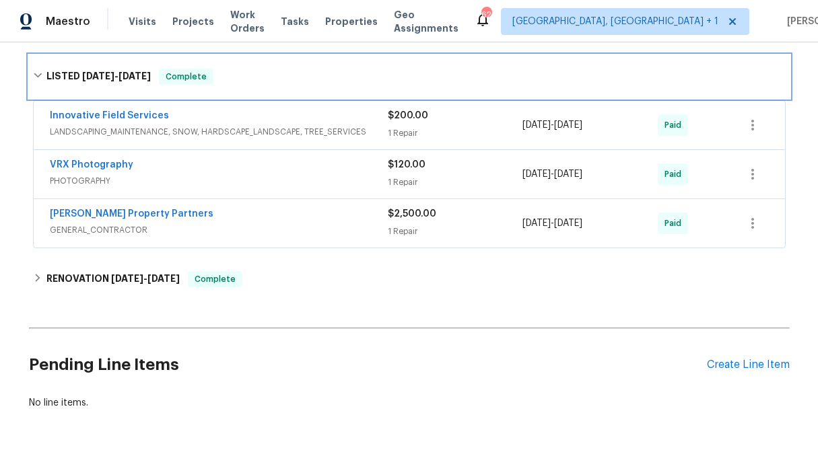
scroll to position [231, 0]
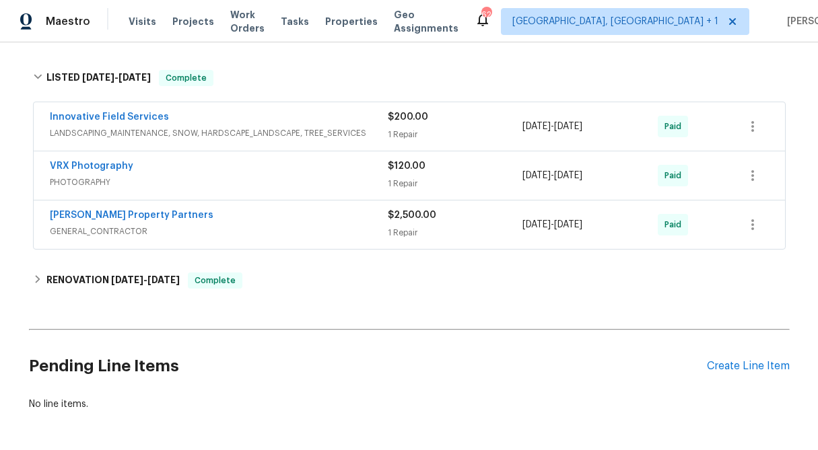
click at [437, 120] on div "$200.00" at bounding box center [455, 116] width 135 height 13
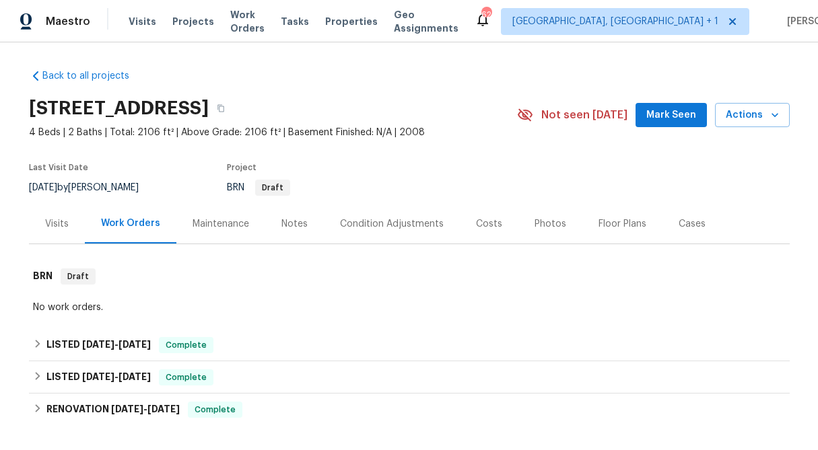
scroll to position [135, 0]
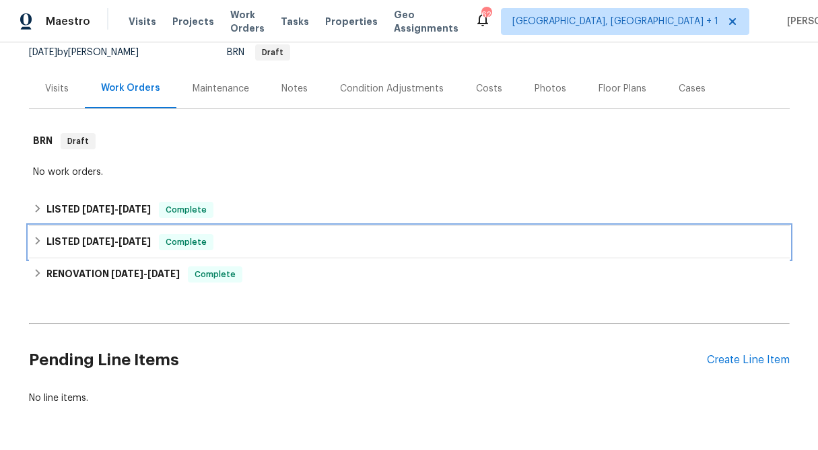
click at [34, 238] on icon at bounding box center [37, 240] width 9 height 9
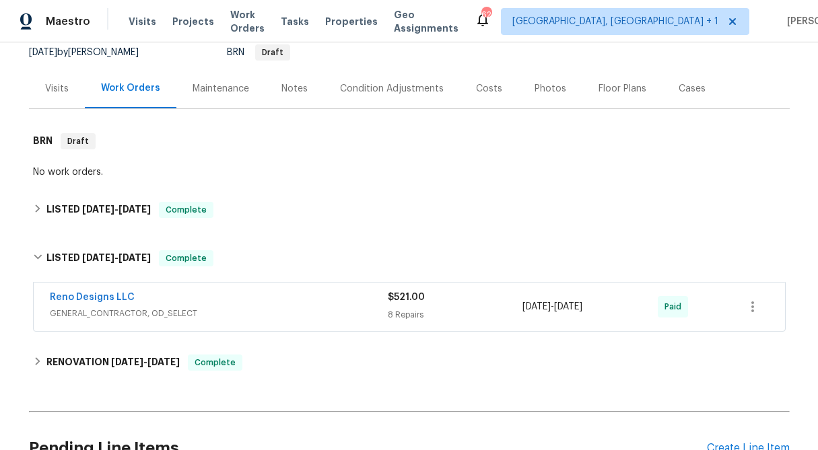
click at [411, 307] on div "$521.00 8 Repairs" at bounding box center [455, 307] width 135 height 32
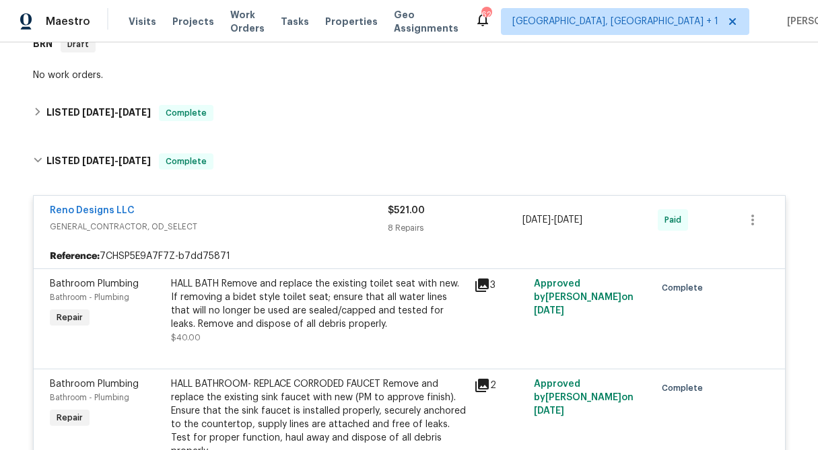
scroll to position [232, 0]
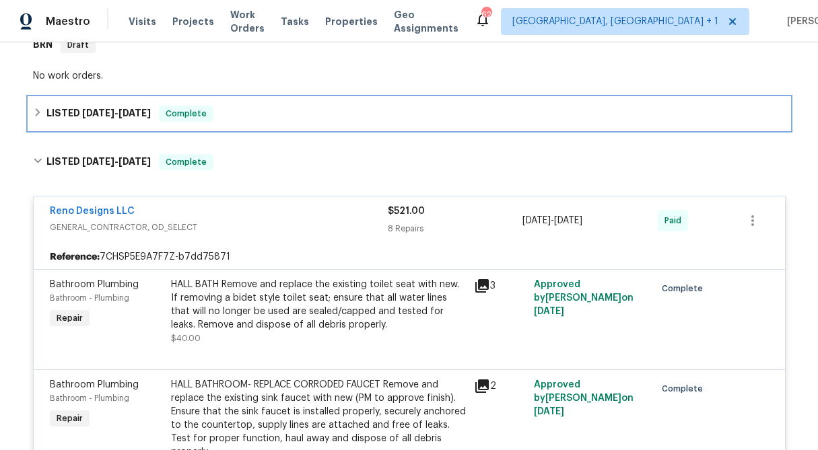
click at [40, 116] on icon at bounding box center [37, 112] width 9 height 9
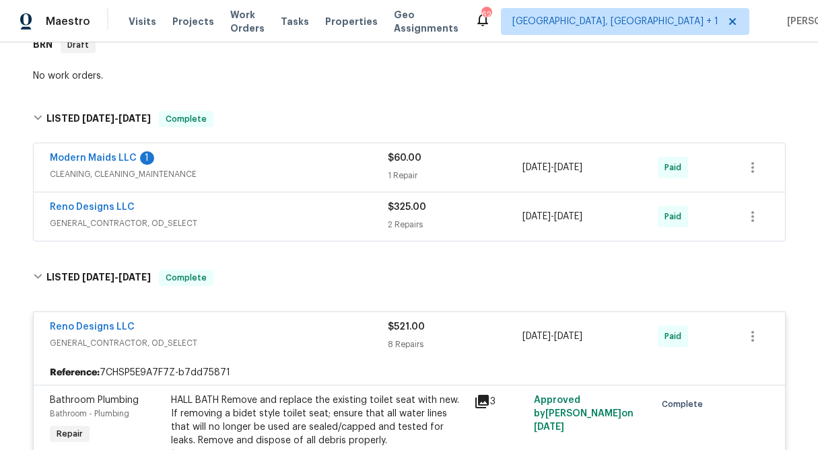
click at [415, 217] on div "$325.00 2 Repairs" at bounding box center [455, 217] width 135 height 32
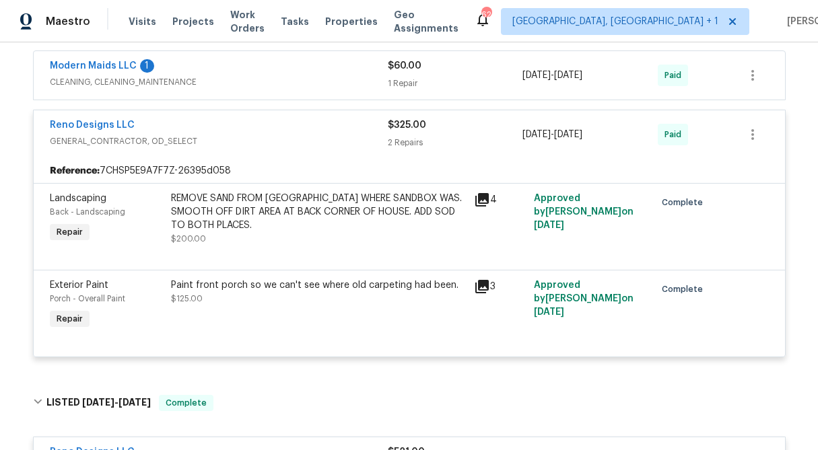
scroll to position [337, 0]
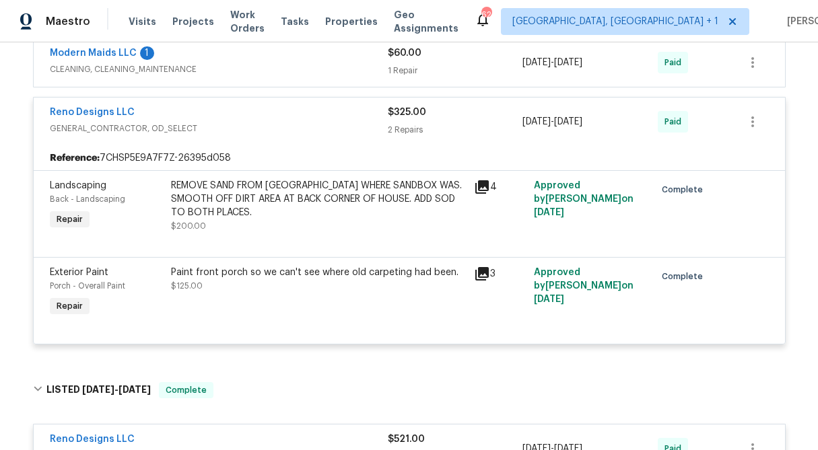
click at [254, 199] on div "REMOVE SAND FROM [GEOGRAPHIC_DATA] WHERE SANDBOX WAS. SMOOTH OFF DIRT AREA AT B…" at bounding box center [318, 199] width 295 height 40
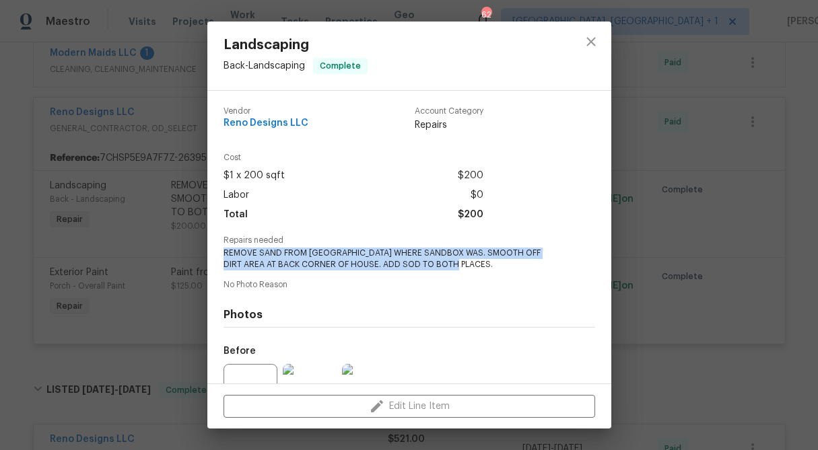
drag, startPoint x: 447, startPoint y: 260, endPoint x: 221, endPoint y: 252, distance: 225.6
click at [221, 252] on div "Vendor Reno Designs LLC Account Category Repairs Cost $1 x 200 sqft $200 Labor …" at bounding box center [409, 237] width 404 height 293
copy span "REMOVE SAND FROM [GEOGRAPHIC_DATA] WHERE SANDBOX WAS. SMOOTH OFF DIRT AREA AT B…"
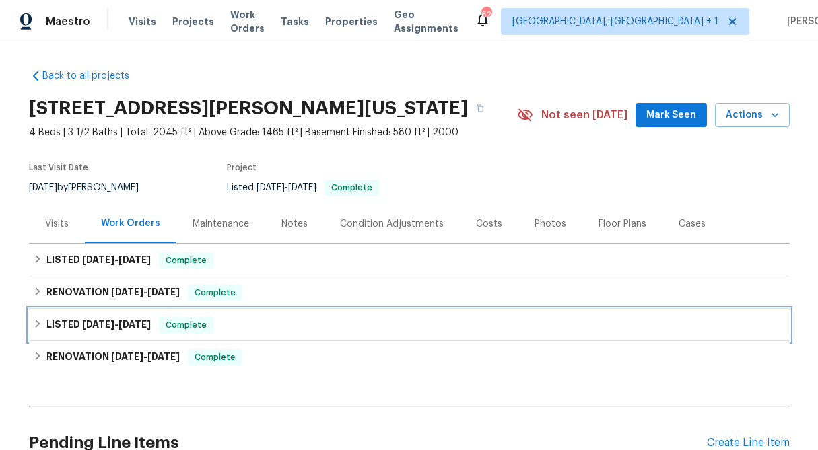
click at [34, 322] on icon at bounding box center [37, 323] width 9 height 9
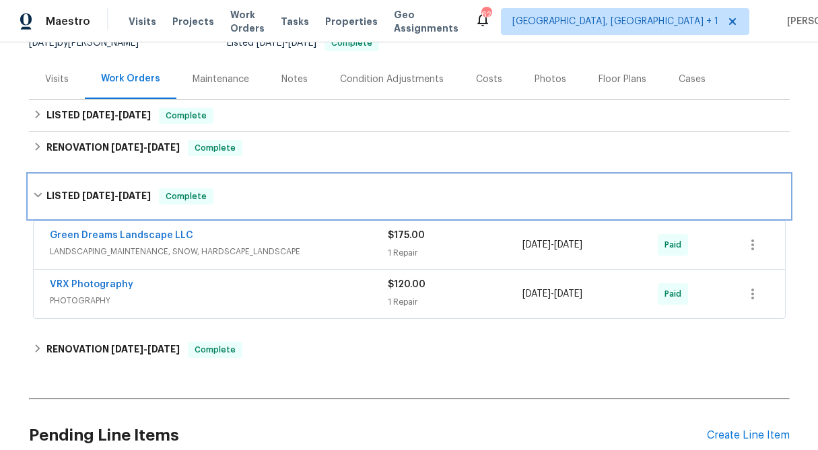
scroll to position [189, 0]
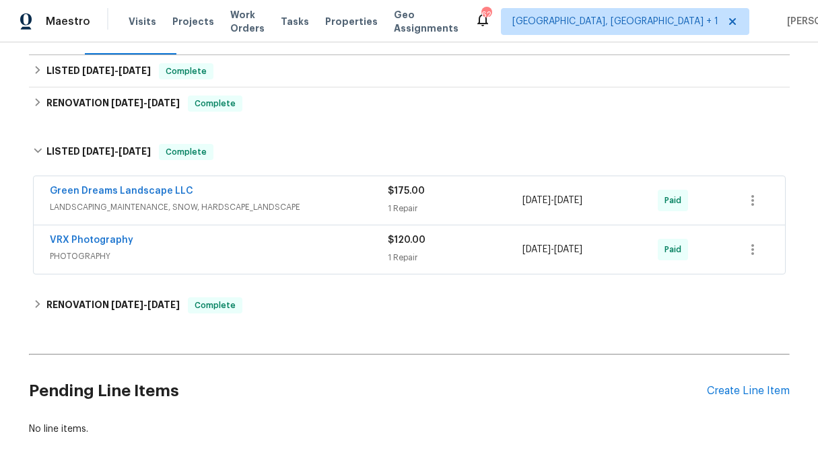
click at [424, 195] on div "$175.00" at bounding box center [455, 190] width 135 height 13
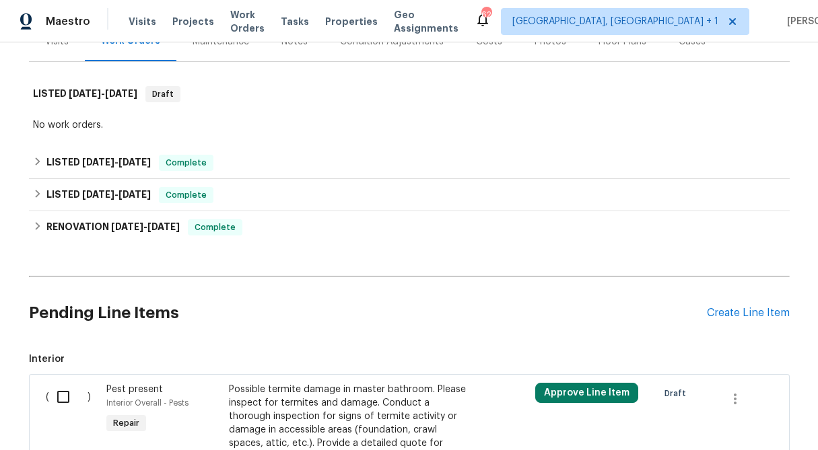
scroll to position [183, 0]
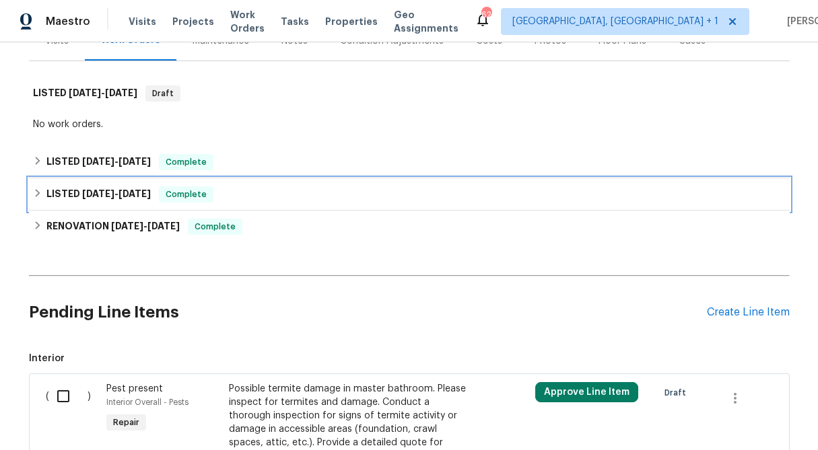
click at [34, 196] on icon at bounding box center [37, 192] width 9 height 9
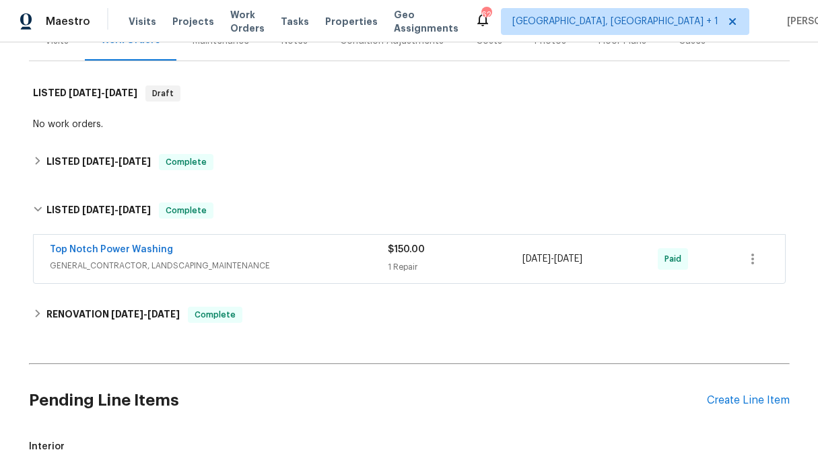
click at [411, 263] on div "1 Repair" at bounding box center [455, 266] width 135 height 13
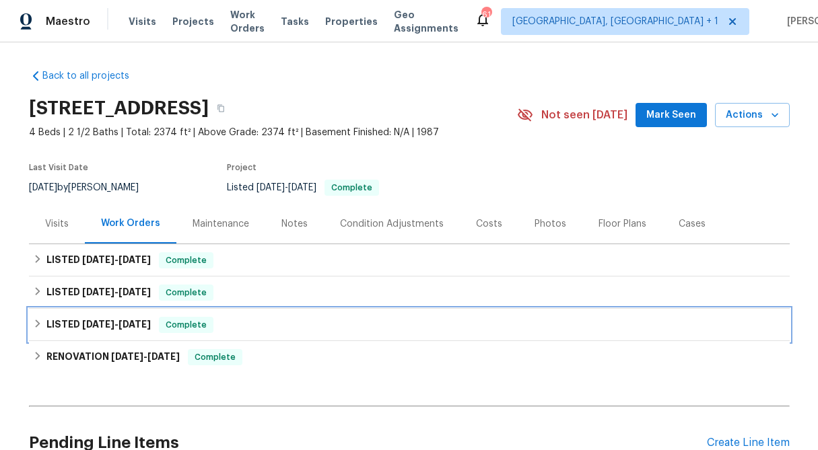
click at [34, 323] on icon at bounding box center [37, 323] width 9 height 9
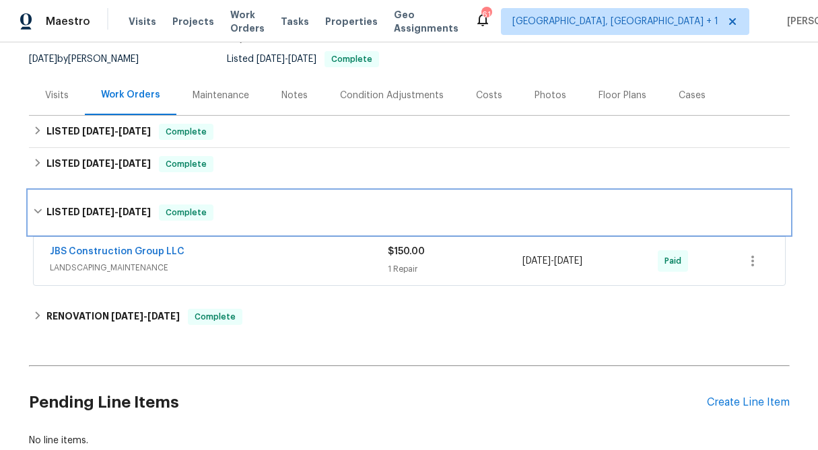
scroll to position [160, 0]
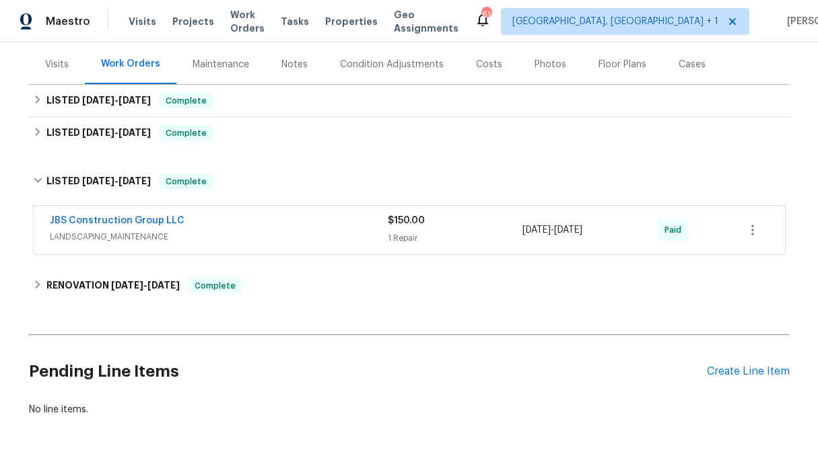
click at [450, 223] on div "$150.00" at bounding box center [455, 220] width 135 height 13
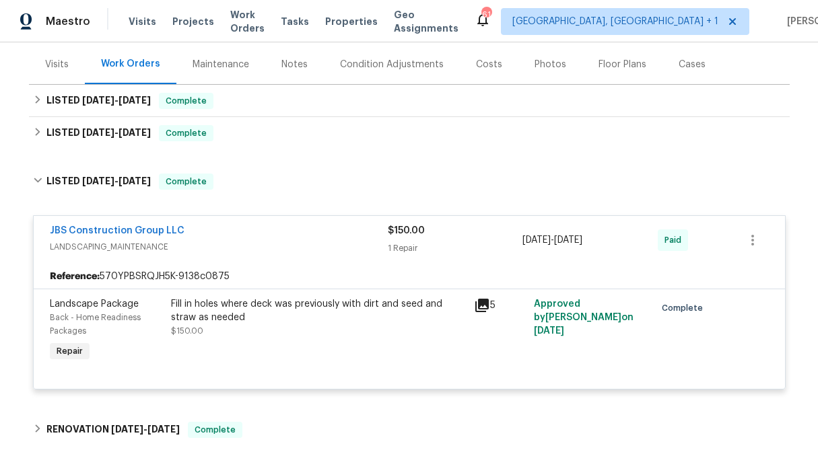
click at [232, 306] on div "Fill in holes where deck was previously with dirt and seed and straw as needed" at bounding box center [318, 311] width 295 height 27
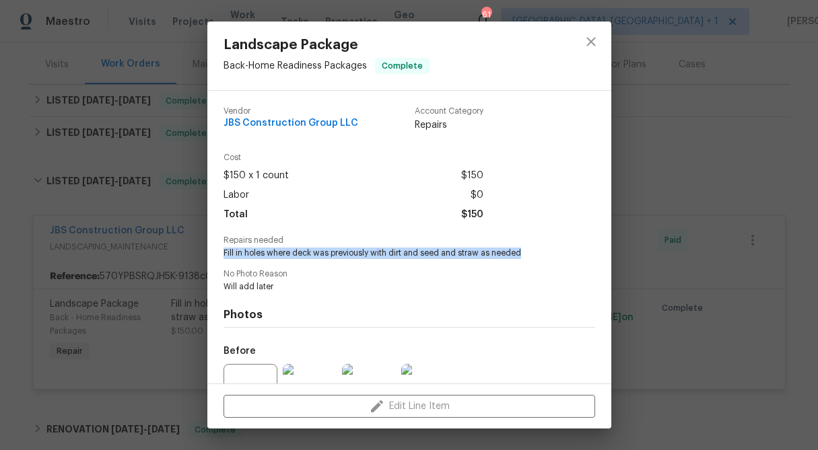
drag, startPoint x: 531, startPoint y: 254, endPoint x: 219, endPoint y: 256, distance: 312.3
click at [219, 256] on div "Vendor JBS Construction Group LLC Account Category Repairs Cost $150 x 1 count …" at bounding box center [409, 237] width 404 height 293
copy span "Fill in holes where deck was previously with dirt and seed and straw as needed"
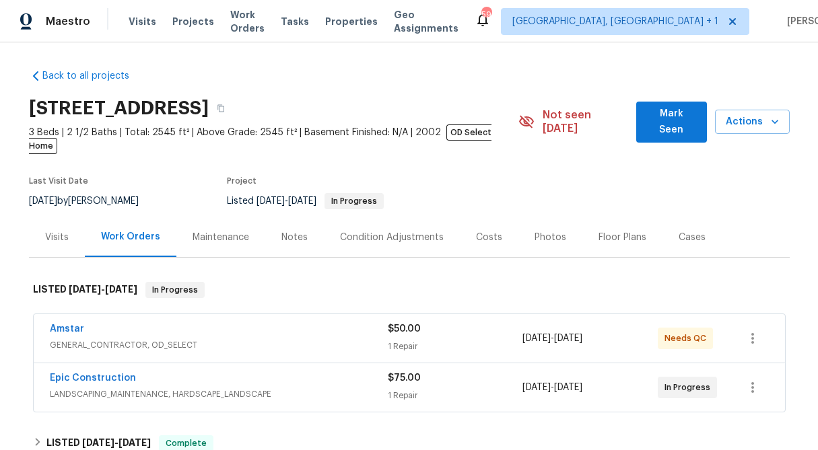
scroll to position [218, 0]
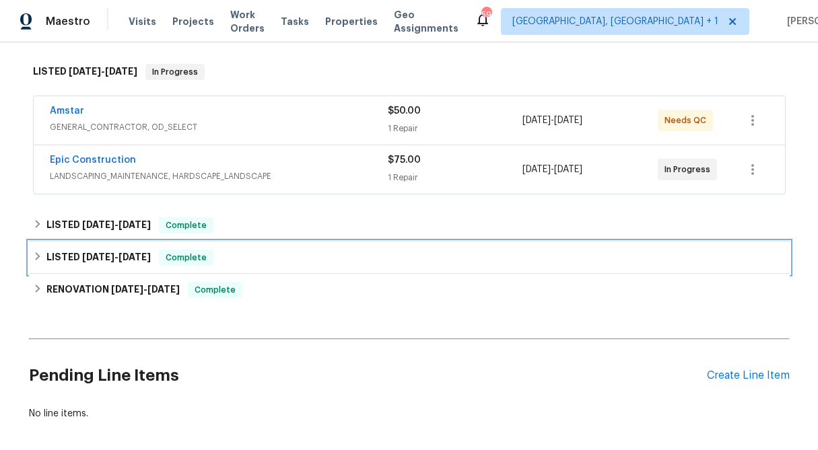
click at [37, 252] on icon at bounding box center [37, 256] width 5 height 8
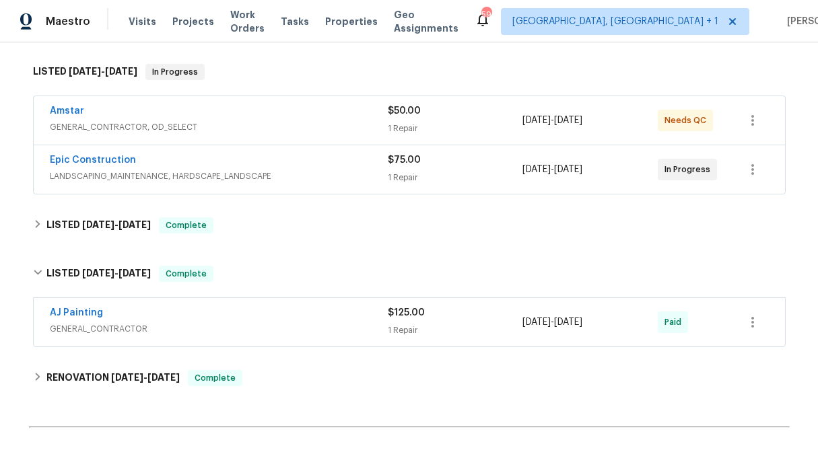
click at [406, 308] on span "$125.00" at bounding box center [406, 312] width 37 height 9
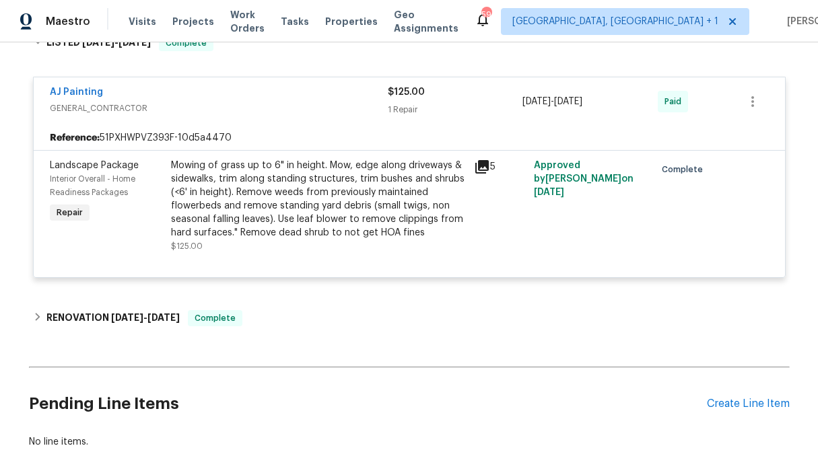
scroll to position [452, 0]
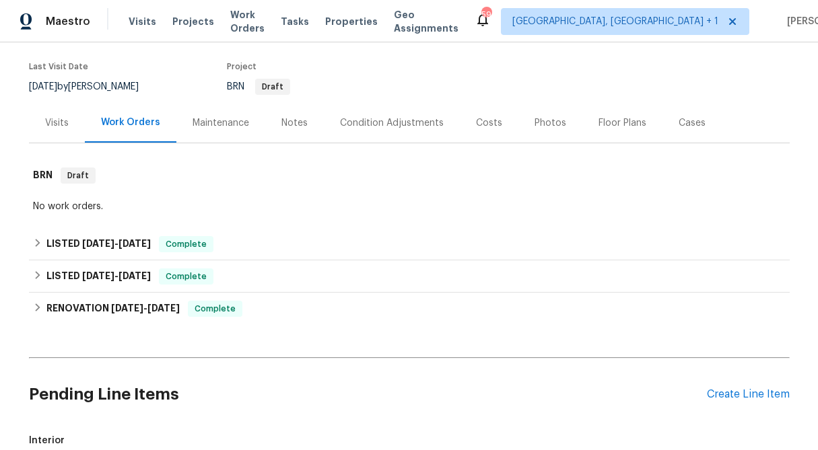
scroll to position [121, 0]
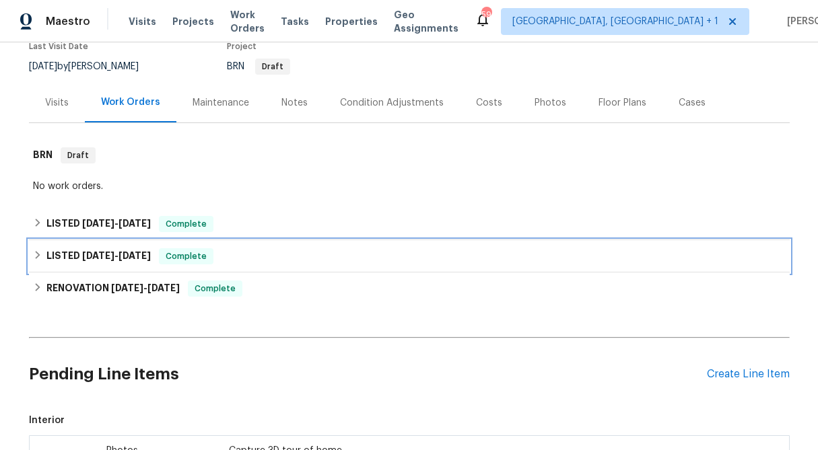
click at [38, 256] on icon at bounding box center [37, 255] width 5 height 8
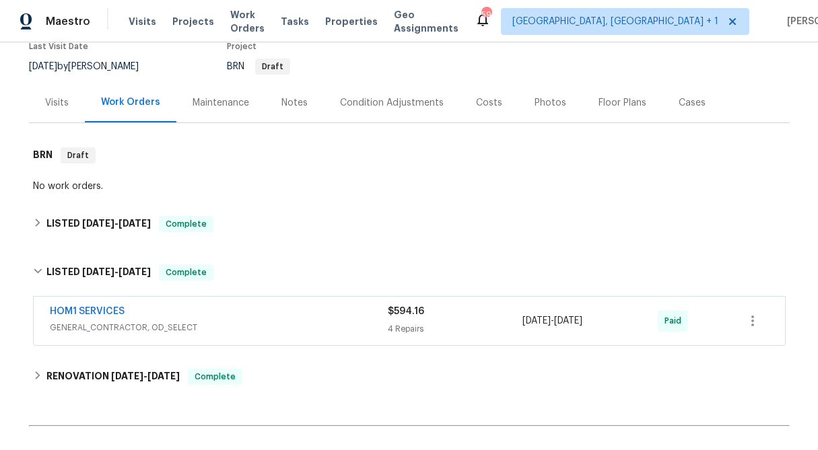
click at [411, 326] on div "4 Repairs" at bounding box center [455, 328] width 135 height 13
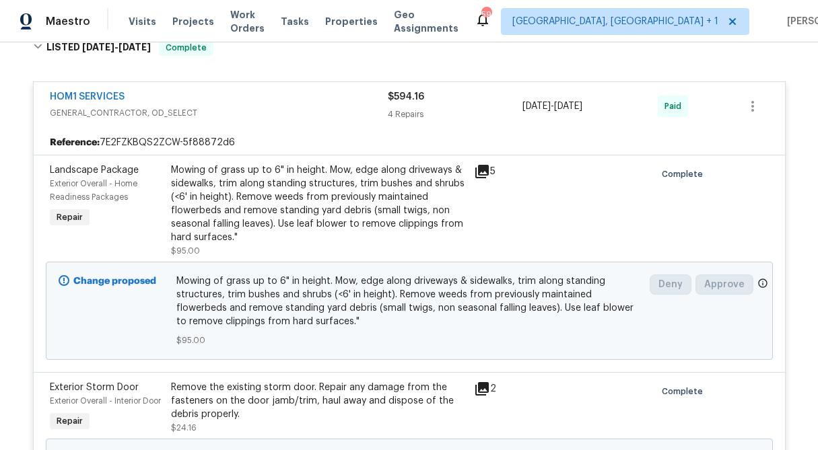
scroll to position [351, 0]
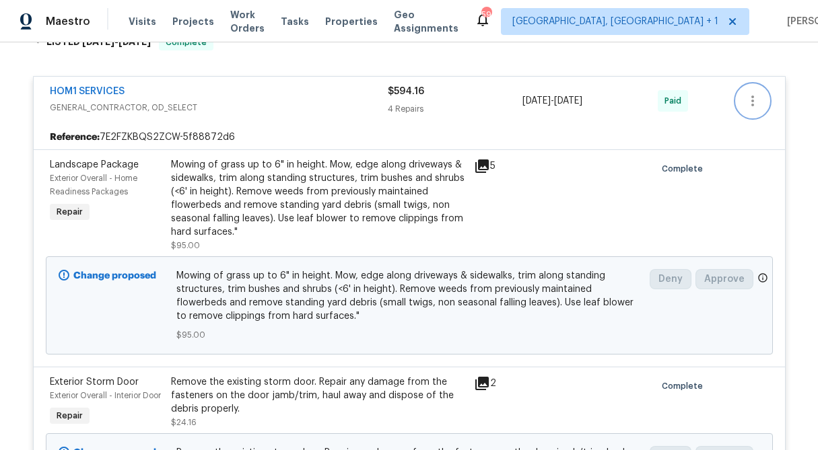
click at [752, 102] on icon "button" at bounding box center [752, 101] width 16 height 16
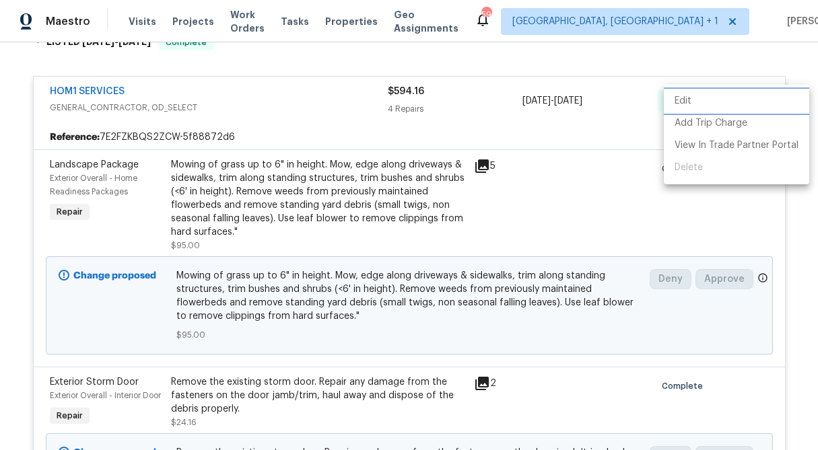
click at [722, 97] on li "Edit" at bounding box center [736, 101] width 145 height 22
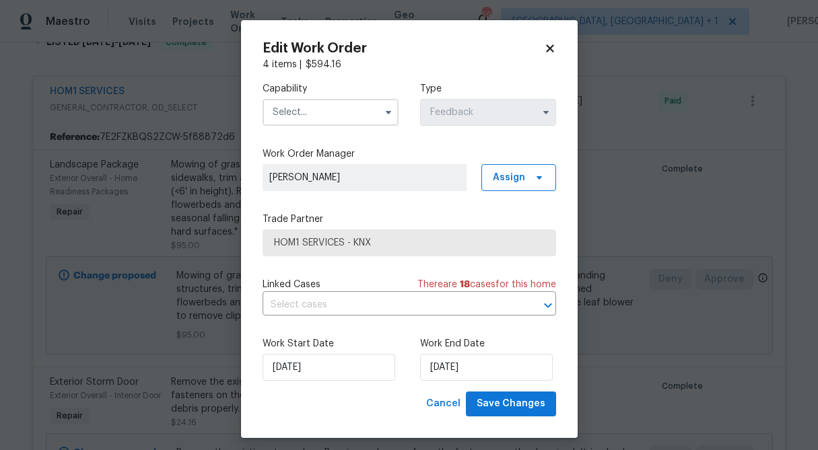
click at [549, 42] on icon at bounding box center [550, 48] width 12 height 12
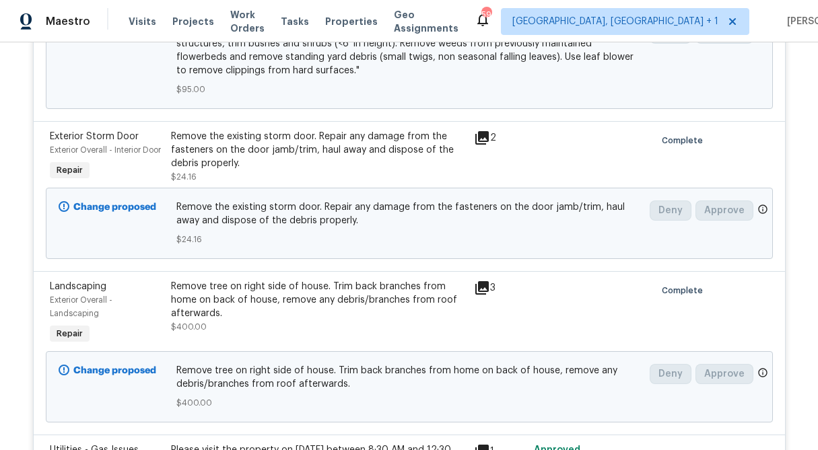
scroll to position [596, 0]
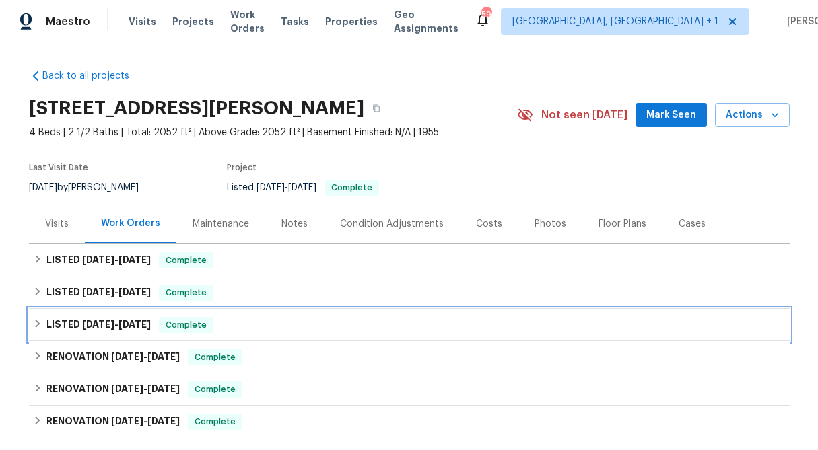
click at [35, 322] on icon at bounding box center [37, 323] width 9 height 9
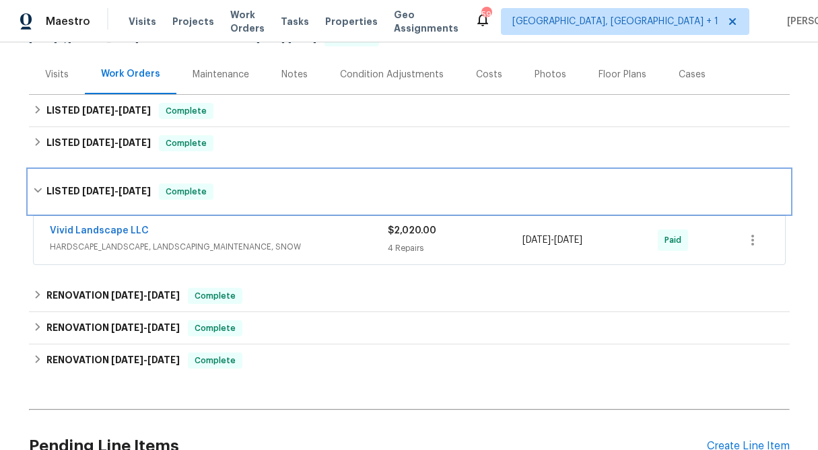
scroll to position [178, 0]
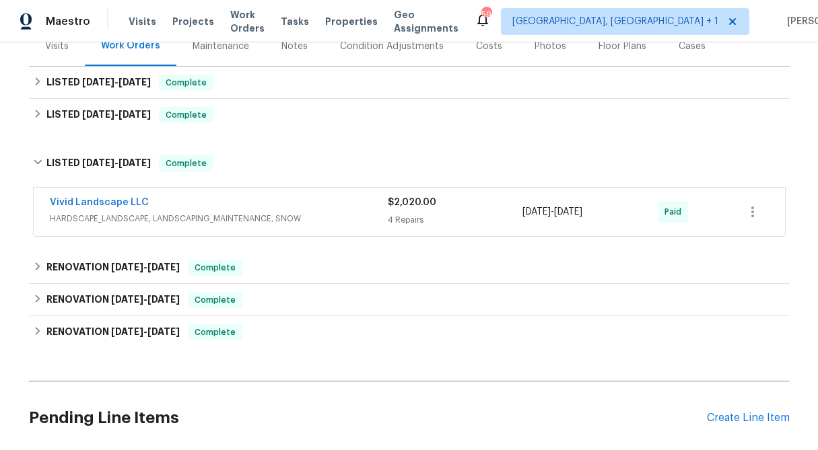
click at [409, 207] on span "$2,020.00" at bounding box center [412, 202] width 48 height 9
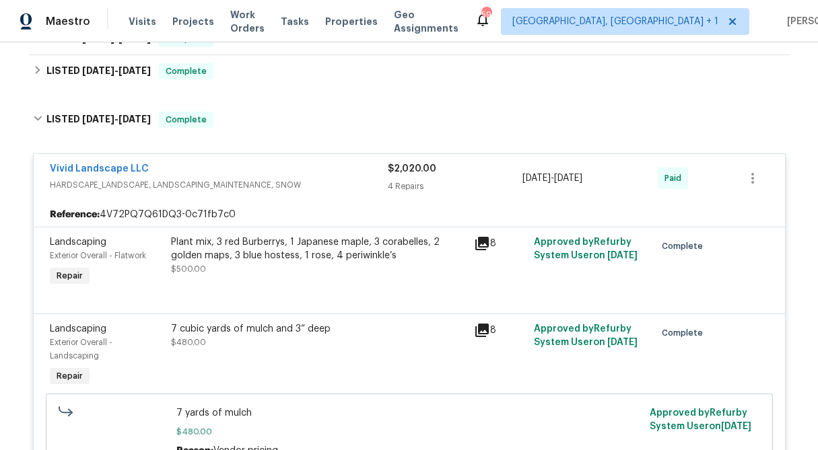
scroll to position [221, 0]
click at [91, 166] on link "Vivid Landscape LLC" at bounding box center [99, 169] width 99 height 9
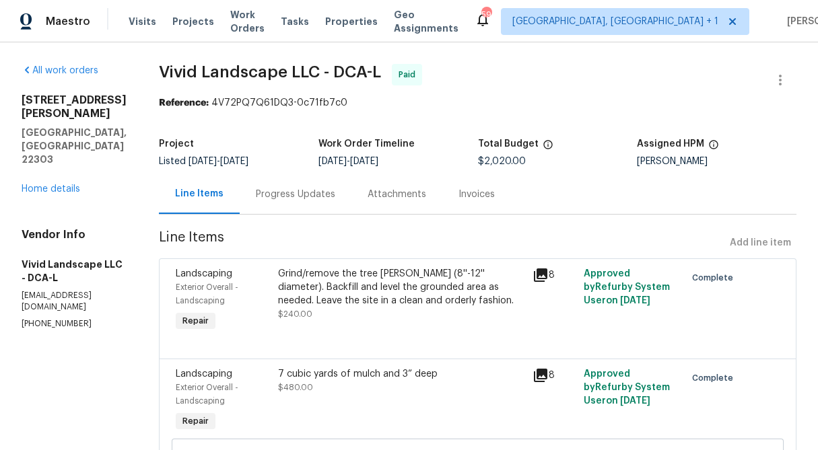
click at [304, 193] on div "Progress Updates" at bounding box center [295, 194] width 79 height 13
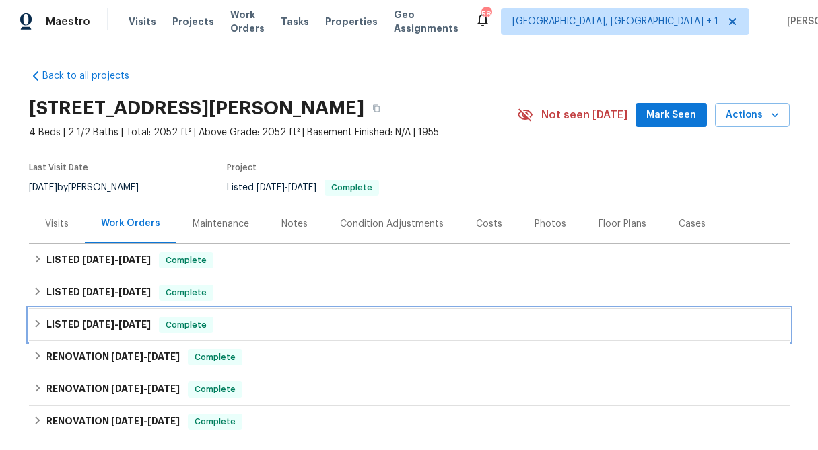
click at [36, 319] on icon at bounding box center [37, 323] width 9 height 9
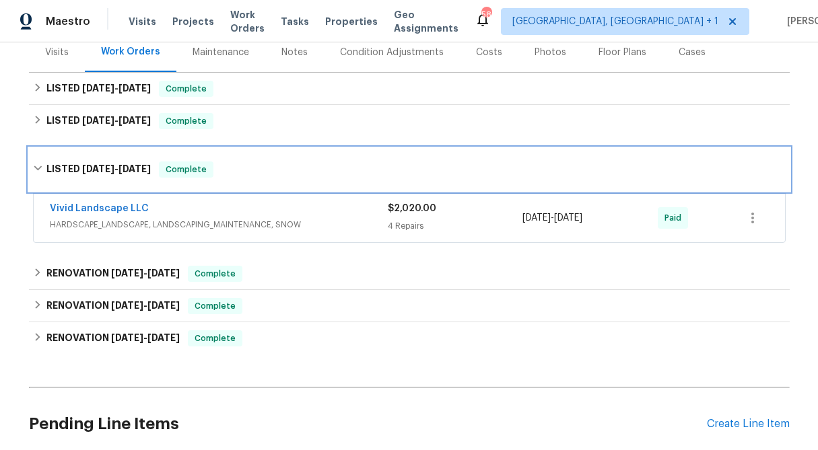
scroll to position [174, 0]
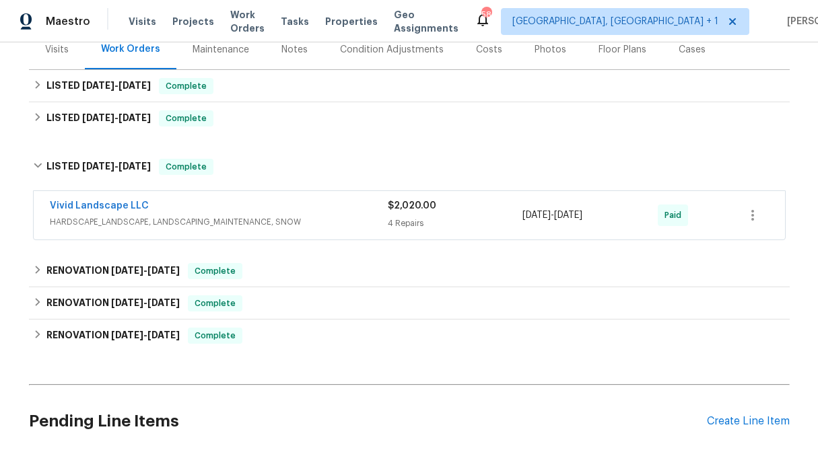
click at [416, 225] on div "4 Repairs" at bounding box center [455, 223] width 135 height 13
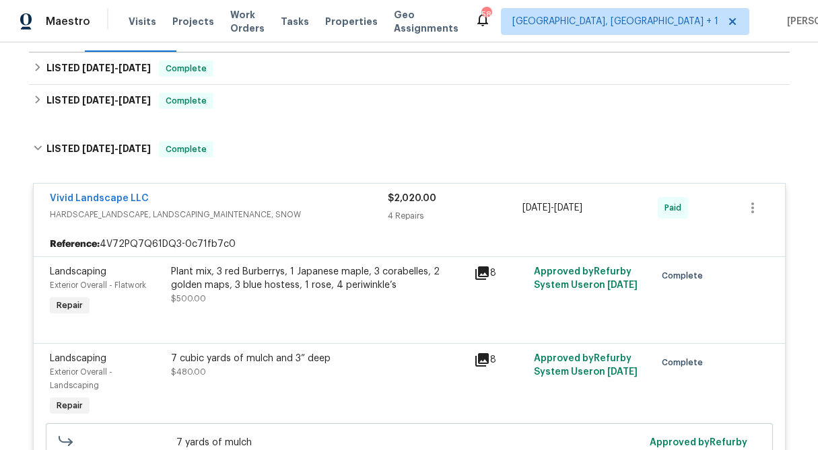
scroll to position [149, 0]
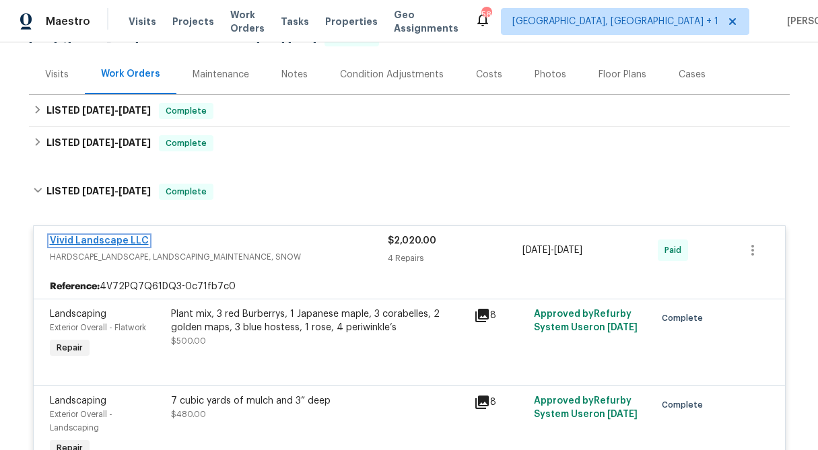
click at [130, 237] on link "Vivid Landscape LLC" at bounding box center [99, 240] width 99 height 9
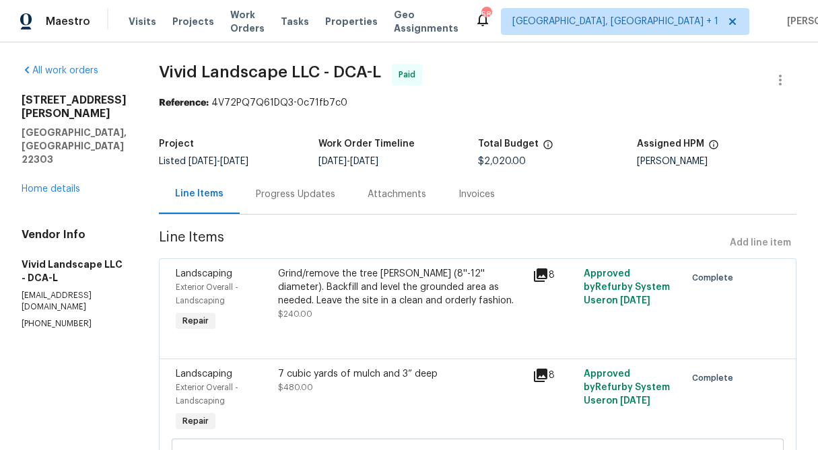
click at [322, 197] on div "Progress Updates" at bounding box center [295, 194] width 79 height 13
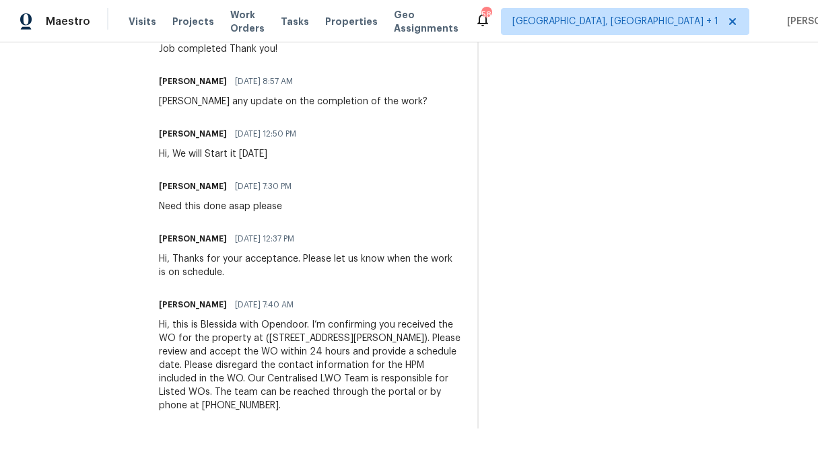
scroll to position [508, 0]
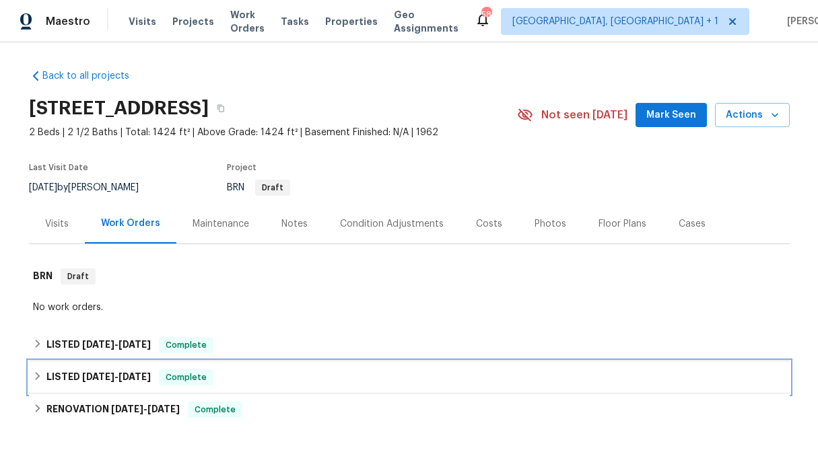
click at [36, 370] on div "LISTED [DATE] - [DATE] Complete" at bounding box center [409, 378] width 753 height 16
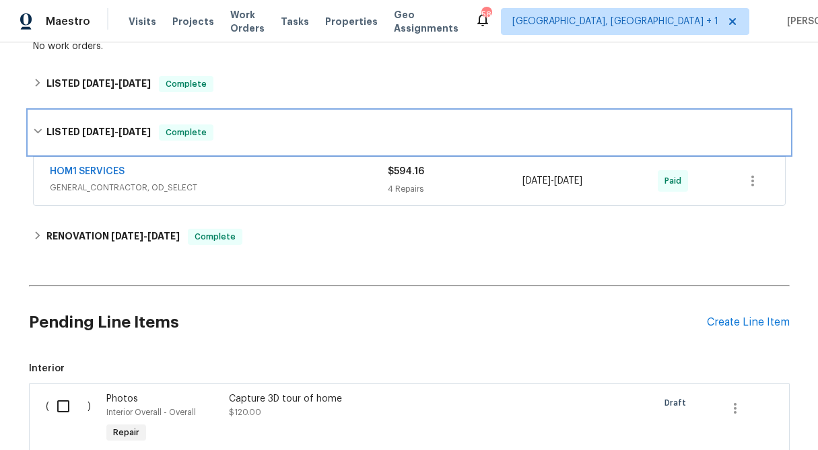
scroll to position [262, 0]
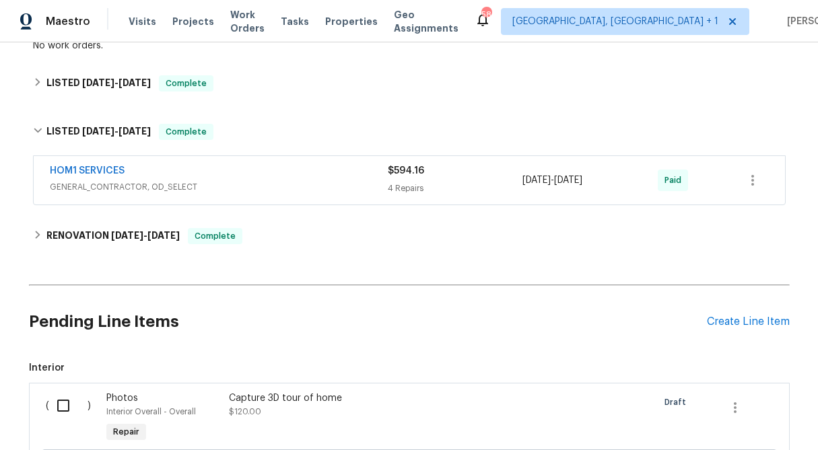
click at [435, 188] on div "4 Repairs" at bounding box center [455, 188] width 135 height 13
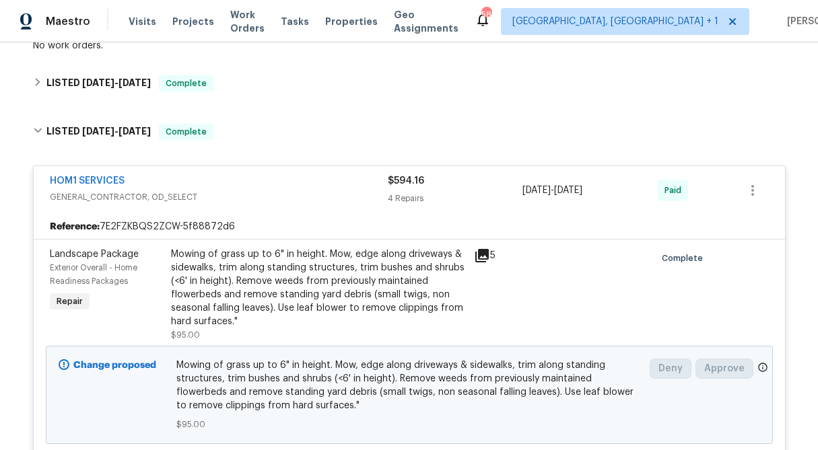
click at [105, 172] on div "HOM1 SERVICES GENERAL_CONTRACTOR, OD_SELECT $594.16 4 Repairs [DATE] - [DATE] P…" at bounding box center [409, 190] width 751 height 48
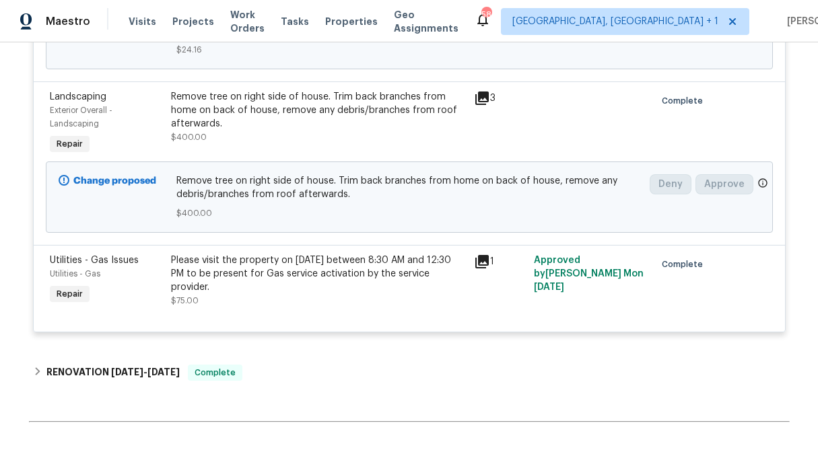
scroll to position [788, 0]
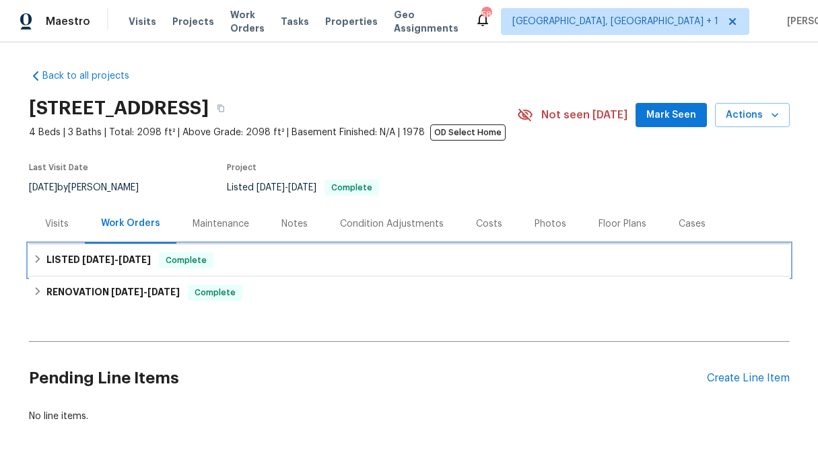
click at [38, 261] on icon at bounding box center [37, 259] width 5 height 8
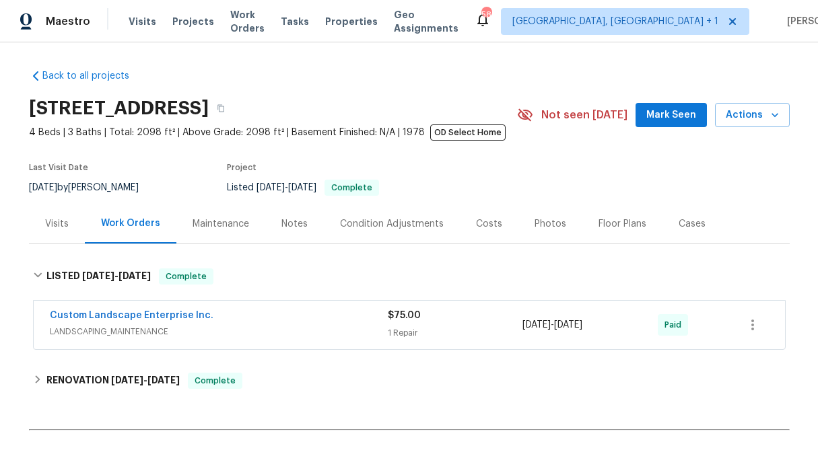
click at [431, 326] on div "1 Repair" at bounding box center [455, 332] width 135 height 13
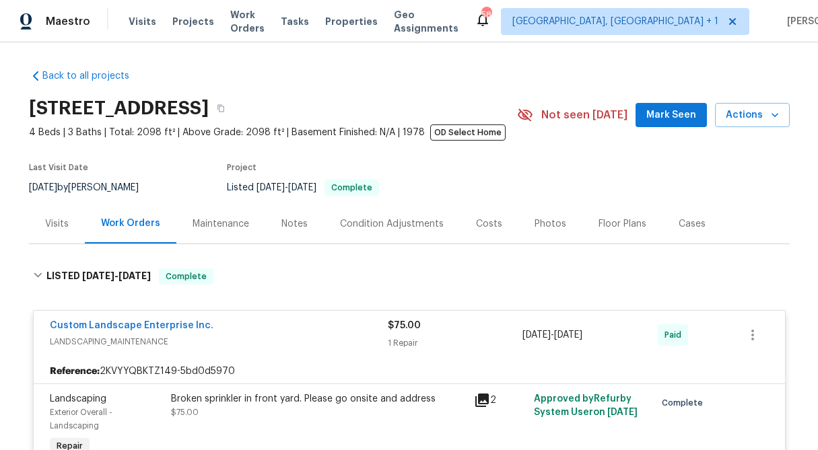
scroll to position [169, 0]
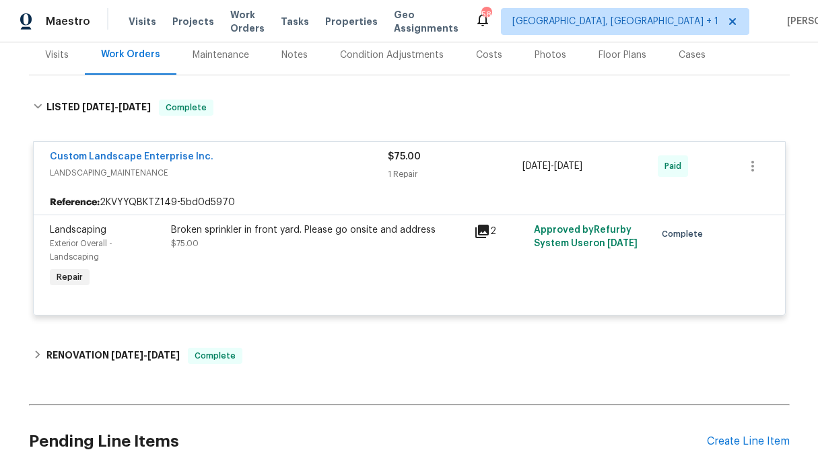
click at [317, 232] on div "Broken sprinkler in front yard. Please go onsite and address" at bounding box center [318, 229] width 295 height 13
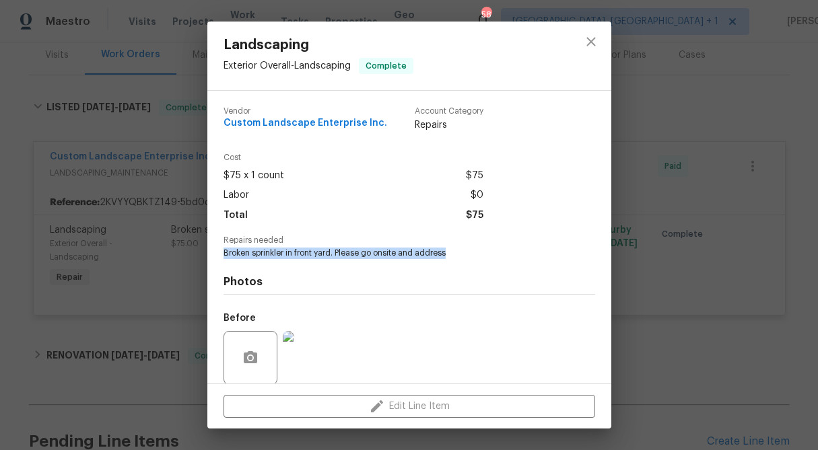
drag, startPoint x: 455, startPoint y: 252, endPoint x: 218, endPoint y: 256, distance: 237.0
click at [218, 256] on div "Vendor Custom Landscape Enterprise Inc. Account Category Repairs Cost $75 x 1 c…" at bounding box center [409, 237] width 404 height 293
copy span "Broken sprinkler in front yard. Please go onsite and address"
click at [121, 275] on div "Landscaping Exterior Overall - Landscaping Complete Vendor Custom Landscape Ent…" at bounding box center [409, 225] width 818 height 450
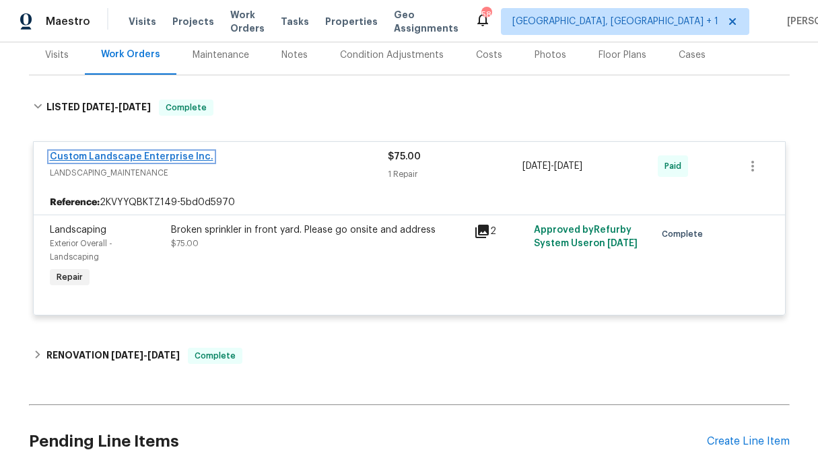
click at [120, 153] on link "Custom Landscape Enterprise Inc." at bounding box center [132, 156] width 164 height 9
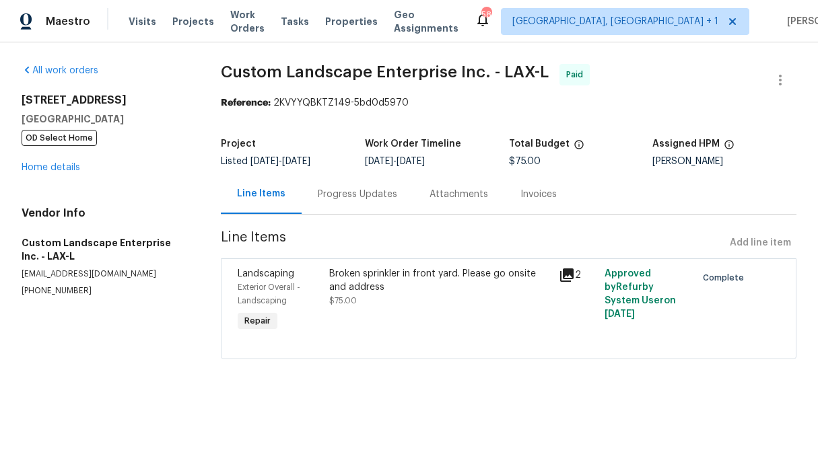
click at [357, 203] on div "Progress Updates" at bounding box center [358, 194] width 112 height 40
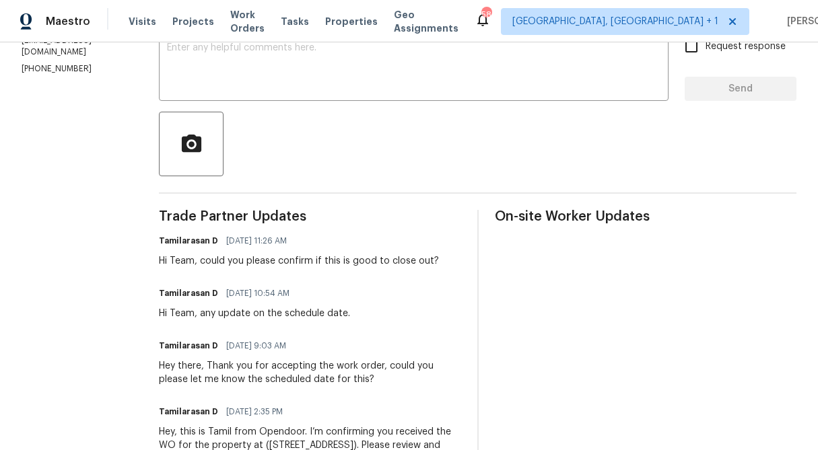
scroll to position [341, 0]
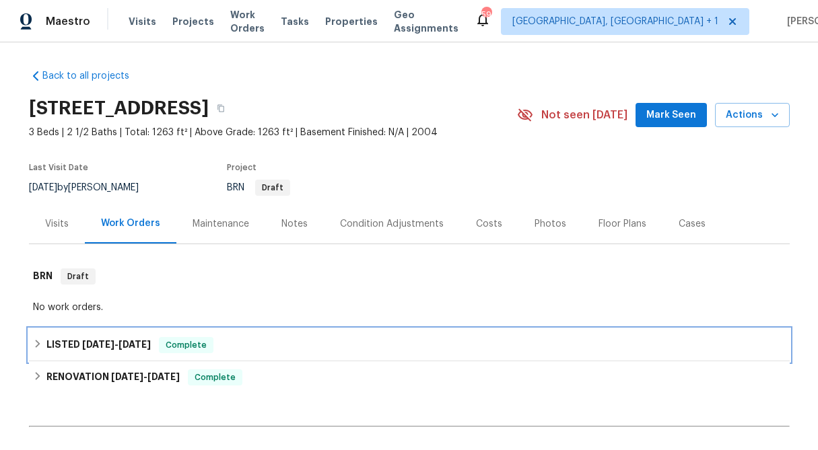
click at [37, 341] on icon at bounding box center [37, 343] width 9 height 9
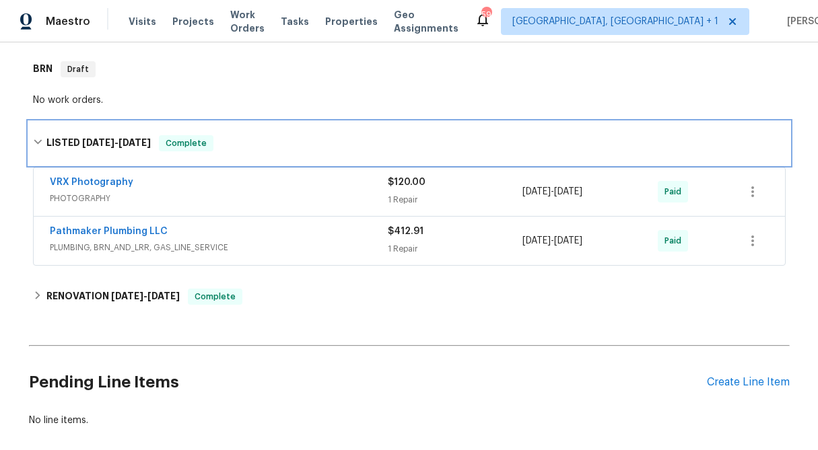
scroll to position [235, 0]
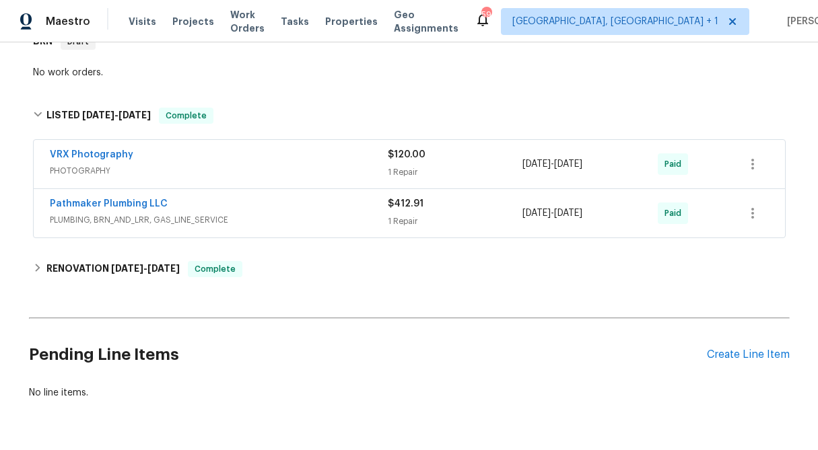
click at [411, 221] on div "1 Repair" at bounding box center [455, 221] width 135 height 13
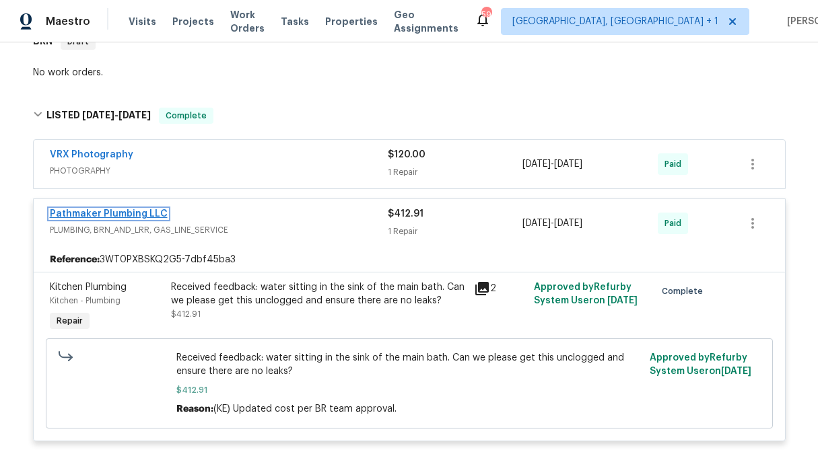
click at [133, 215] on link "Pathmaker Plumbing LLC" at bounding box center [109, 213] width 118 height 9
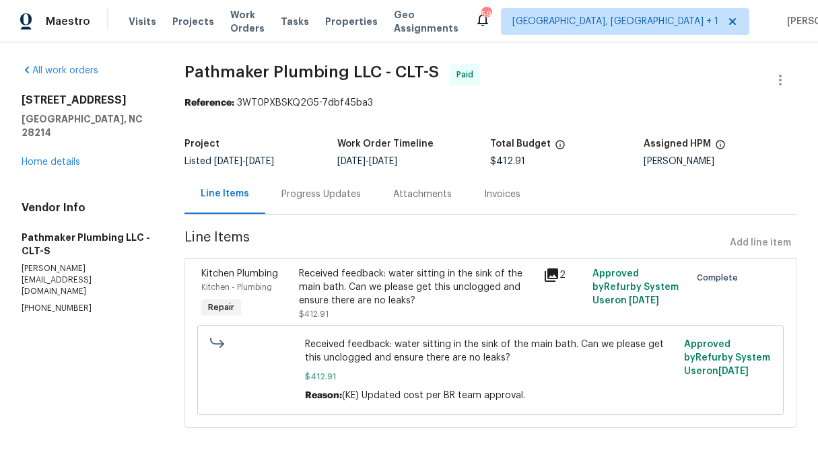
click at [316, 199] on div "Progress Updates" at bounding box center [320, 194] width 79 height 13
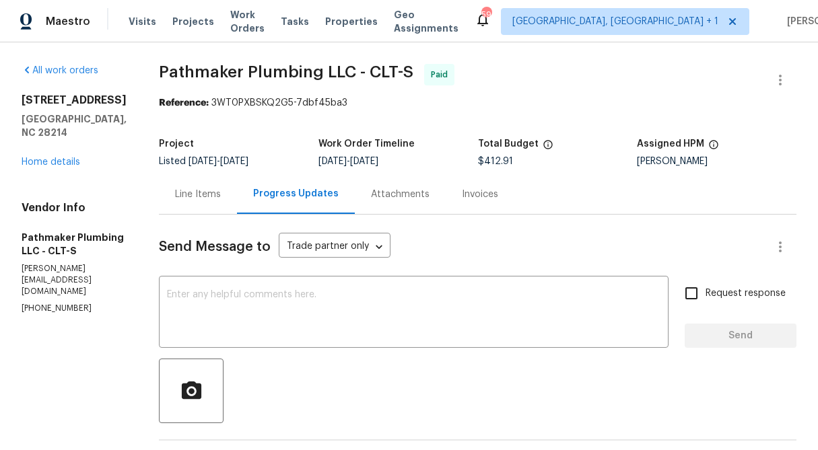
click at [213, 195] on div "Line Items" at bounding box center [198, 194] width 46 height 13
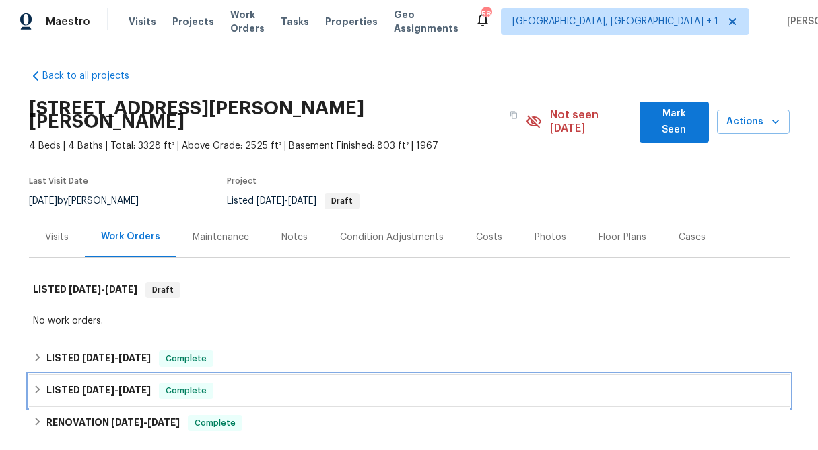
click at [32, 375] on div "LISTED [DATE] - [DATE] Complete" at bounding box center [409, 391] width 761 height 32
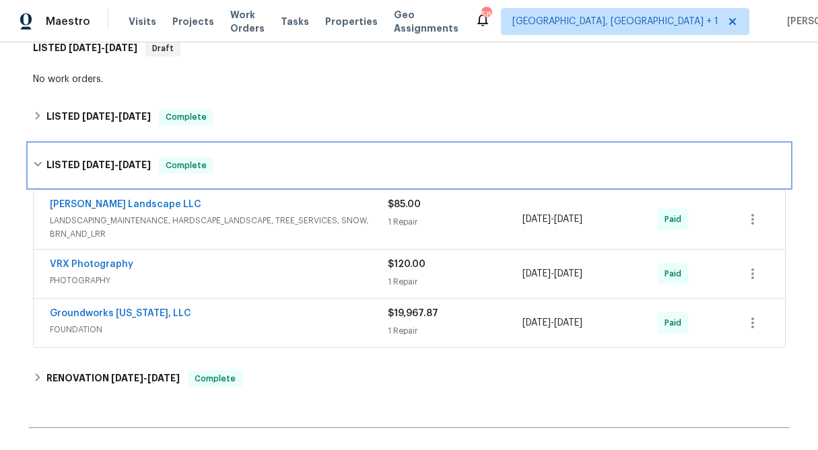
scroll to position [332, 0]
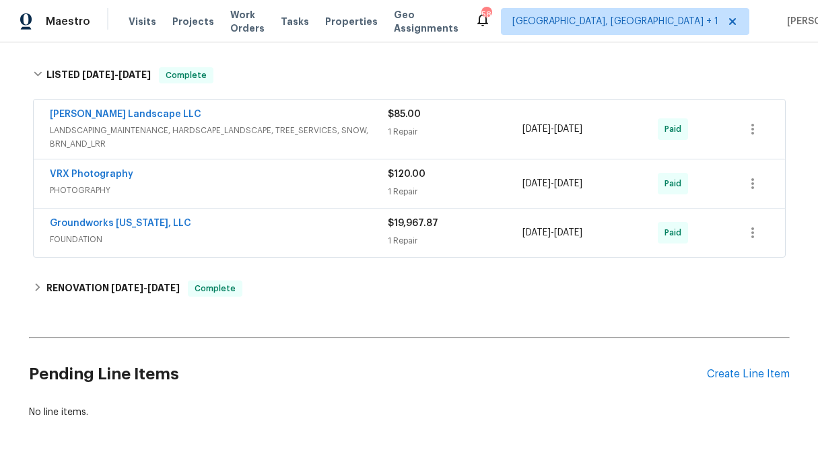
click at [429, 217] on div "$19,967.87 1 Repair" at bounding box center [455, 233] width 135 height 32
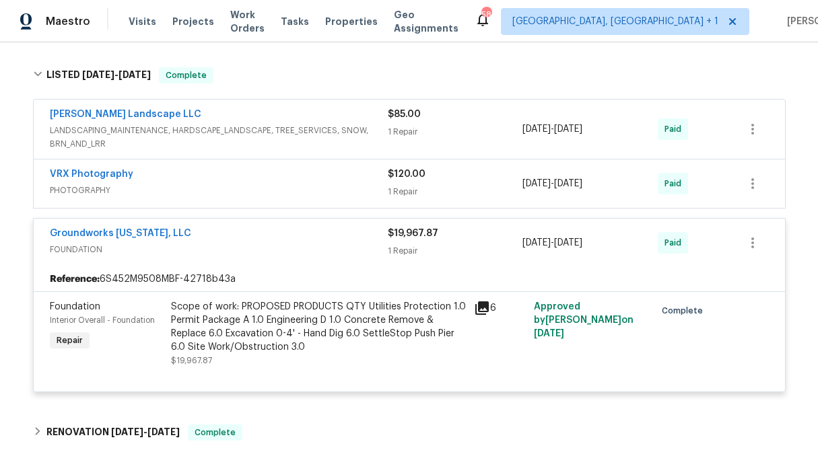
click at [404, 229] on span "$19,967.87" at bounding box center [413, 233] width 50 height 9
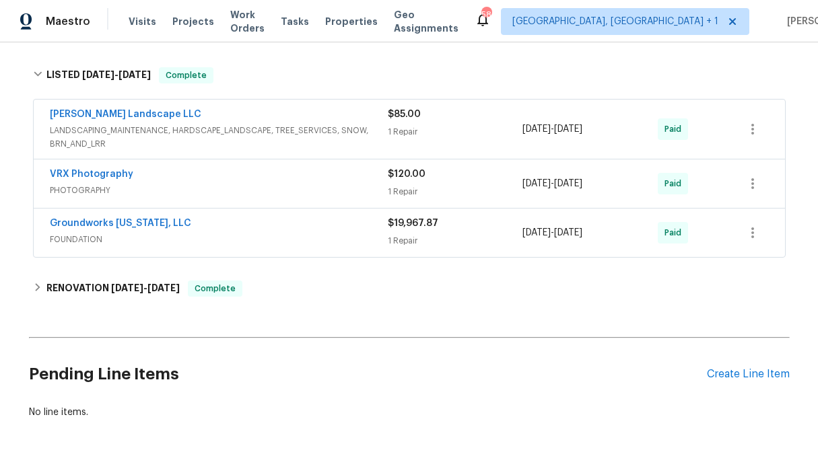
click at [404, 219] on div "$19,967.87 1 Repair" at bounding box center [455, 233] width 135 height 32
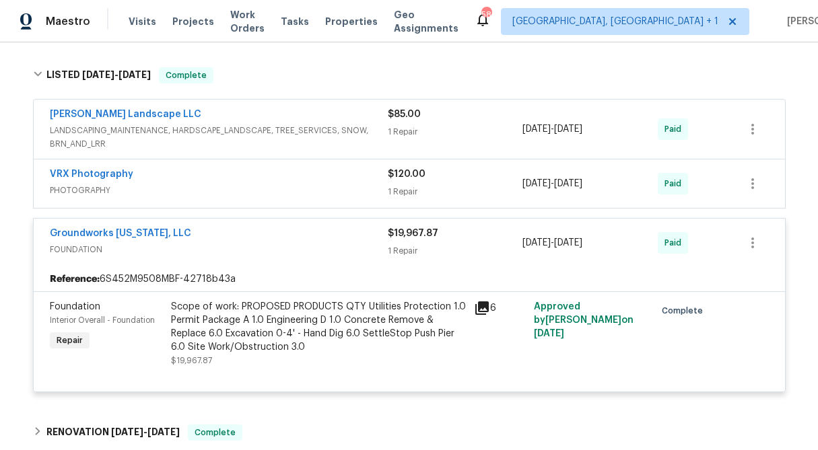
click at [322, 320] on div "Scope of work: PROPOSED PRODUCTS QTY Utilities Protection 1.0 Permit Package A …" at bounding box center [318, 327] width 295 height 54
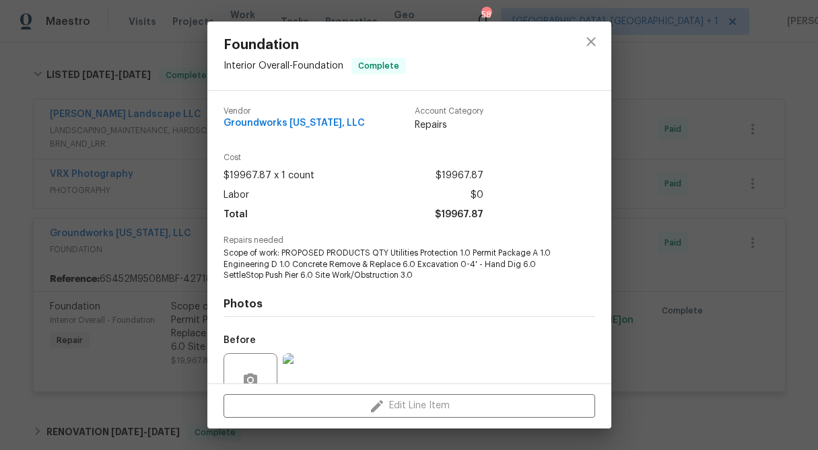
scroll to position [125, 0]
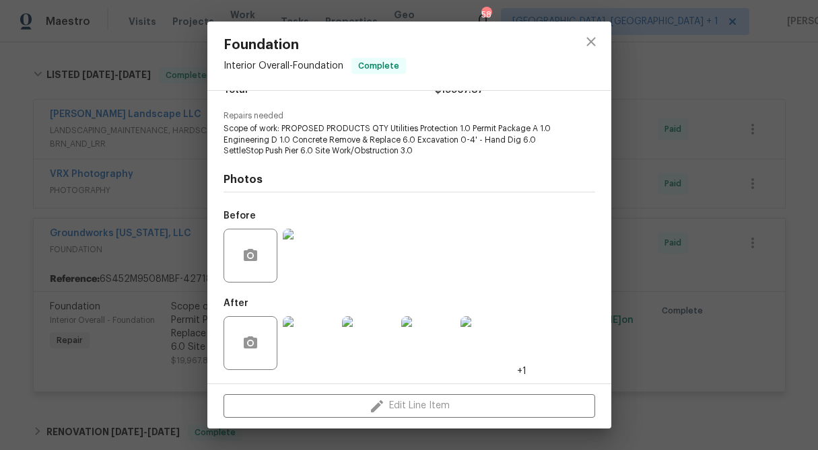
click at [314, 256] on img at bounding box center [310, 256] width 54 height 54
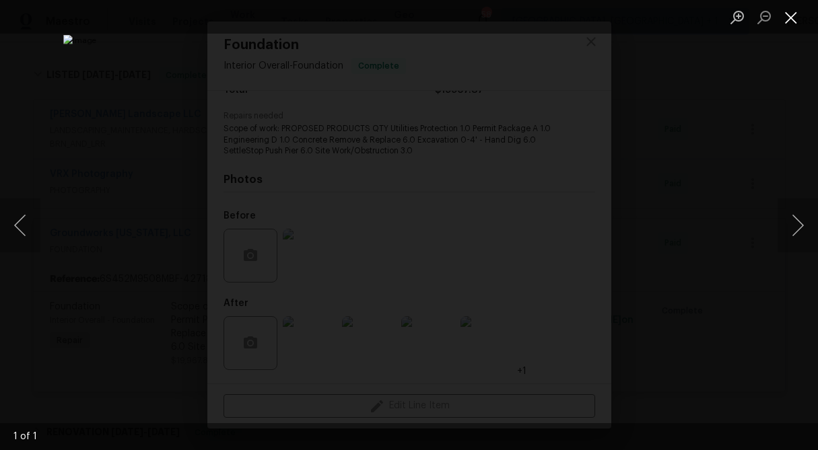
click at [792, 12] on button "Close lightbox" at bounding box center [790, 17] width 27 height 24
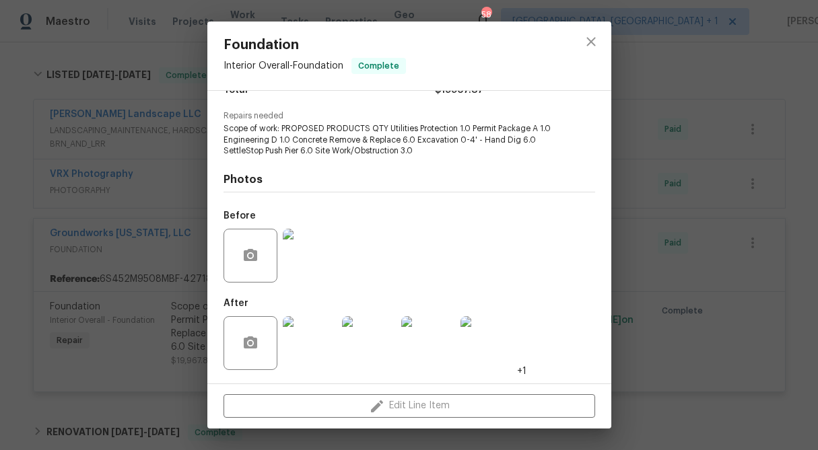
click at [320, 353] on img at bounding box center [310, 343] width 54 height 54
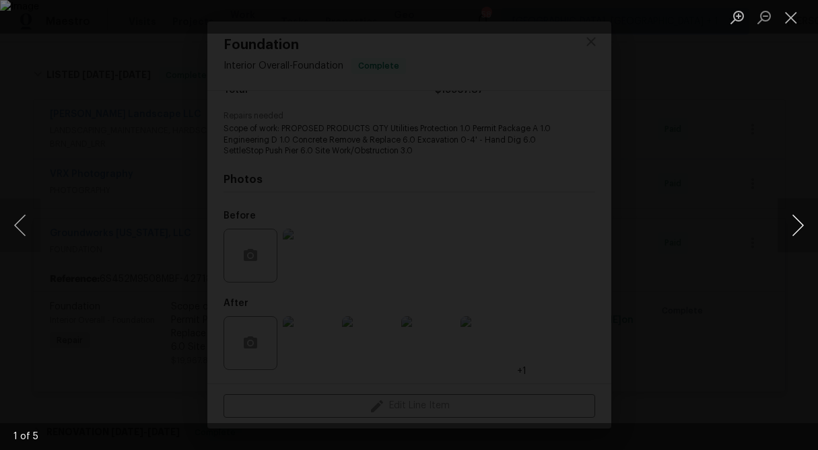
click at [792, 232] on button "Next image" at bounding box center [797, 226] width 40 height 54
click at [794, 13] on button "Close lightbox" at bounding box center [790, 17] width 27 height 24
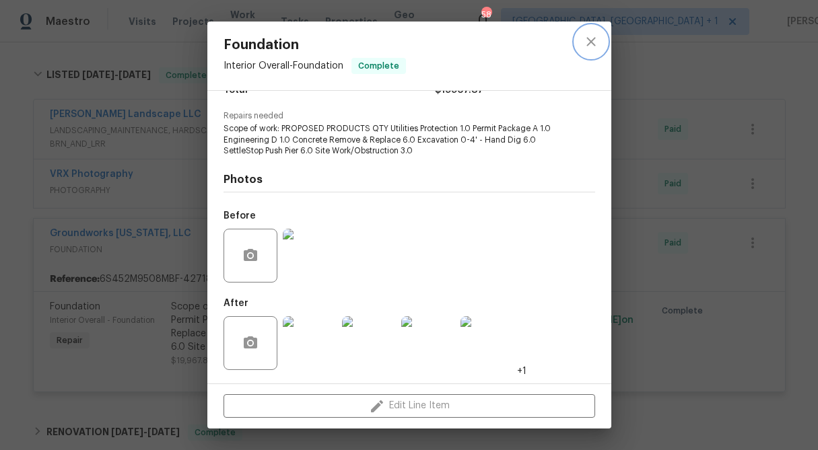
click at [589, 42] on icon "close" at bounding box center [590, 41] width 9 height 9
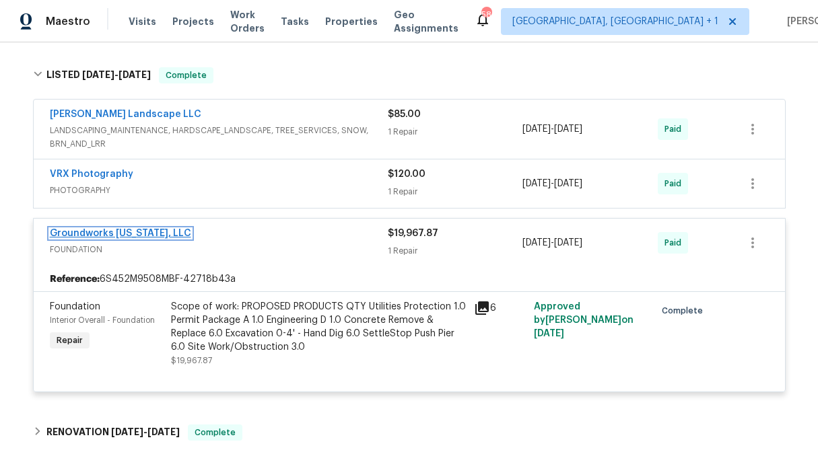
click at [164, 229] on link "Groundworks Colorado, LLC" at bounding box center [120, 233] width 141 height 9
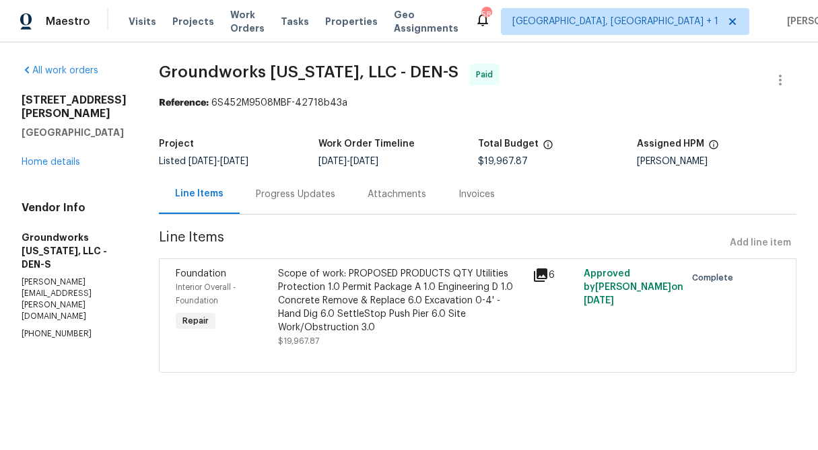
click at [328, 199] on div "Progress Updates" at bounding box center [295, 194] width 79 height 13
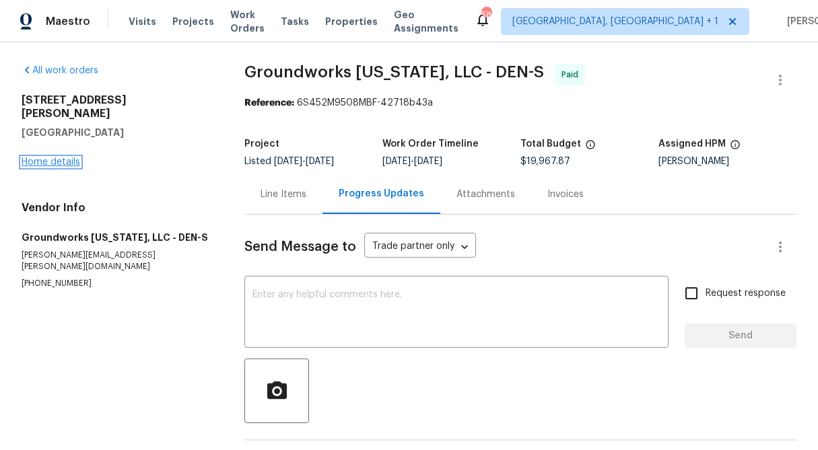
click at [48, 158] on link "Home details" at bounding box center [51, 162] width 59 height 9
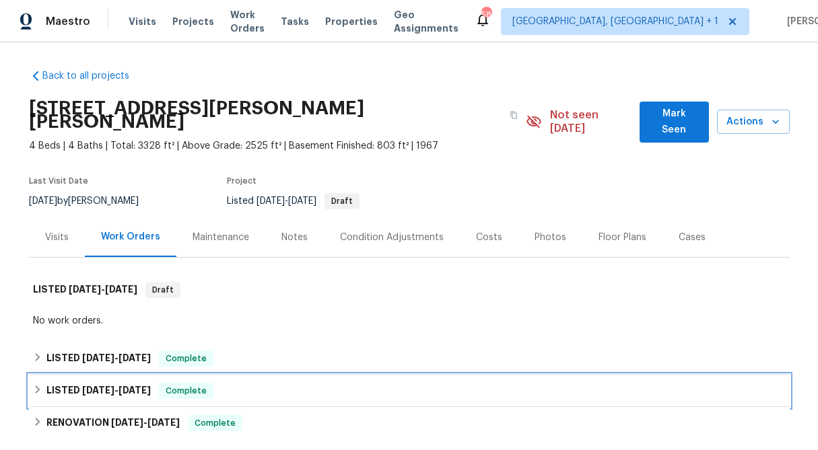
click at [29, 375] on div "LISTED 4/8/25 - 7/4/25 Complete" at bounding box center [409, 391] width 761 height 32
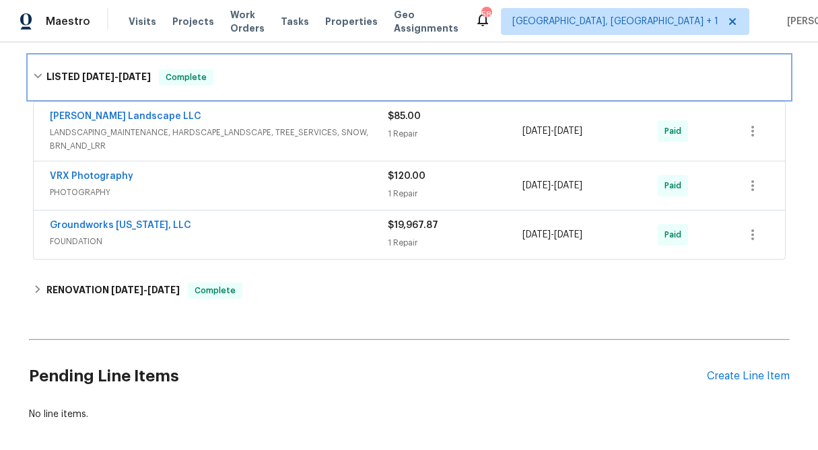
scroll to position [328, 0]
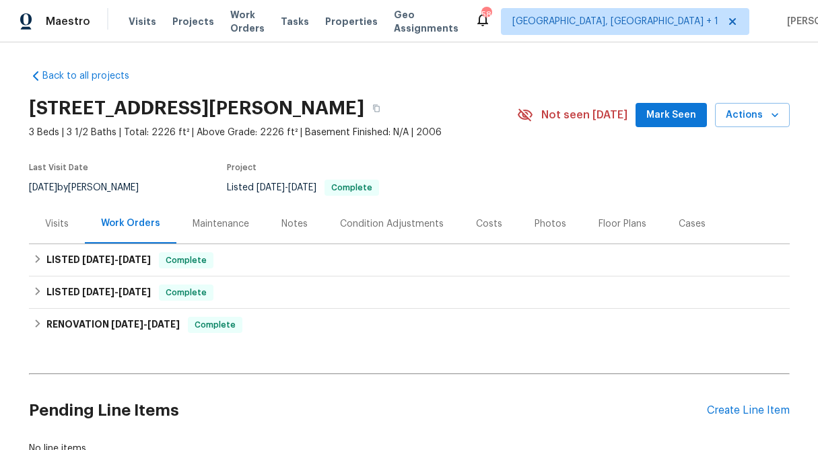
click at [26, 294] on div "Back to all projects [STREET_ADDRESS][PERSON_NAME] 3 Beds | 3 1/2 Baths | Total…" at bounding box center [409, 246] width 818 height 408
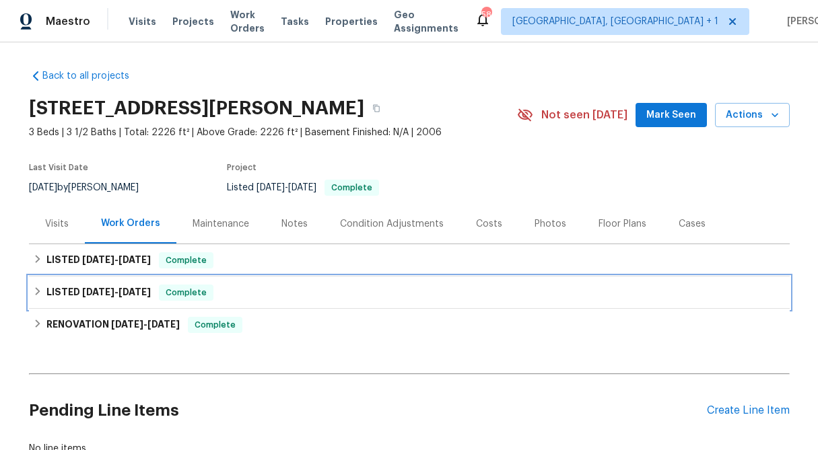
click at [37, 292] on icon at bounding box center [37, 291] width 9 height 9
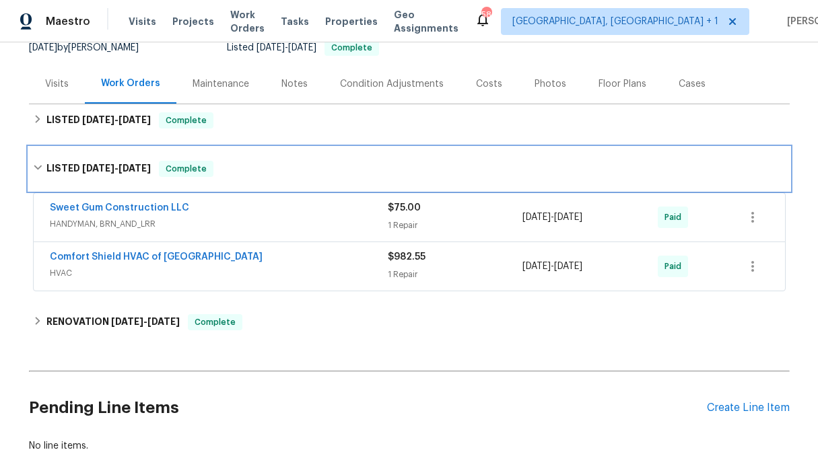
scroll to position [139, 0]
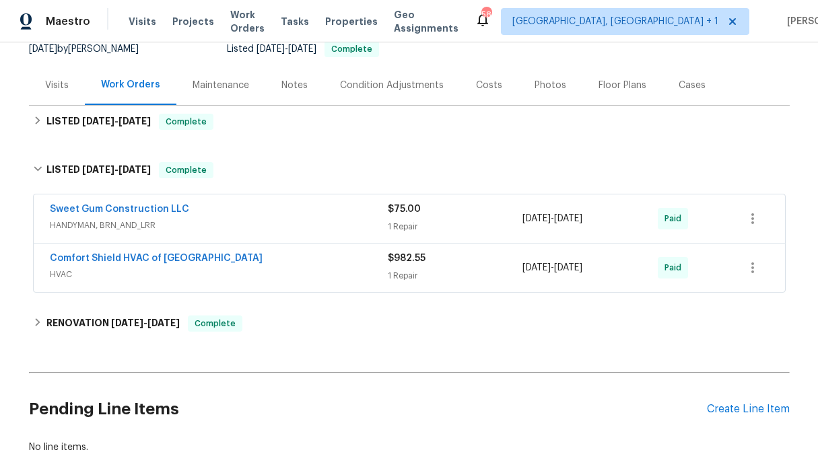
click at [419, 266] on div "$982.55 1 Repair" at bounding box center [455, 268] width 135 height 32
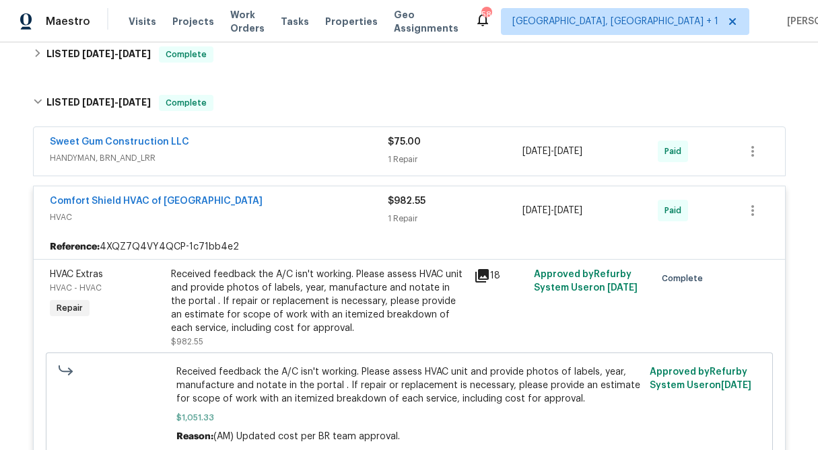
scroll to position [204, 0]
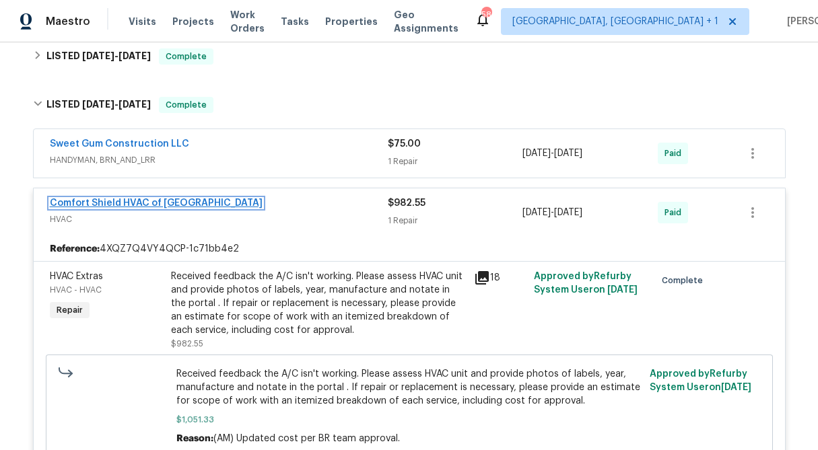
click at [109, 204] on link "Comfort Shield HVAC of [GEOGRAPHIC_DATA]" at bounding box center [156, 203] width 213 height 9
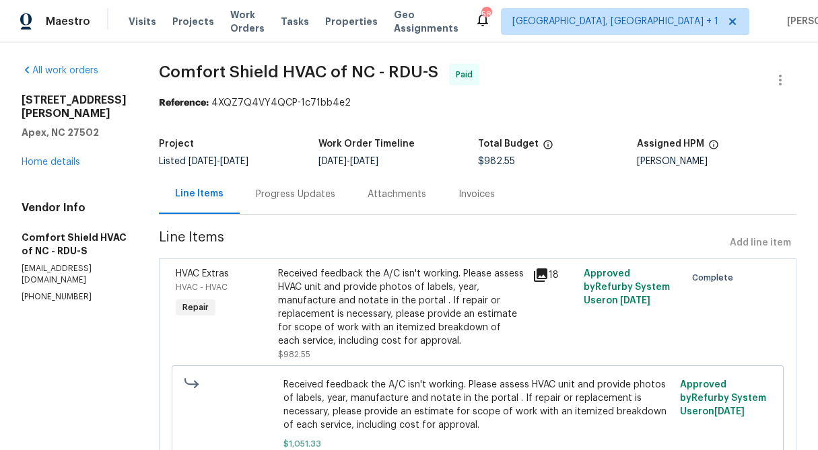
click at [313, 197] on div "Progress Updates" at bounding box center [295, 194] width 79 height 13
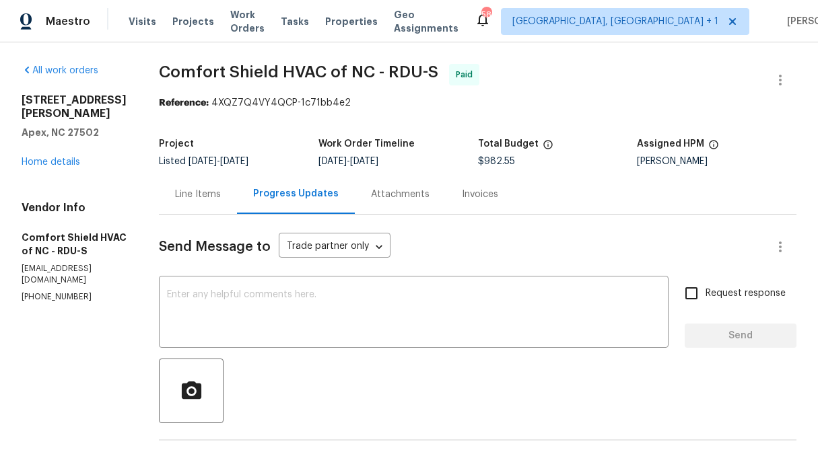
click at [221, 201] on div "Line Items" at bounding box center [198, 194] width 46 height 13
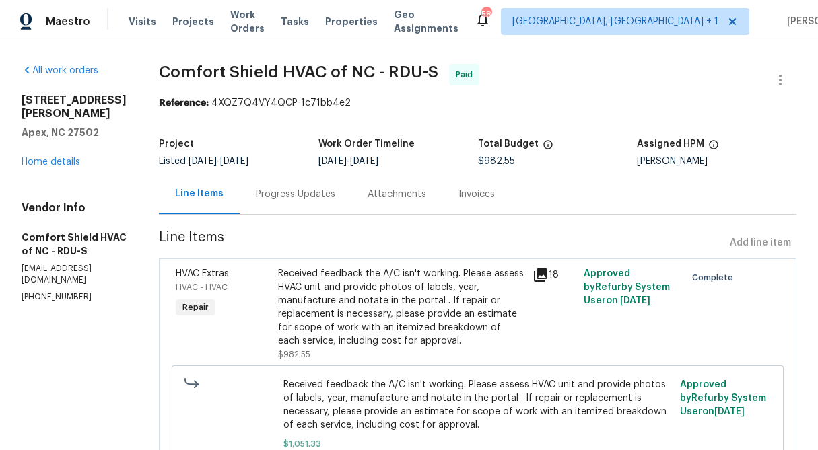
click at [324, 194] on div "Progress Updates" at bounding box center [295, 194] width 79 height 13
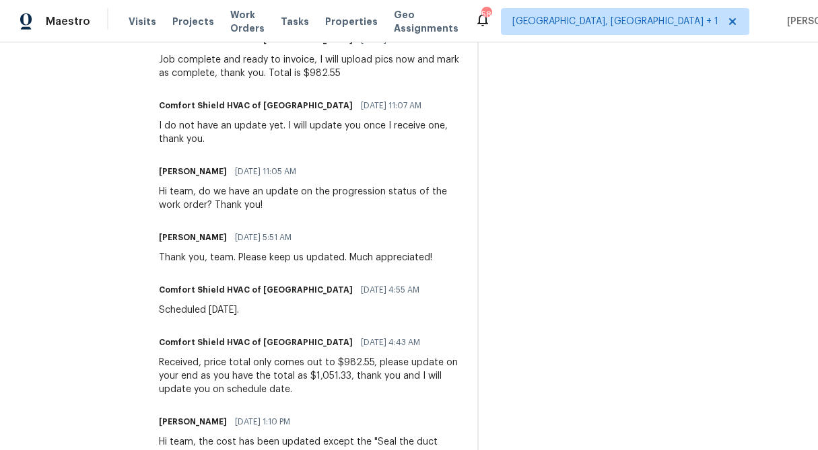
scroll to position [404, 0]
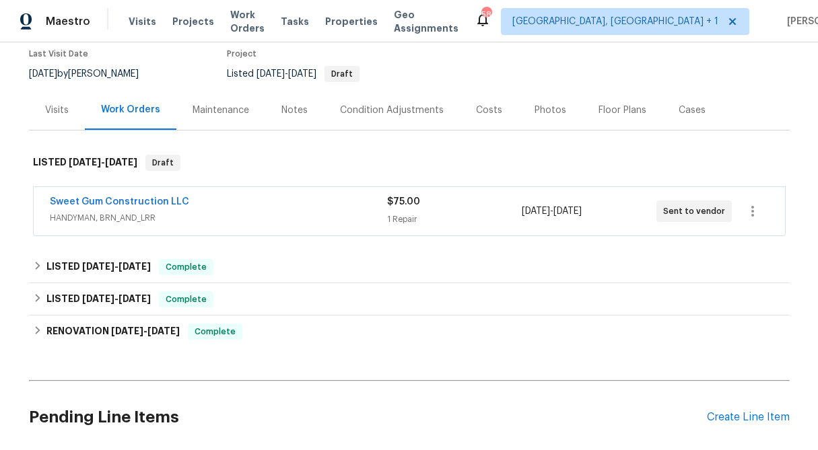
scroll to position [163, 0]
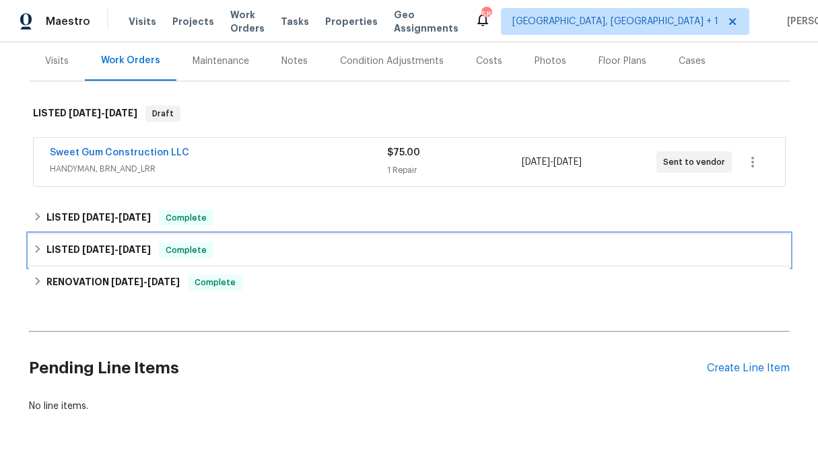
click at [36, 243] on div "LISTED [DATE] - [DATE] Complete" at bounding box center [409, 250] width 753 height 16
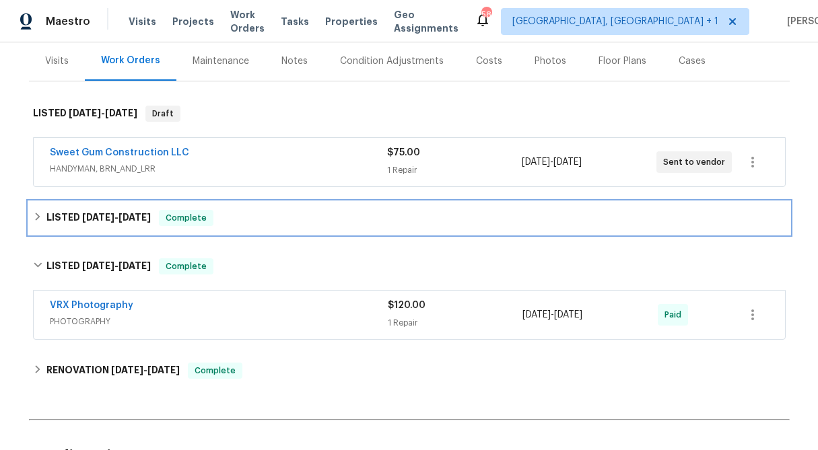
click at [34, 215] on icon at bounding box center [37, 216] width 9 height 9
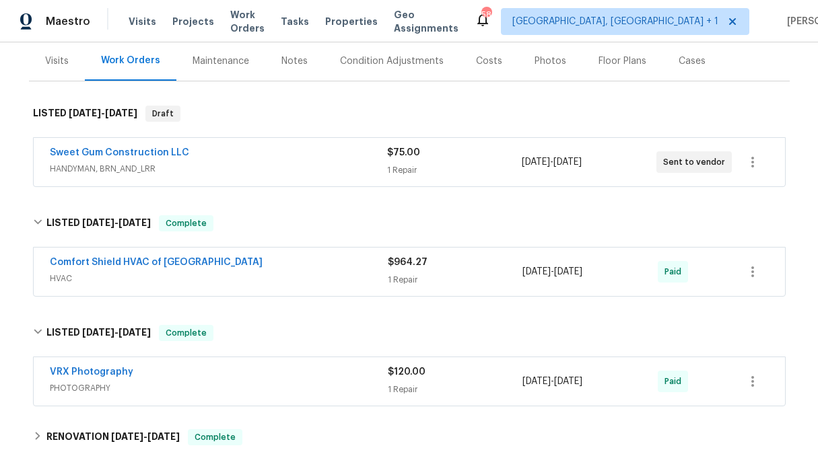
click at [410, 267] on span "$964.27" at bounding box center [408, 262] width 40 height 9
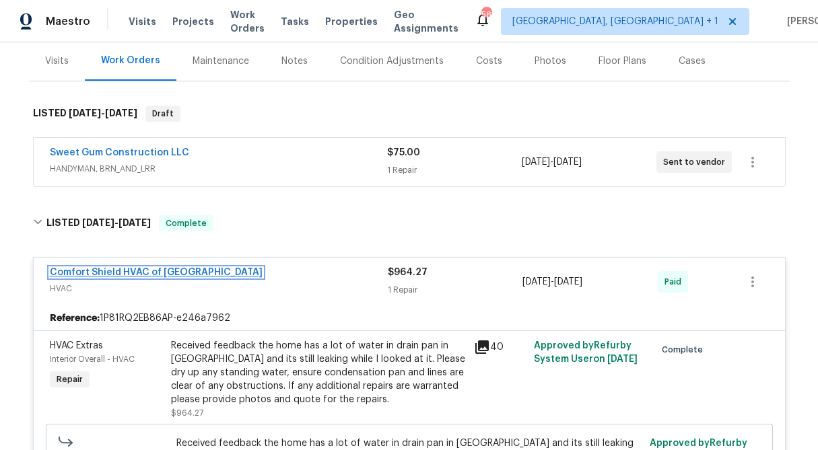
click at [135, 270] on link "Comfort Shield HVAC of [GEOGRAPHIC_DATA]" at bounding box center [156, 272] width 213 height 9
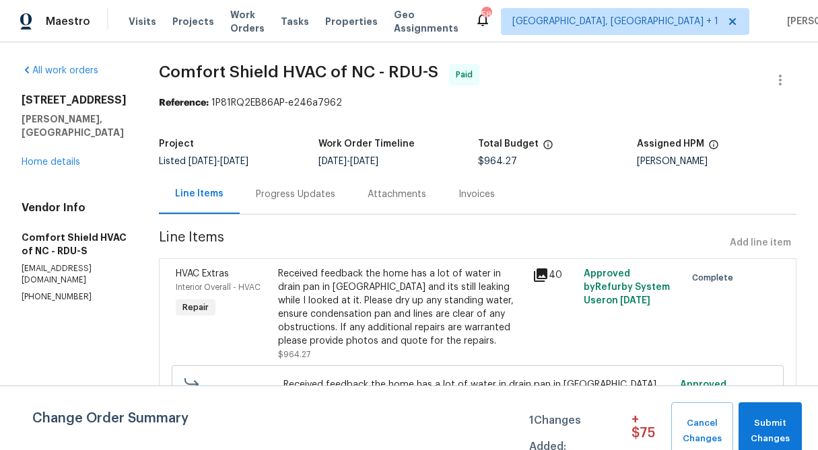
click at [335, 198] on div "Progress Updates" at bounding box center [295, 194] width 79 height 13
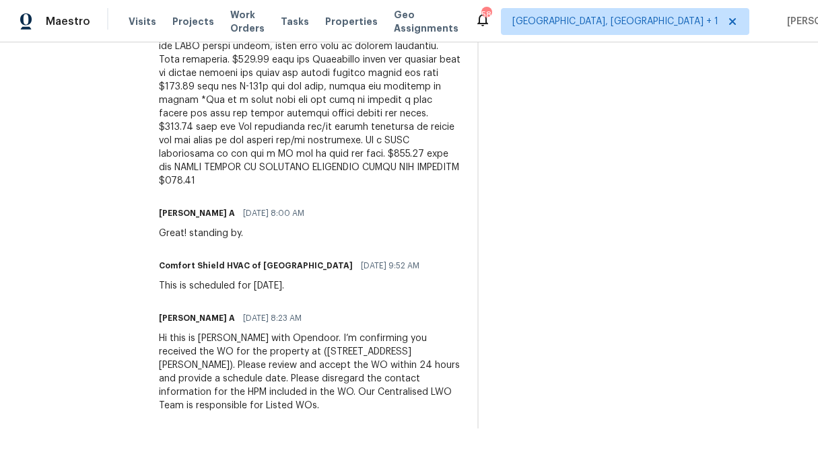
scroll to position [1835, 0]
